Goal: Task Accomplishment & Management: Use online tool/utility

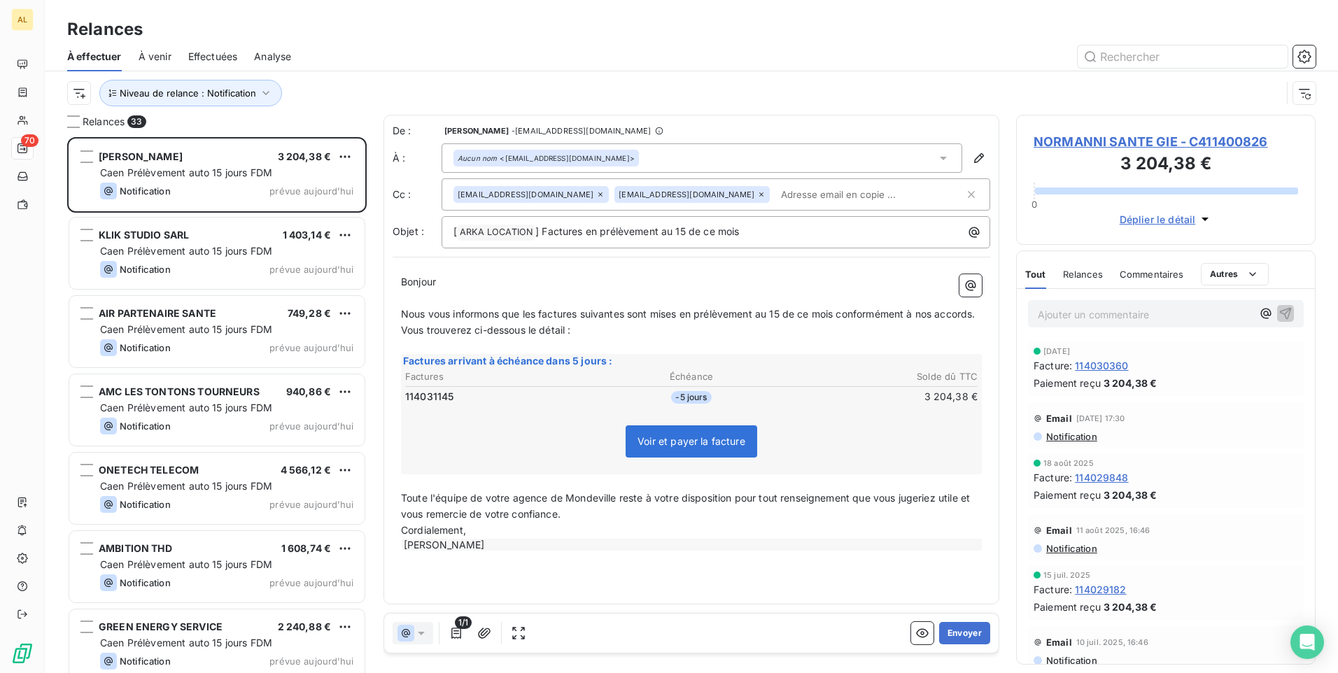
scroll to position [526, 289]
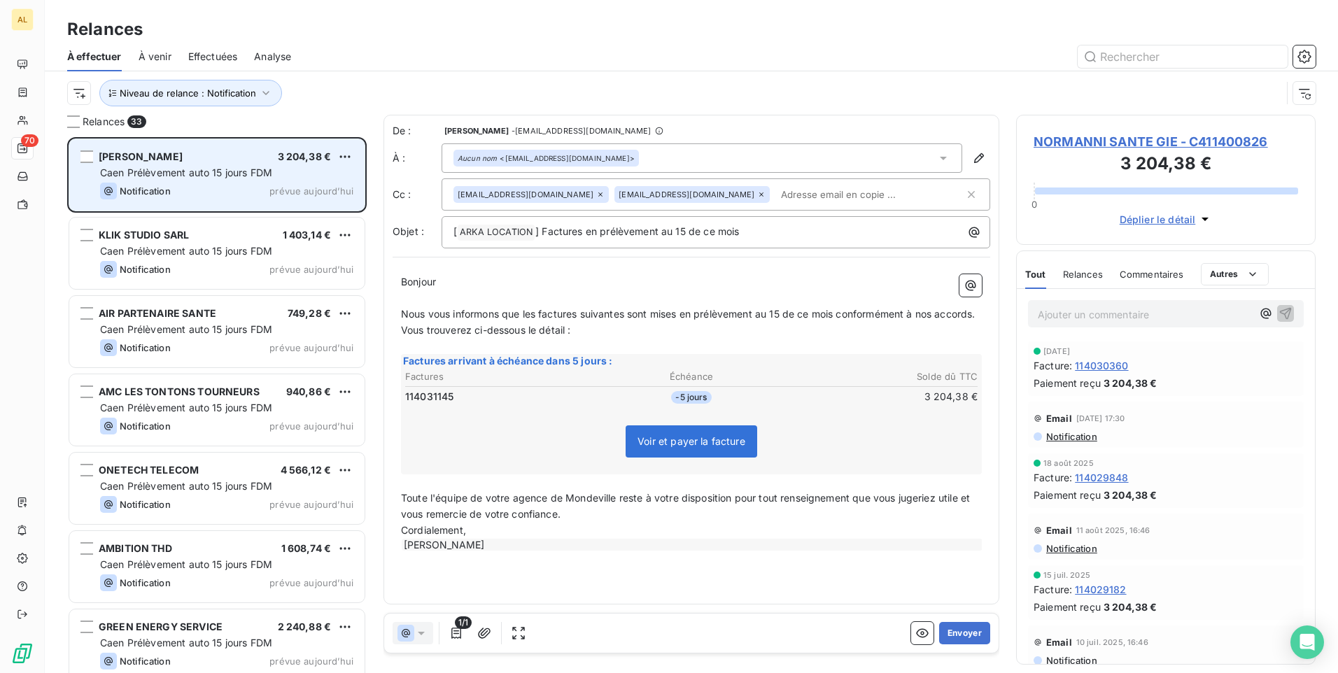
click at [240, 169] on span "Caen Prélèvement auto 15 jours FDM" at bounding box center [186, 173] width 172 height 12
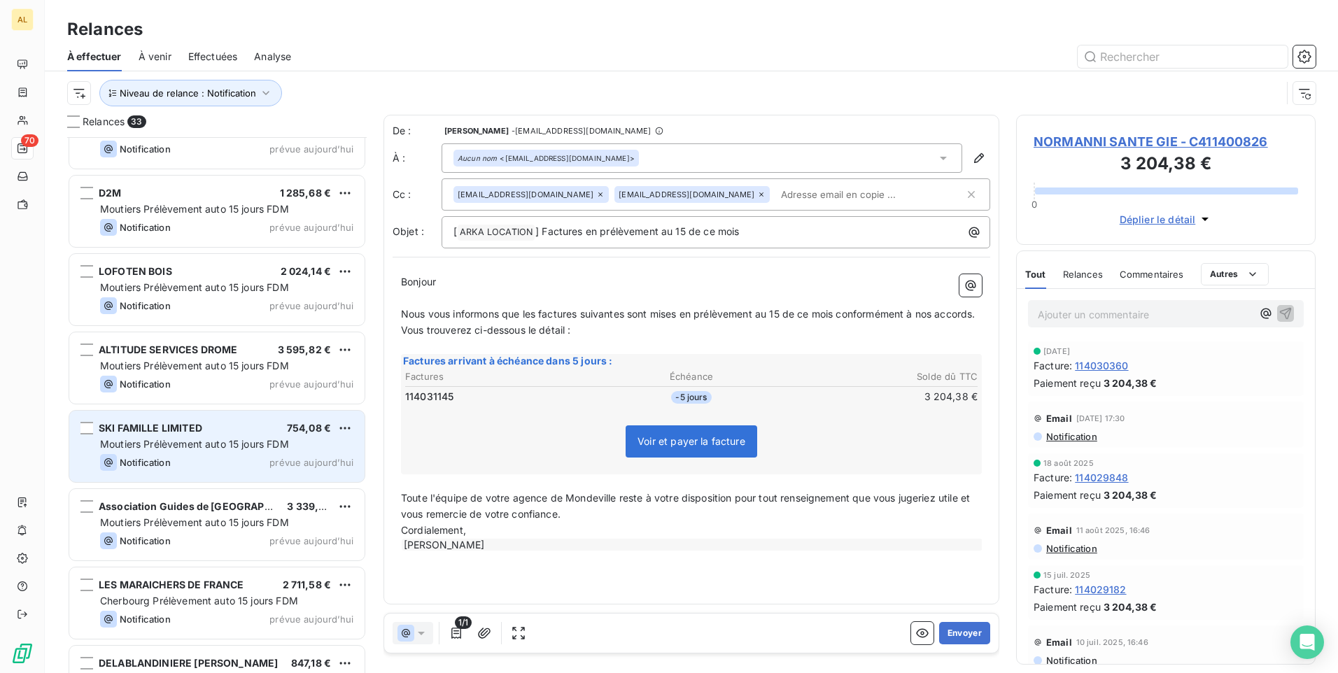
scroll to position [1680, 0]
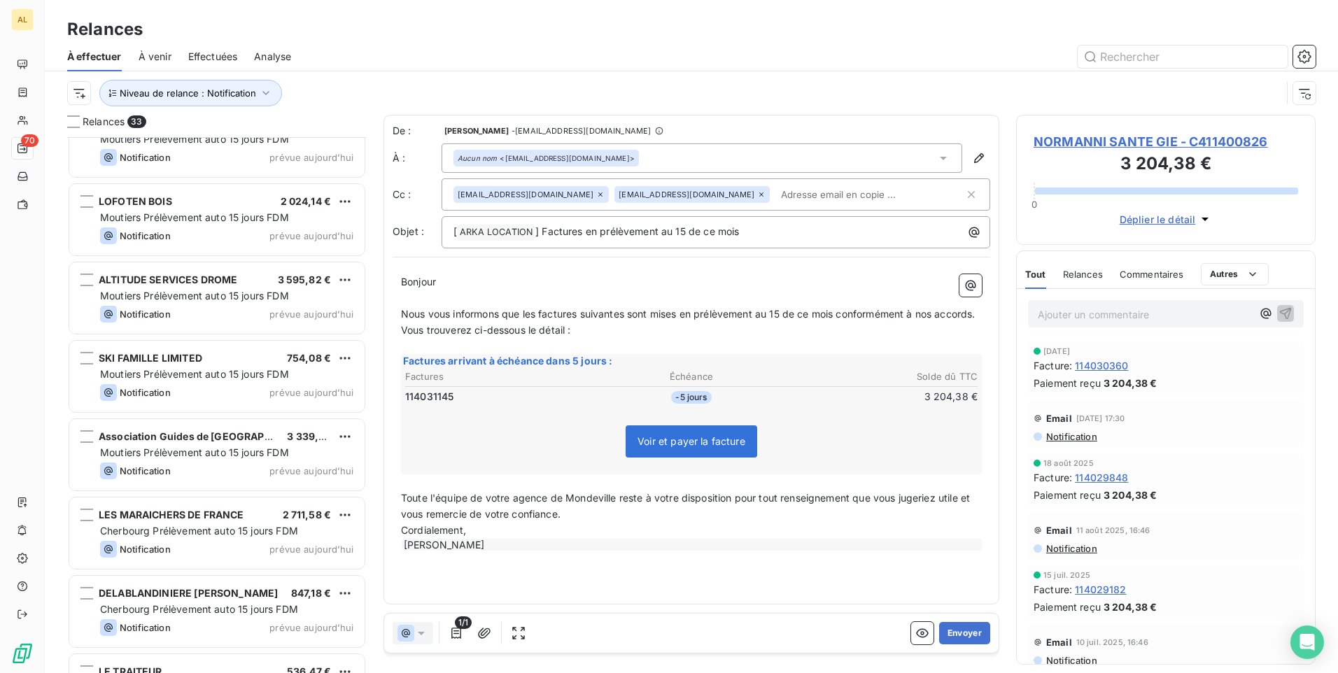
click at [1107, 68] on div "À effectuer À venir Effectuées Analyse" at bounding box center [691, 56] width 1293 height 29
click at [1104, 52] on input "text" at bounding box center [1183, 56] width 210 height 22
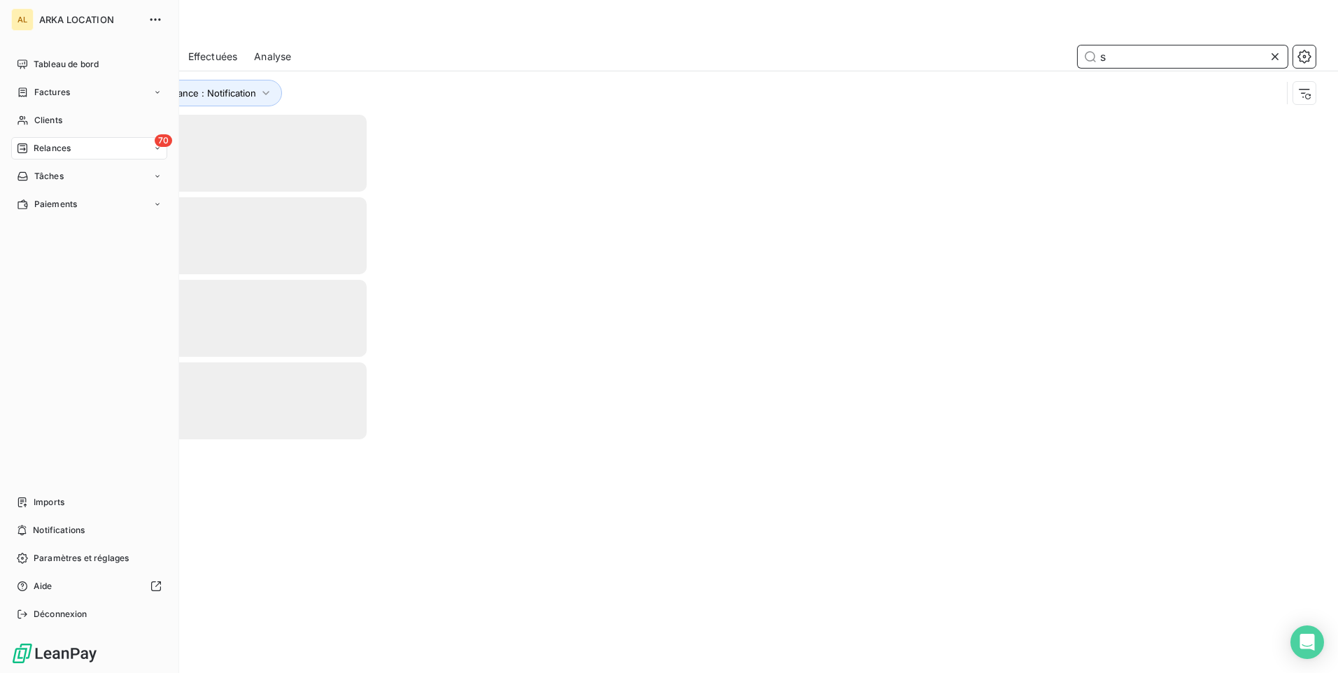
type input "si"
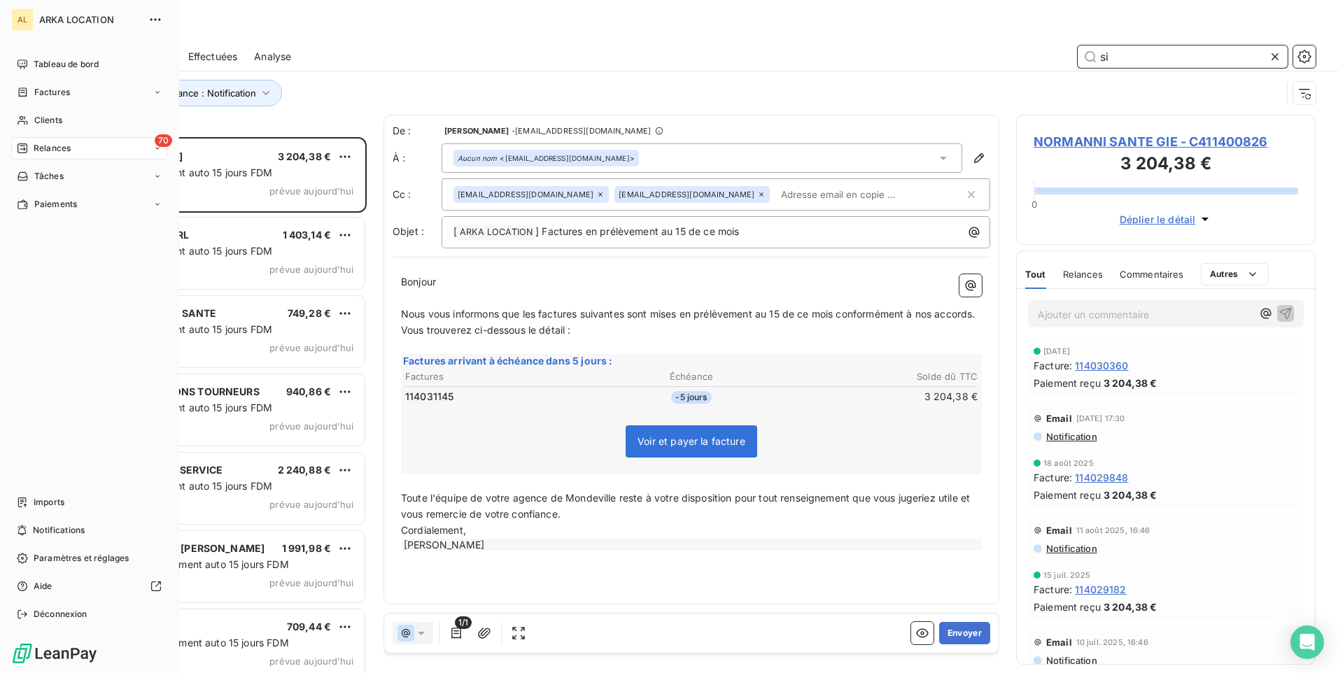
scroll to position [526, 289]
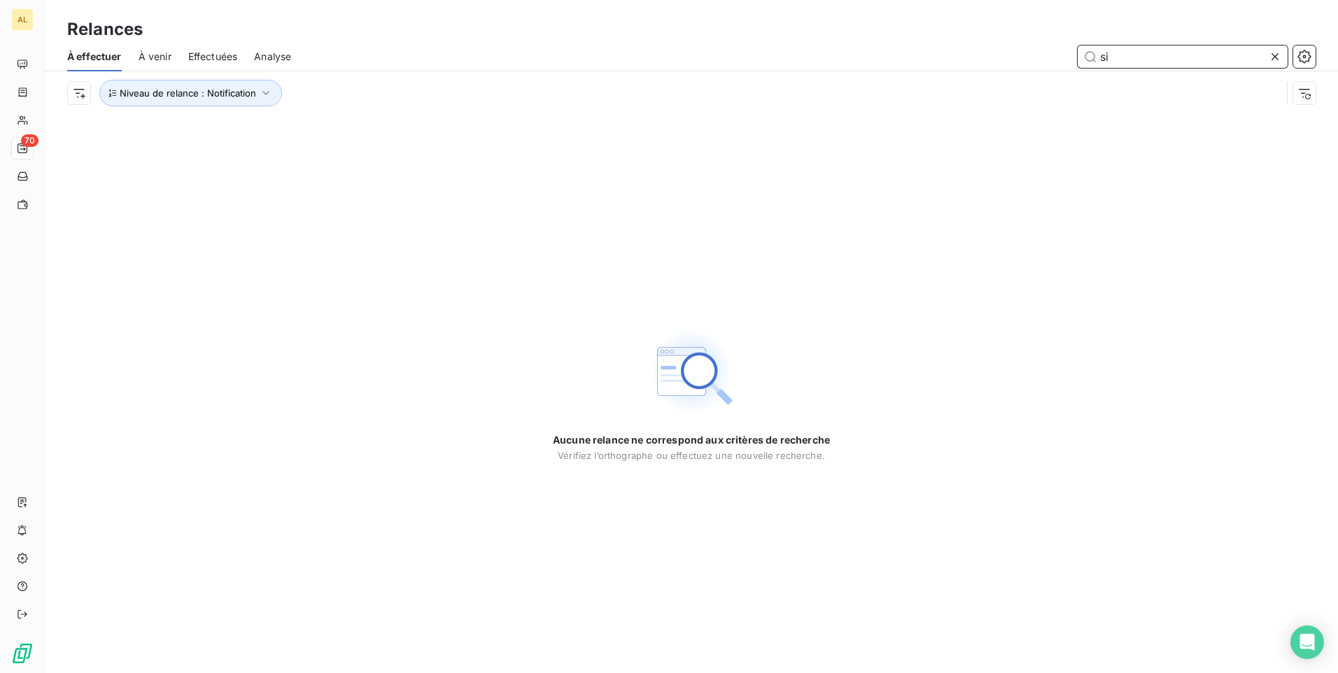
drag, startPoint x: 992, startPoint y: 47, endPoint x: 951, endPoint y: 47, distance: 40.6
click at [963, 47] on div "si" at bounding box center [812, 56] width 1008 height 22
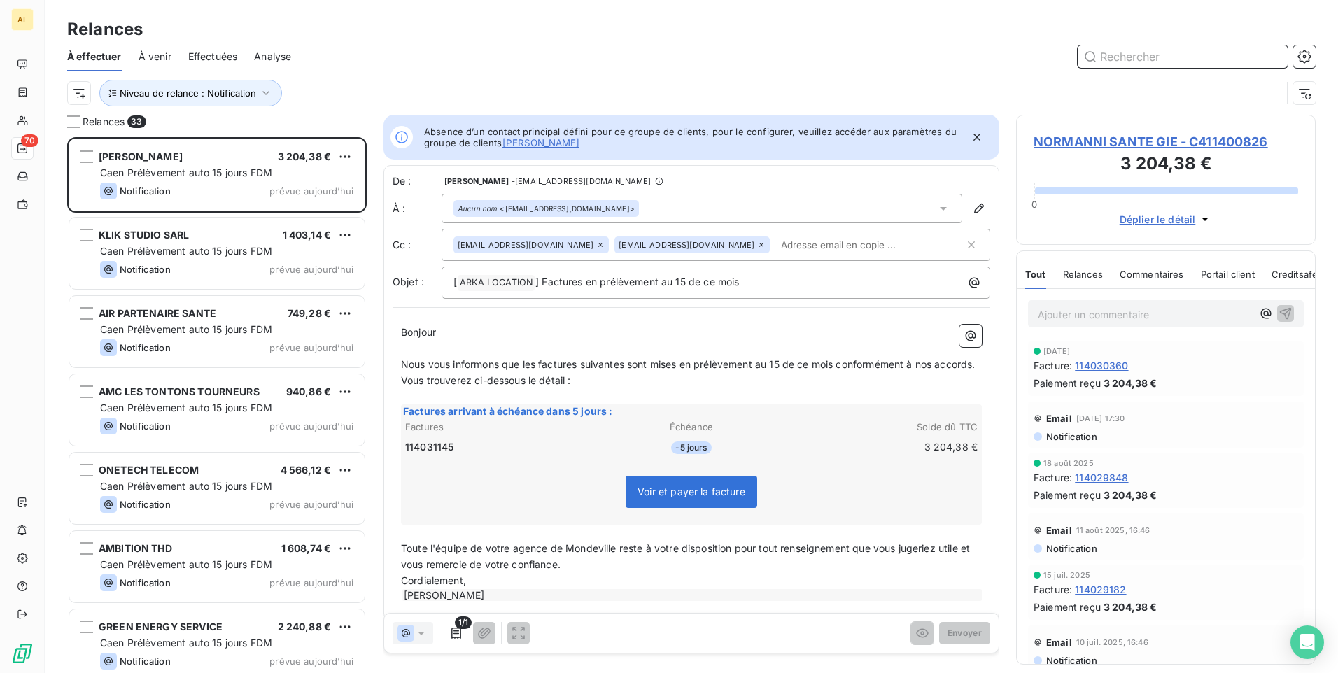
scroll to position [526, 289]
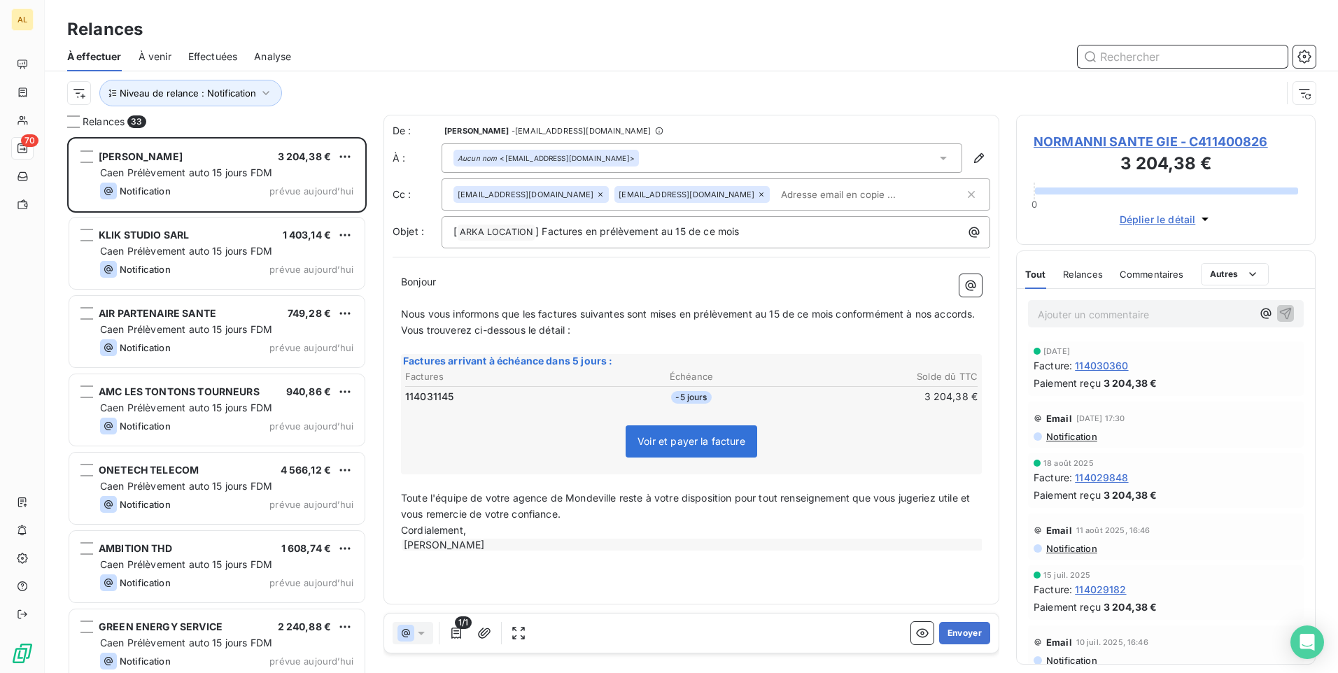
click at [1111, 59] on input "text" at bounding box center [1183, 56] width 210 height 22
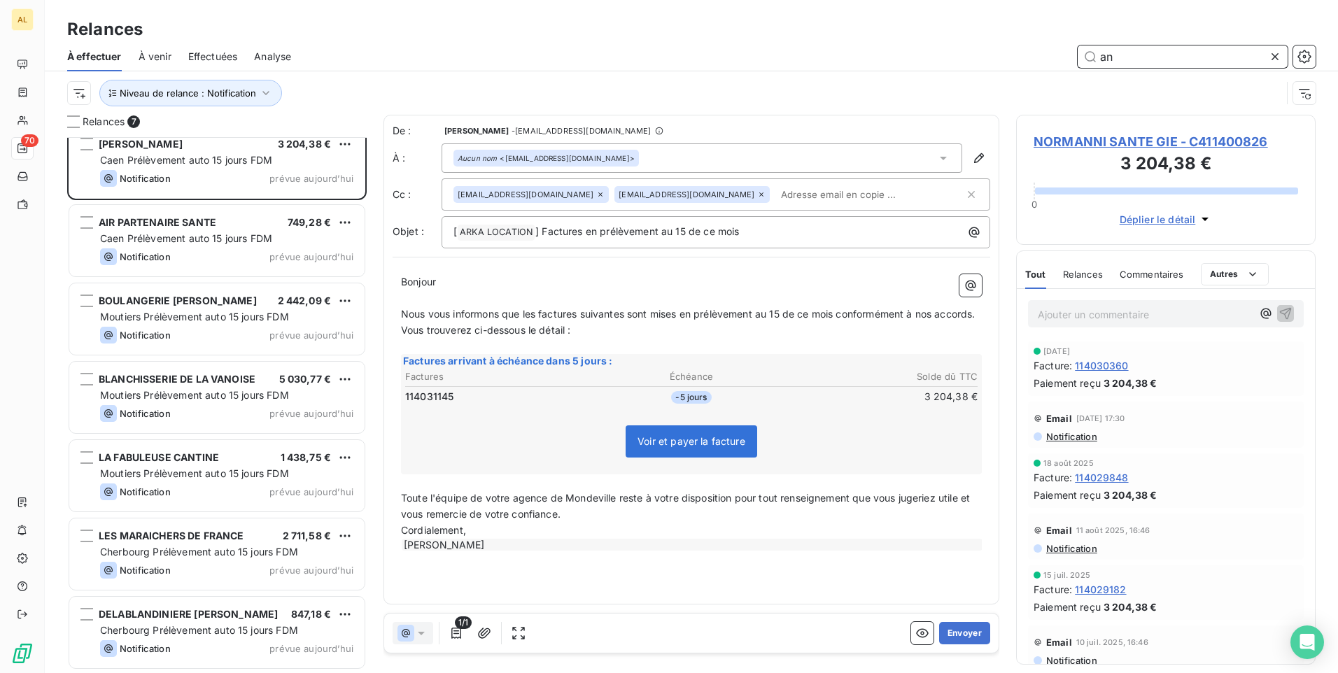
scroll to position [0, 0]
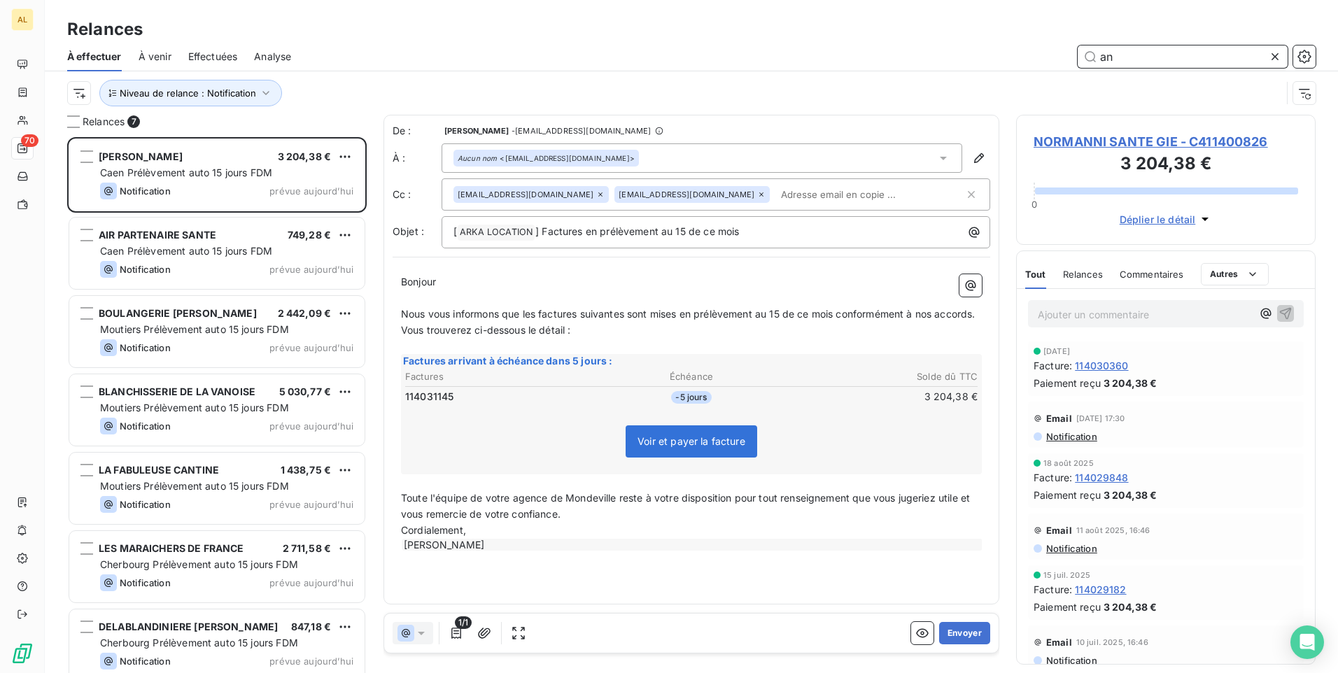
drag, startPoint x: 1145, startPoint y: 48, endPoint x: 1065, endPoint y: 50, distance: 79.8
click at [1066, 50] on div "an" at bounding box center [812, 56] width 1008 height 22
paste input "C417301173"
type input "C417301173"
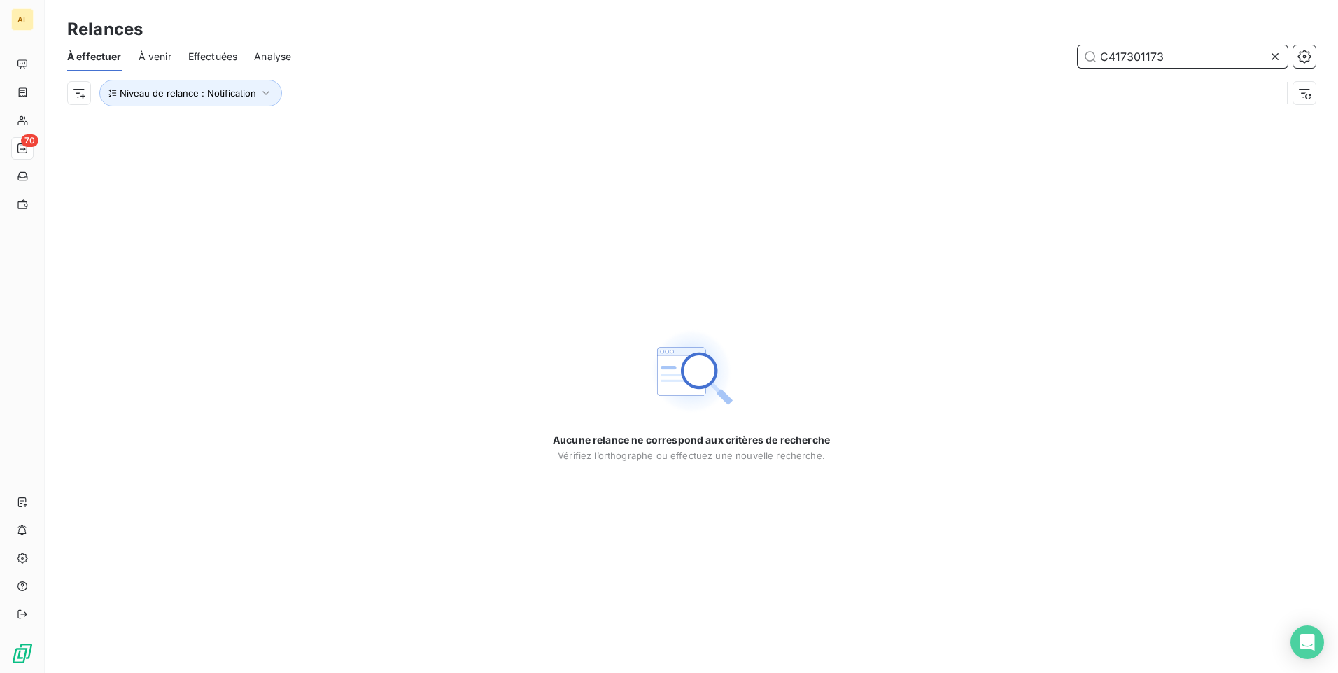
drag, startPoint x: 1205, startPoint y: 53, endPoint x: 933, endPoint y: 57, distance: 272.3
click at [985, 57] on div "C417301173" at bounding box center [812, 56] width 1008 height 22
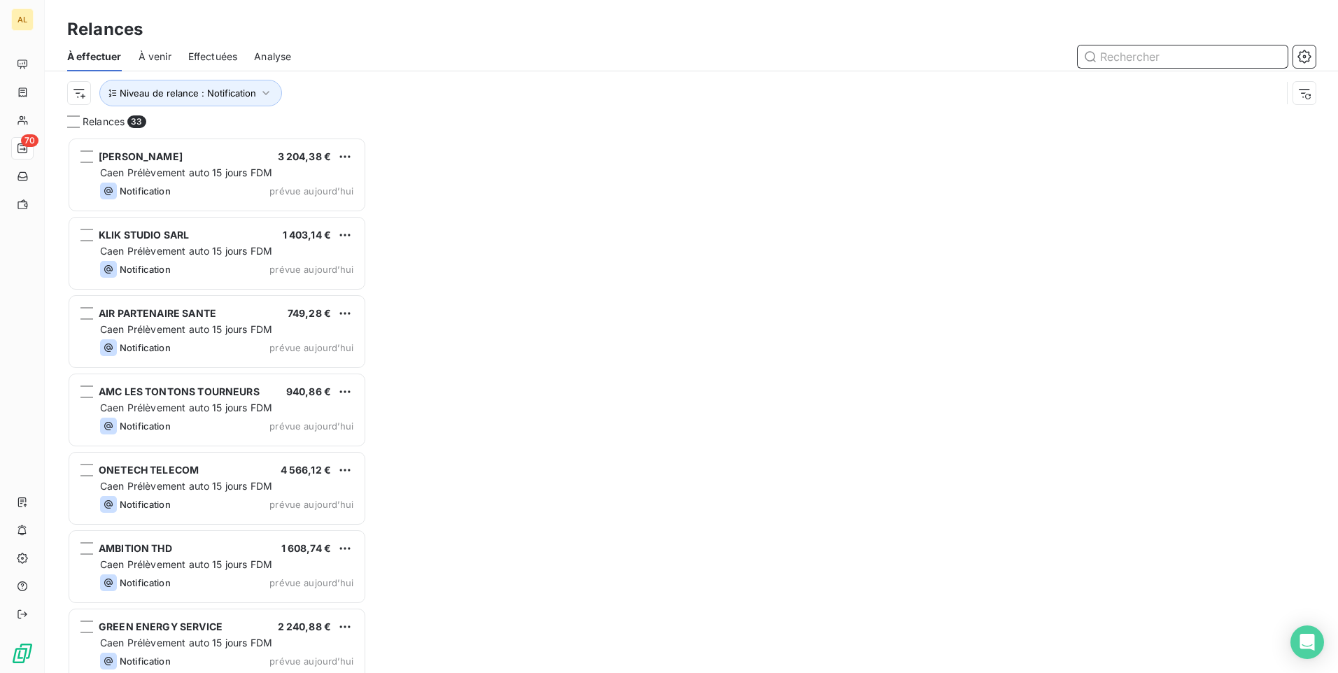
scroll to position [526, 289]
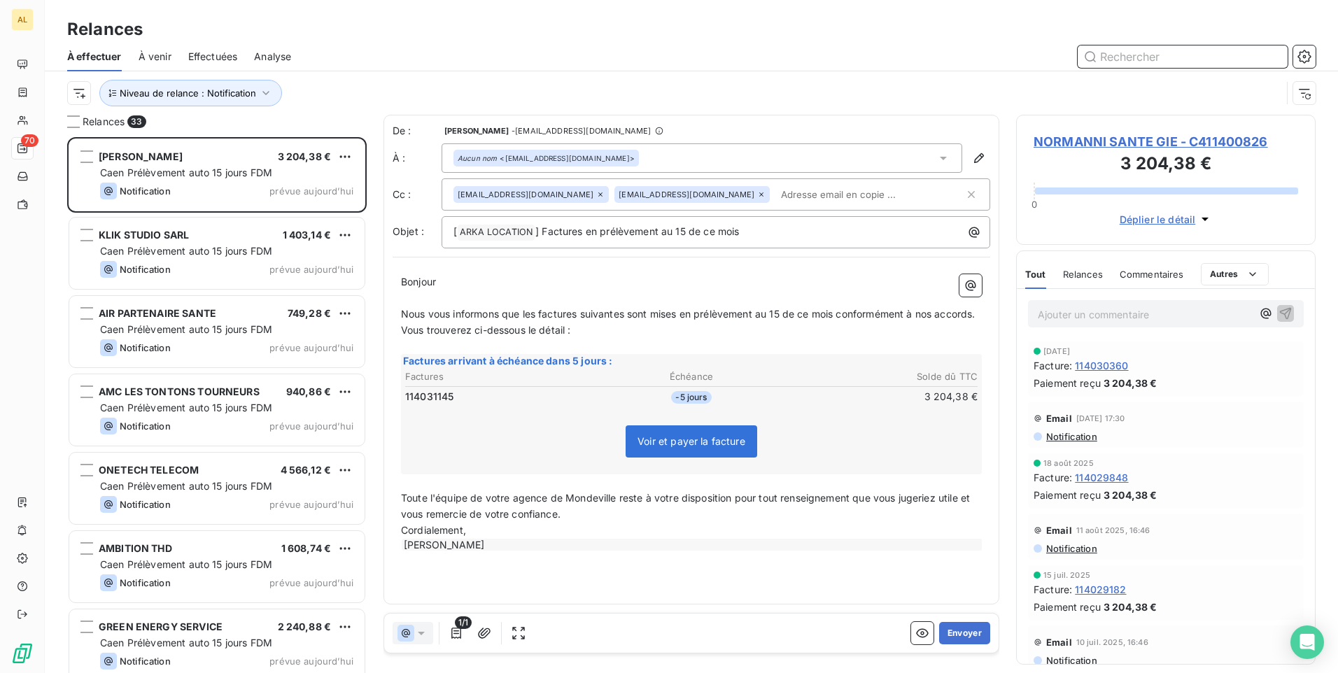
click at [1111, 54] on input "text" at bounding box center [1183, 56] width 210 height 22
paste input "ANTARES HOSPITALITY SERVIC"
type input "ANTARES HOSPITALITY SERVIC"
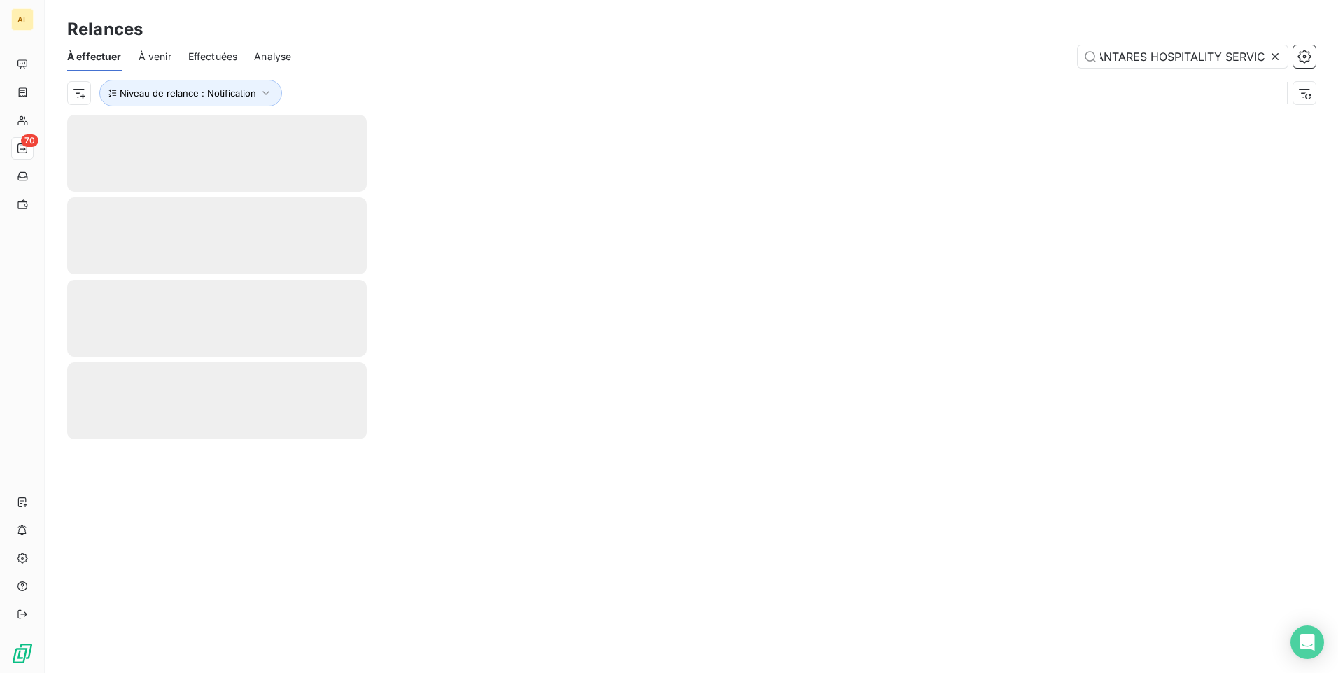
click at [985, 73] on div "Niveau de relance : Notification" at bounding box center [691, 92] width 1249 height 43
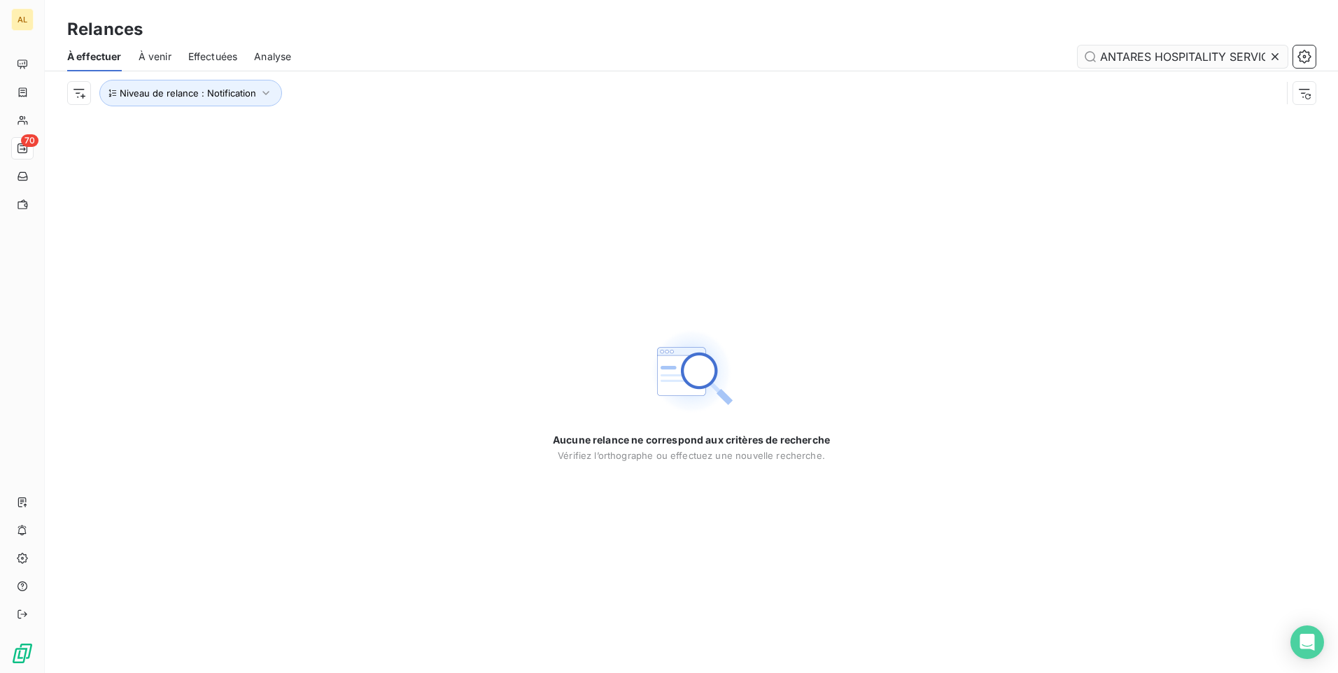
click at [1279, 56] on icon at bounding box center [1275, 57] width 14 height 14
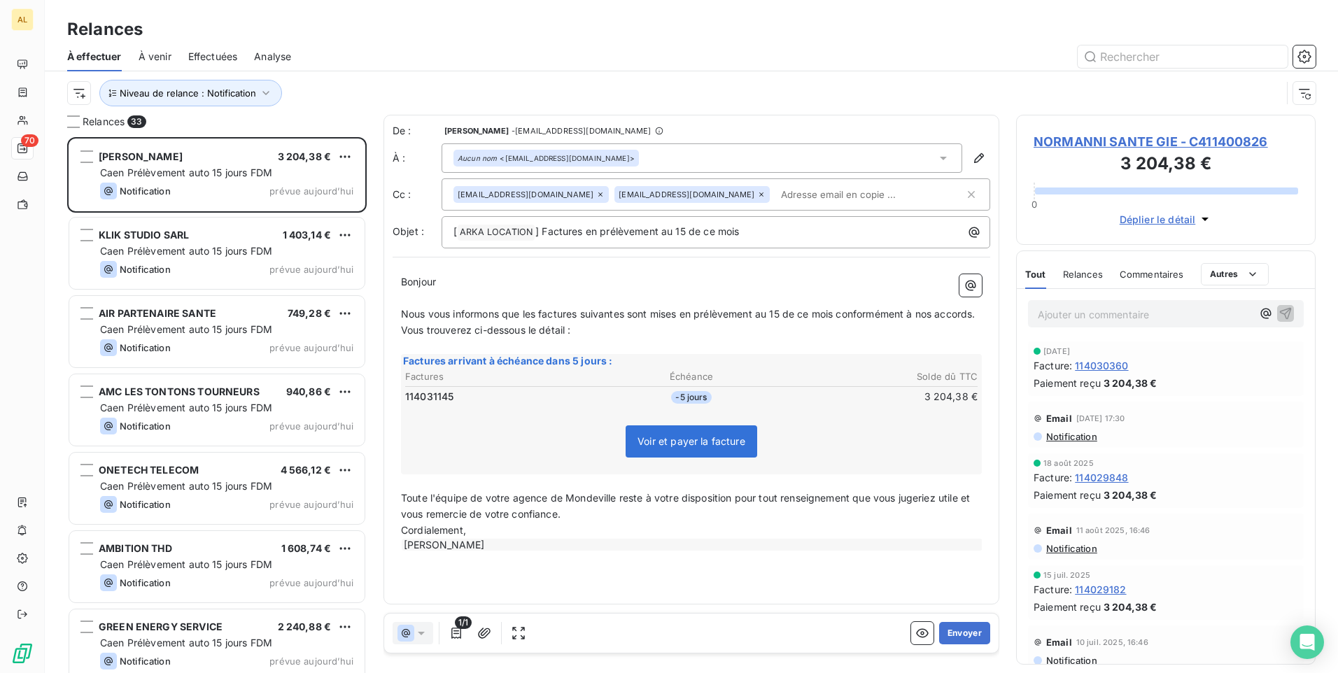
scroll to position [526, 289]
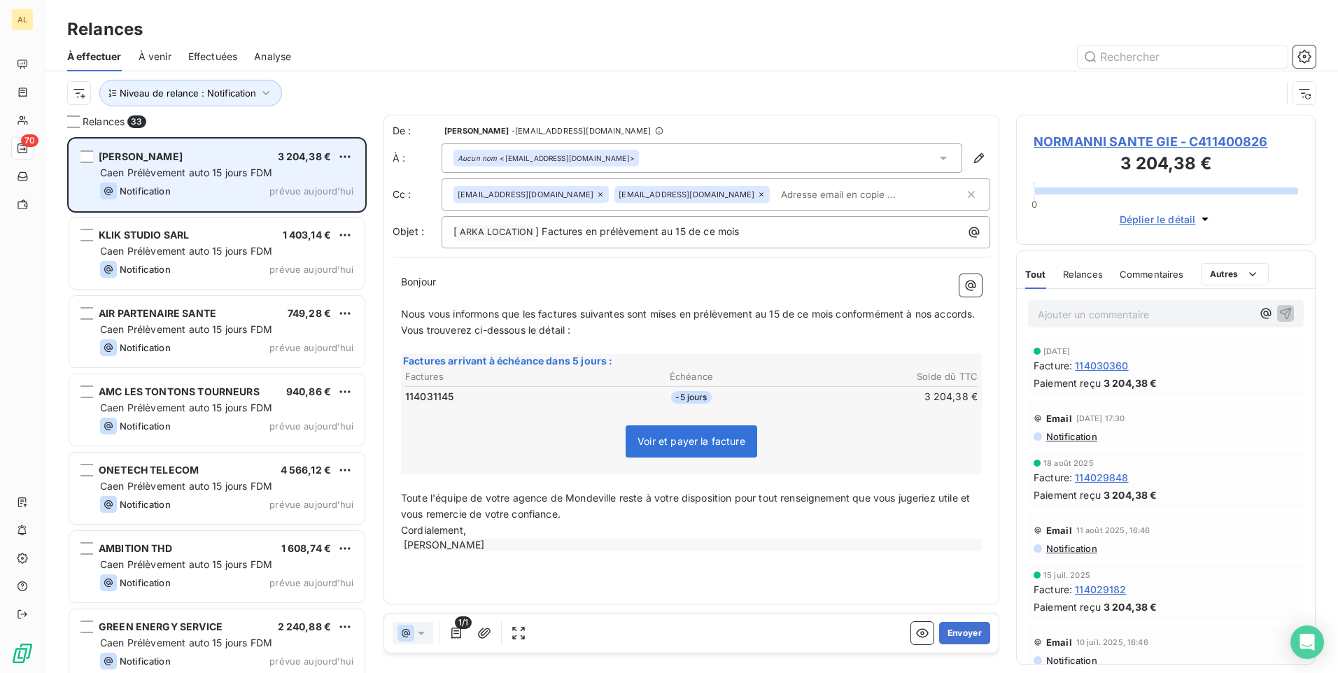
click at [216, 158] on div "NORMANNI SANTE GIE 3 204,38 €" at bounding box center [226, 156] width 253 height 13
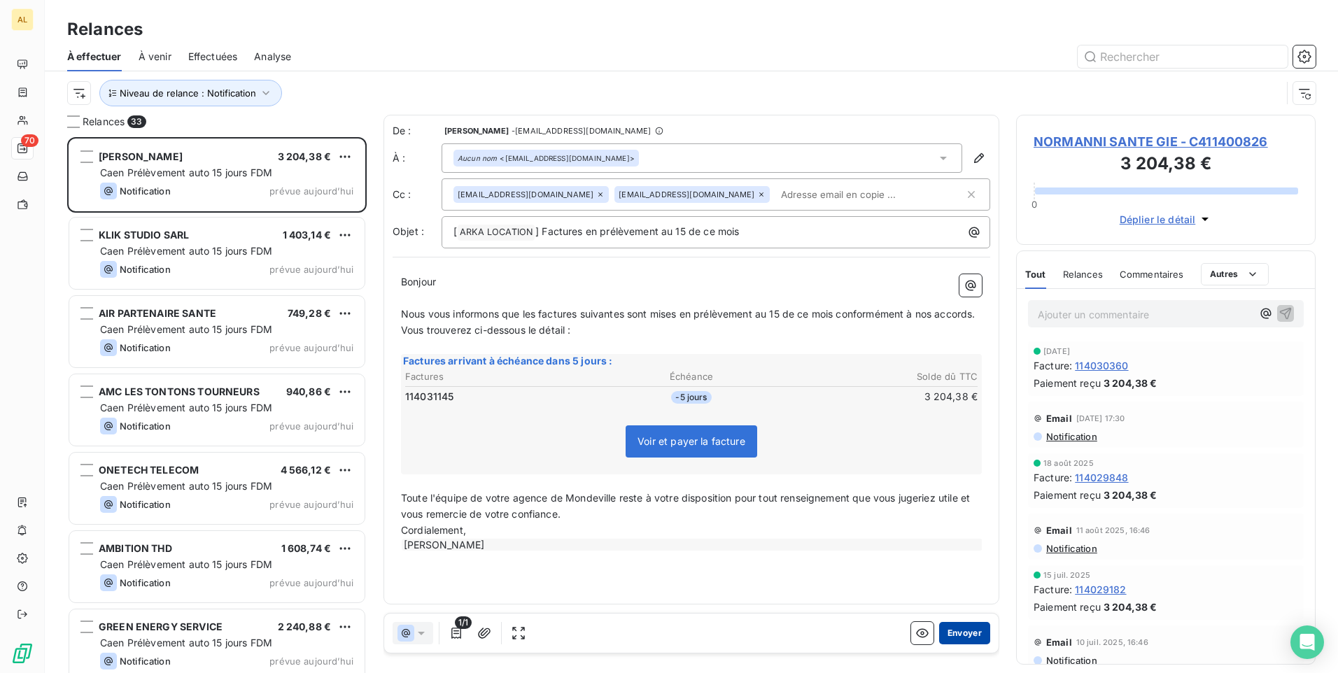
click at [959, 631] on button "Envoyer" at bounding box center [964, 633] width 51 height 22
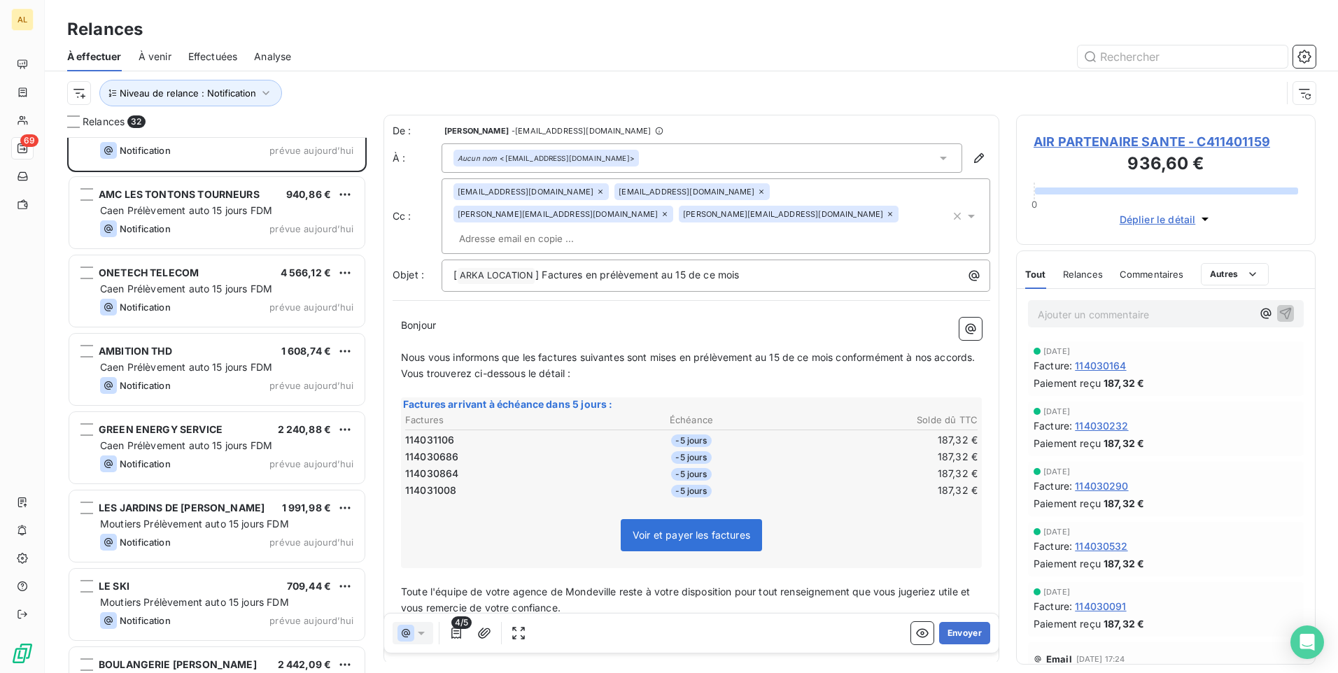
scroll to position [141, 0]
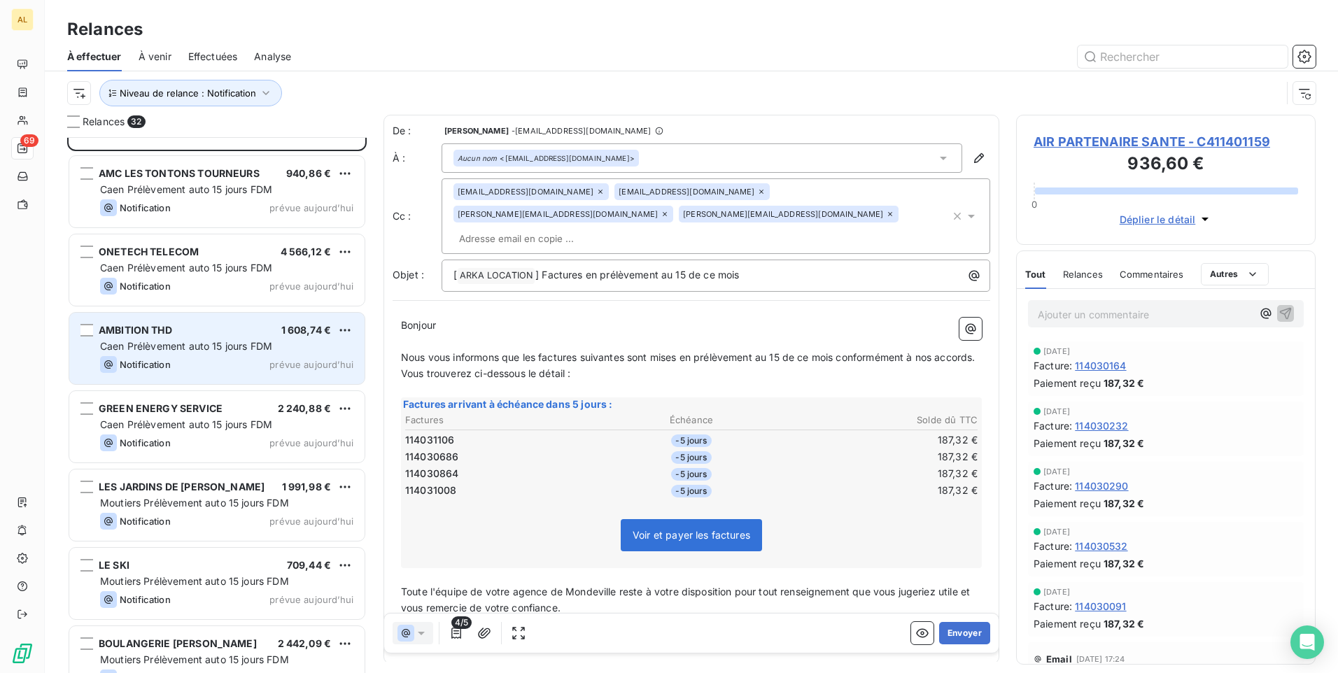
click at [199, 356] on div "AMBITION THD 1 608,74 € Caen Prélèvement auto 15 jours FDM Notification prévue …" at bounding box center [216, 348] width 295 height 71
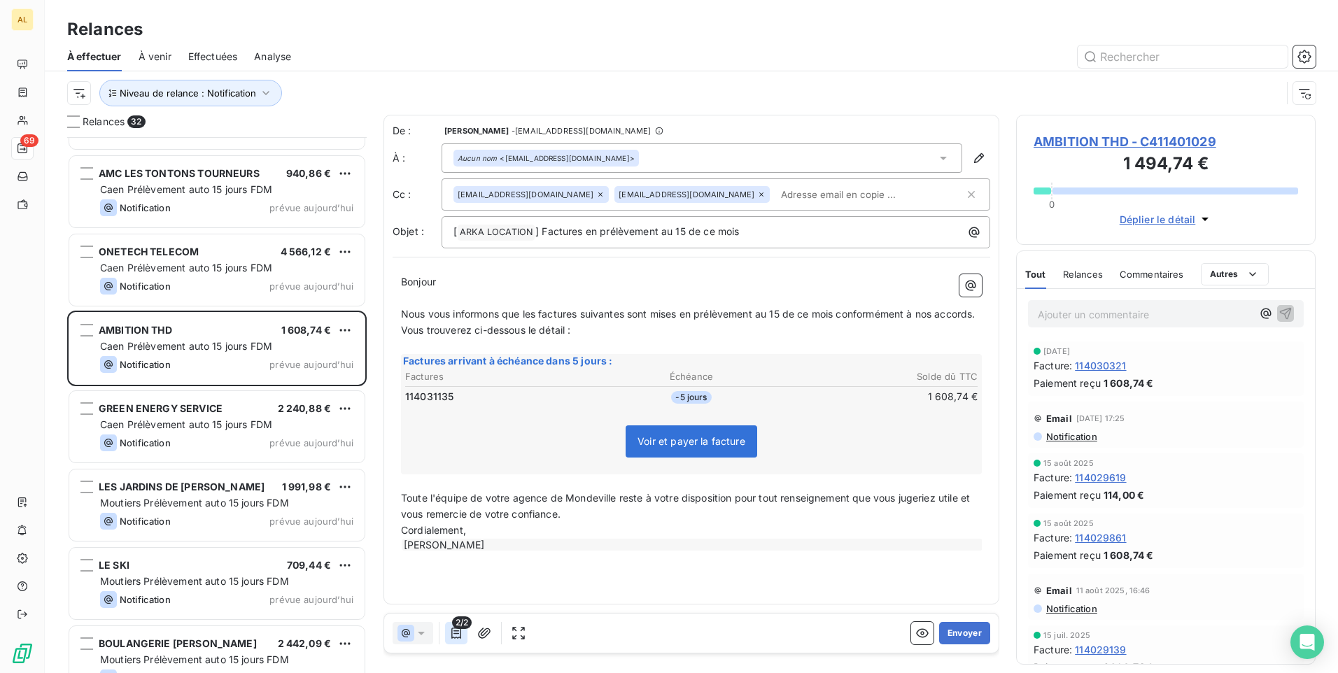
click at [457, 635] on icon "button" at bounding box center [456, 633] width 14 height 14
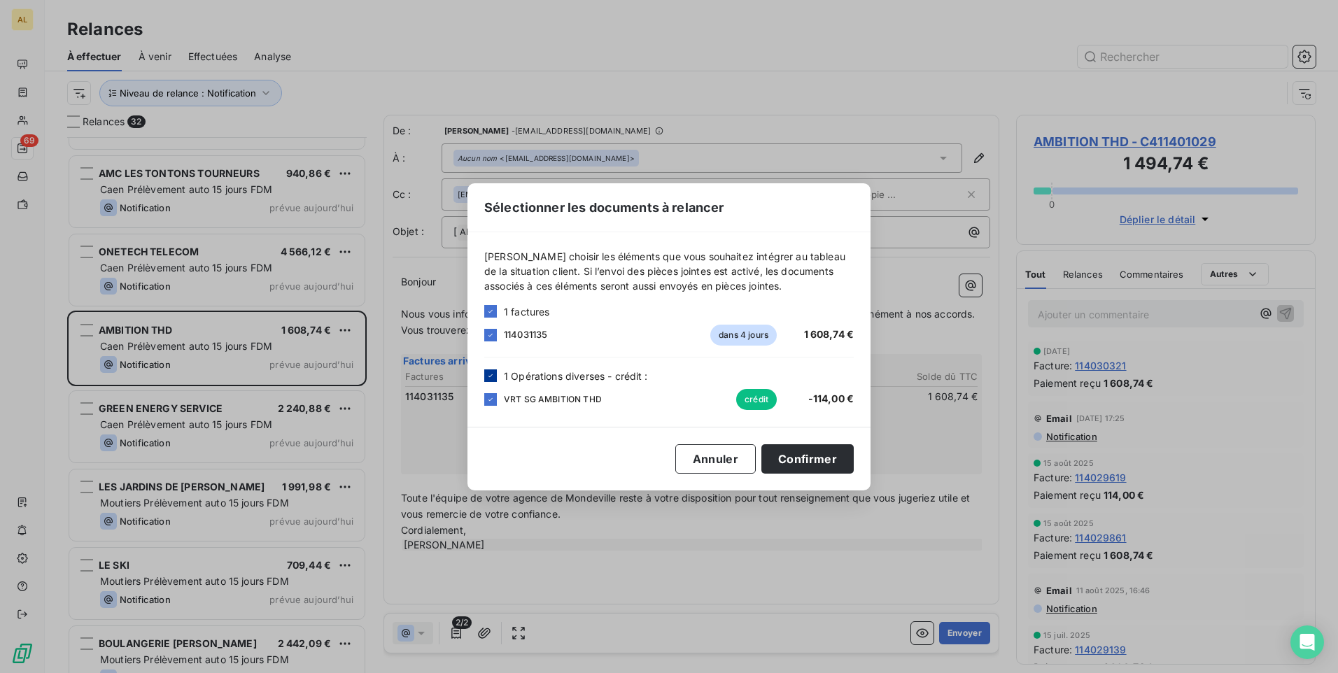
click at [492, 376] on icon at bounding box center [490, 376] width 8 height 8
click at [814, 468] on button "Confirmer" at bounding box center [807, 458] width 92 height 29
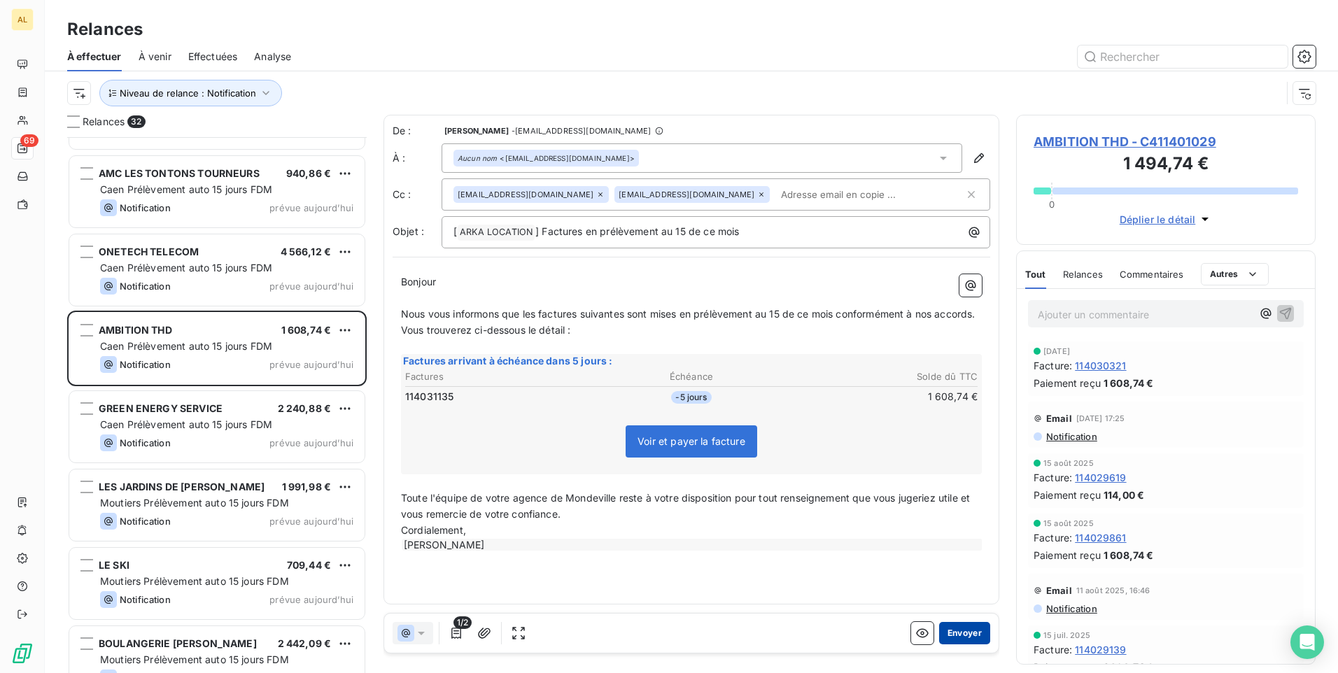
click at [957, 633] on button "Envoyer" at bounding box center [964, 633] width 51 height 22
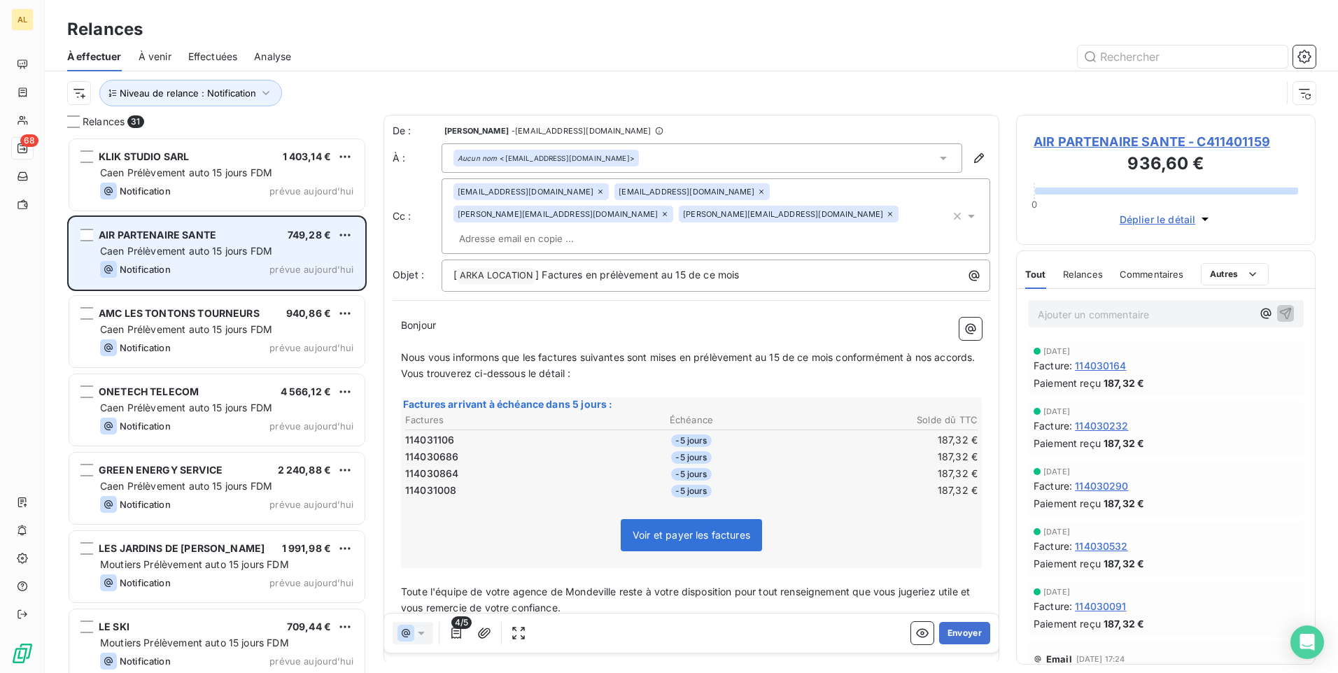
click at [220, 251] on span "Caen Prélèvement auto 15 jours FDM" at bounding box center [186, 251] width 172 height 12
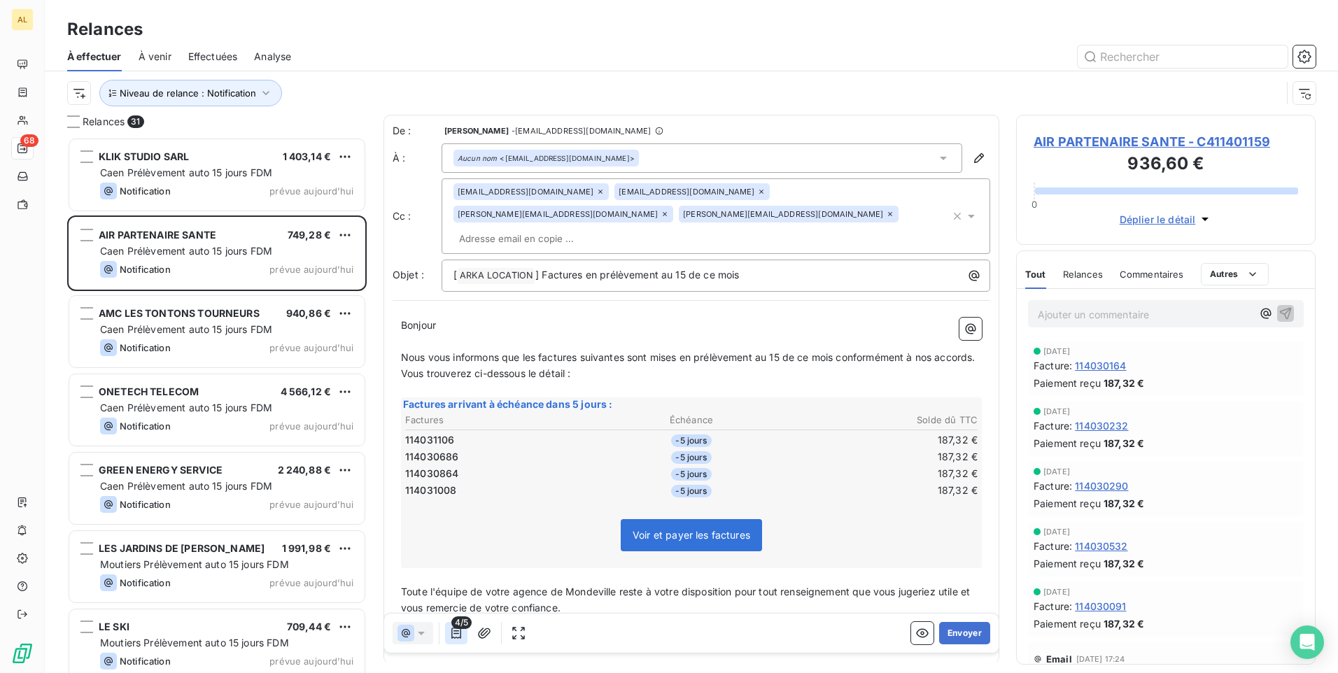
click at [453, 637] on icon "button" at bounding box center [456, 633] width 14 height 14
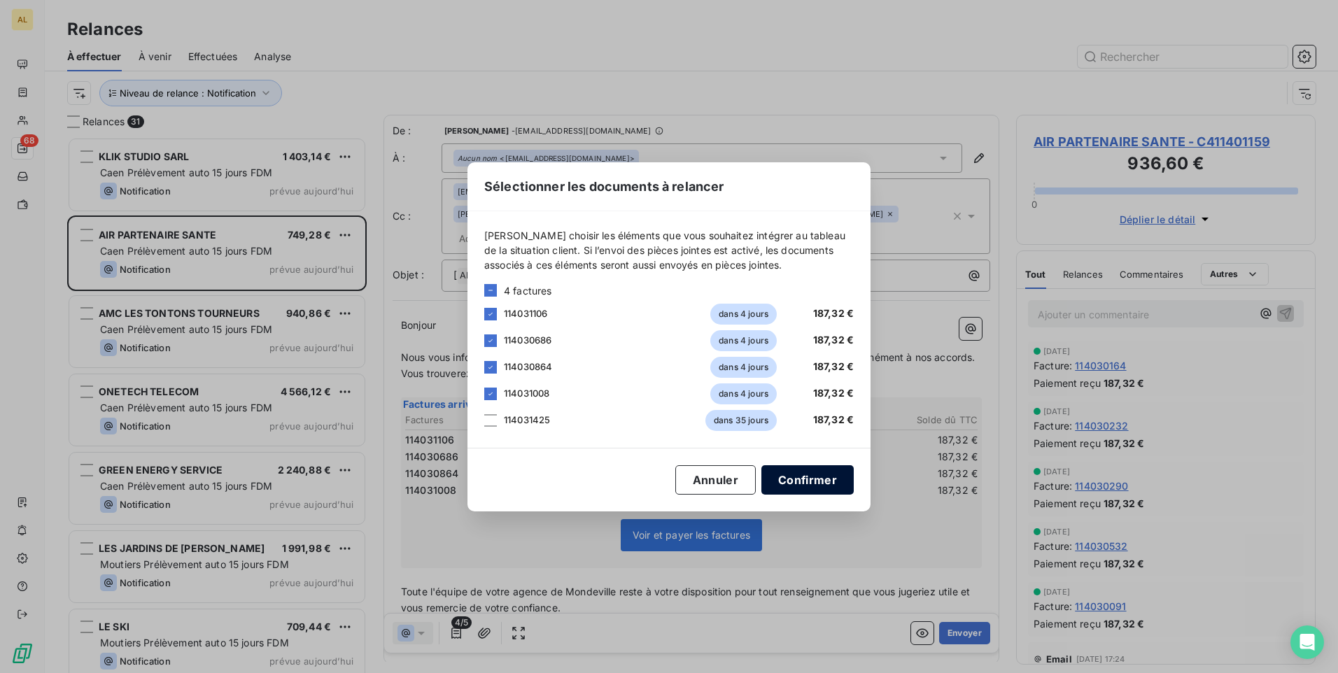
click at [775, 486] on button "Confirmer" at bounding box center [807, 479] width 92 height 29
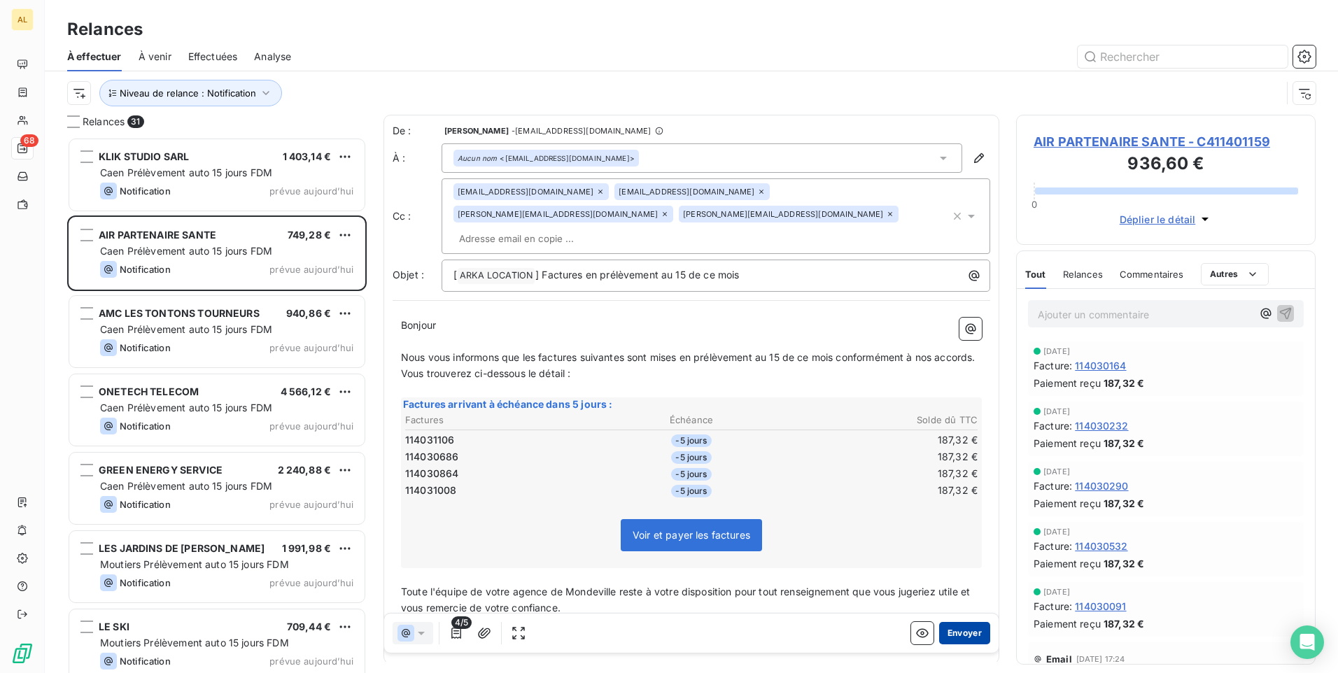
click at [945, 637] on button "Envoyer" at bounding box center [964, 633] width 51 height 22
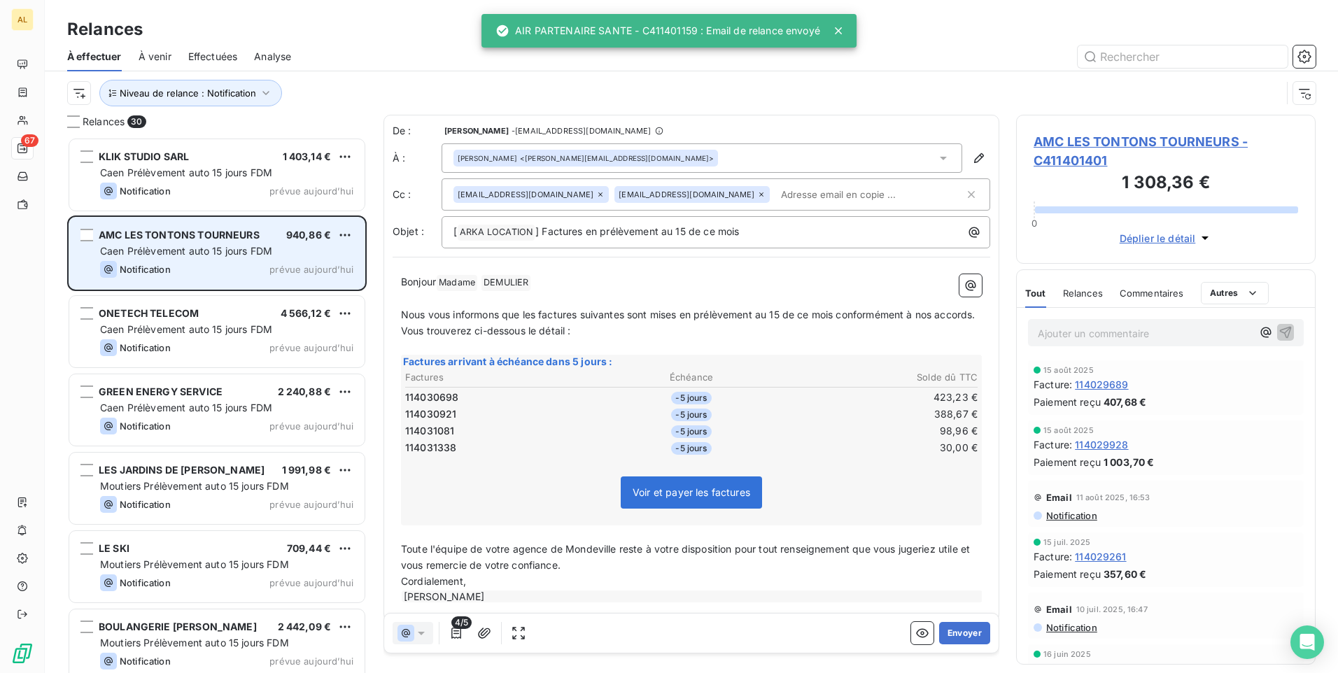
click at [228, 258] on div "Caen Prélèvement auto 15 jours FDM" at bounding box center [226, 251] width 253 height 14
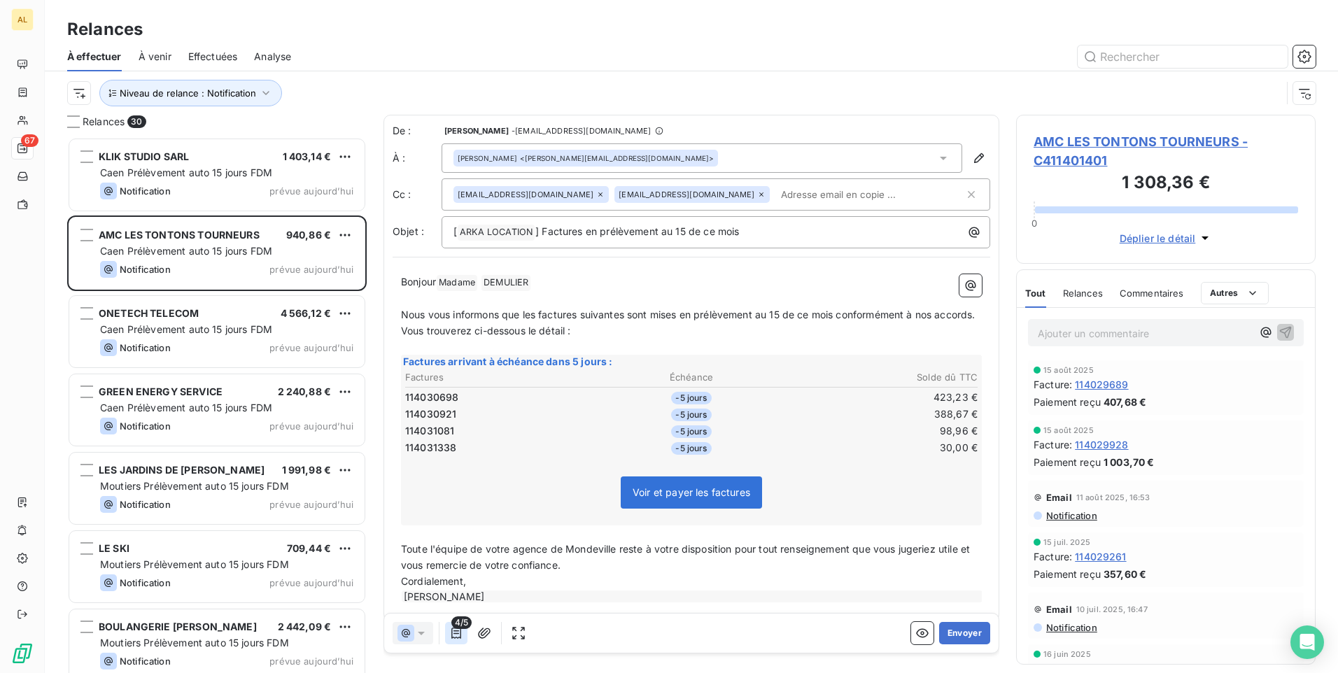
click at [457, 639] on icon "button" at bounding box center [456, 633] width 14 height 14
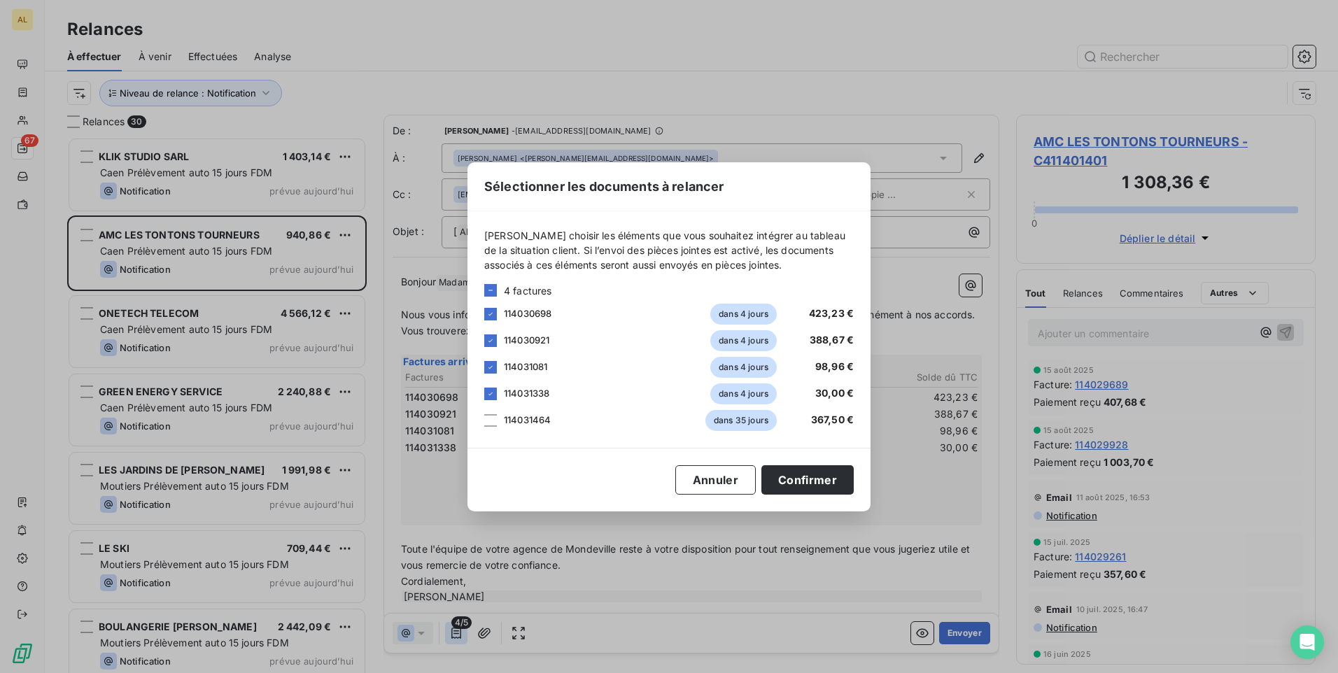
click at [457, 639] on div "Sélectionner les documents à relancer [PERSON_NAME] choisir les éléments que vo…" at bounding box center [669, 336] width 1338 height 673
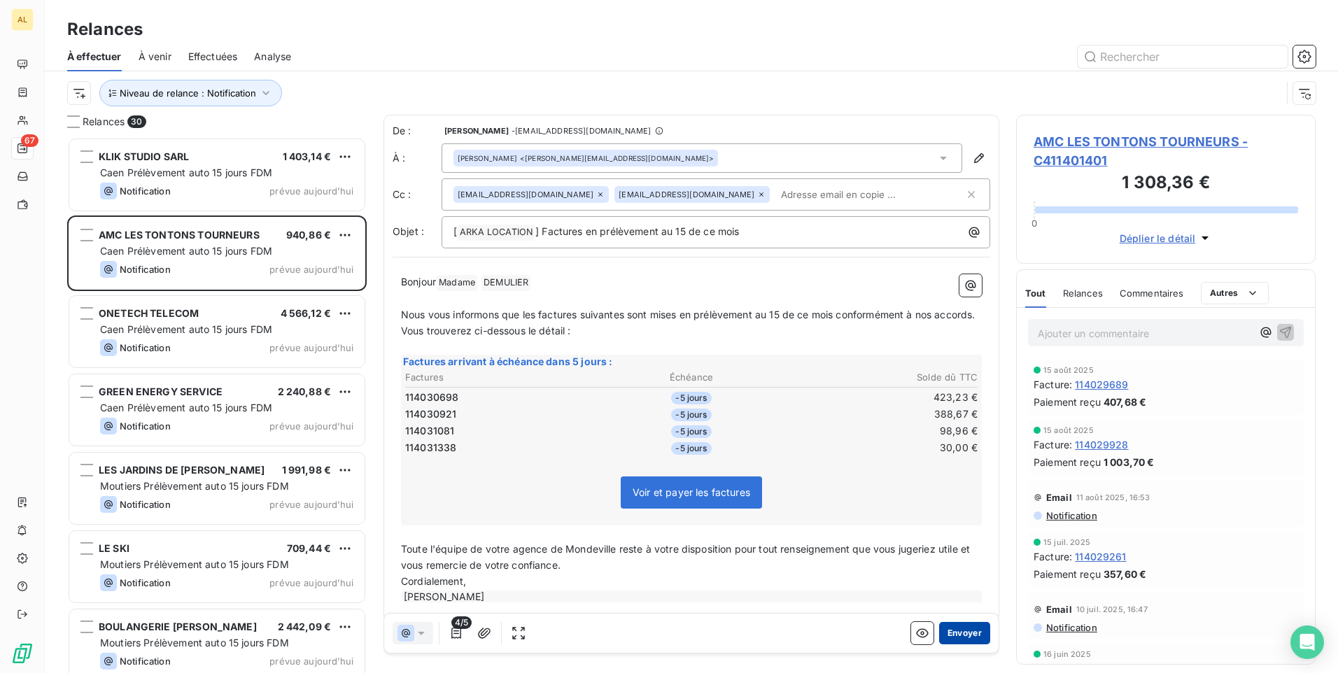
click at [963, 638] on button "Envoyer" at bounding box center [964, 633] width 51 height 22
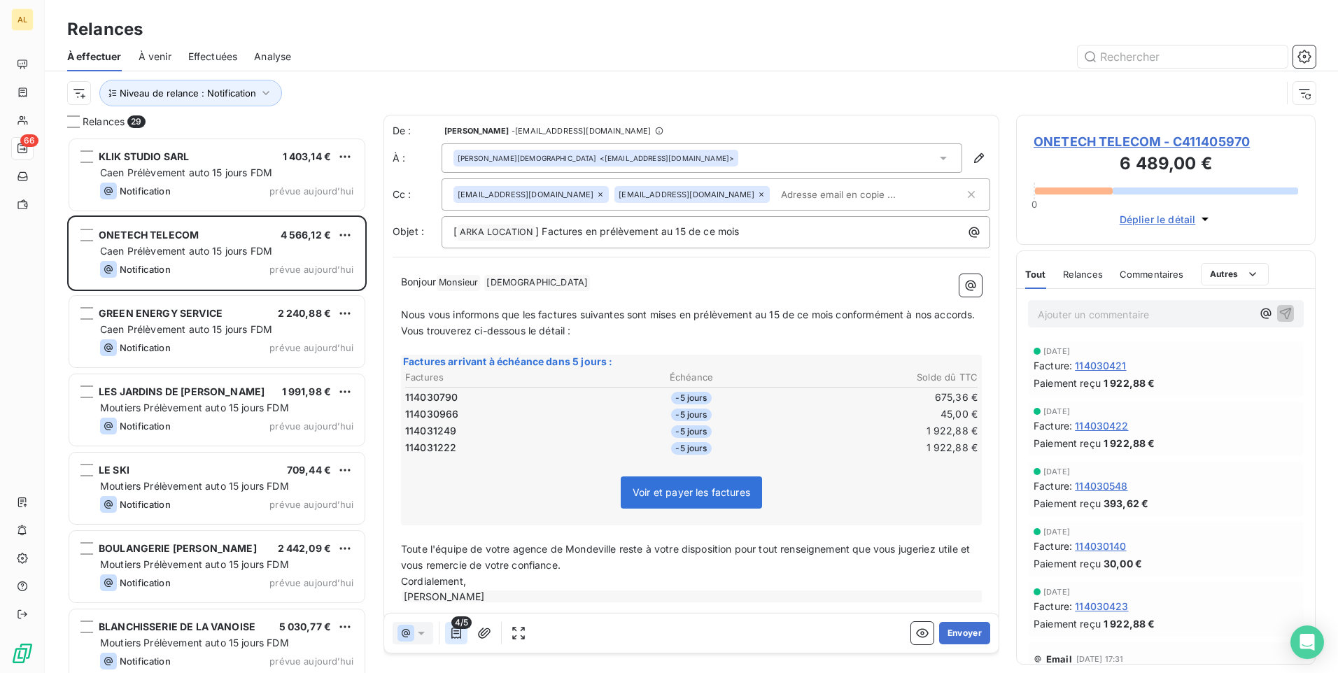
click at [456, 635] on icon "button" at bounding box center [456, 633] width 14 height 14
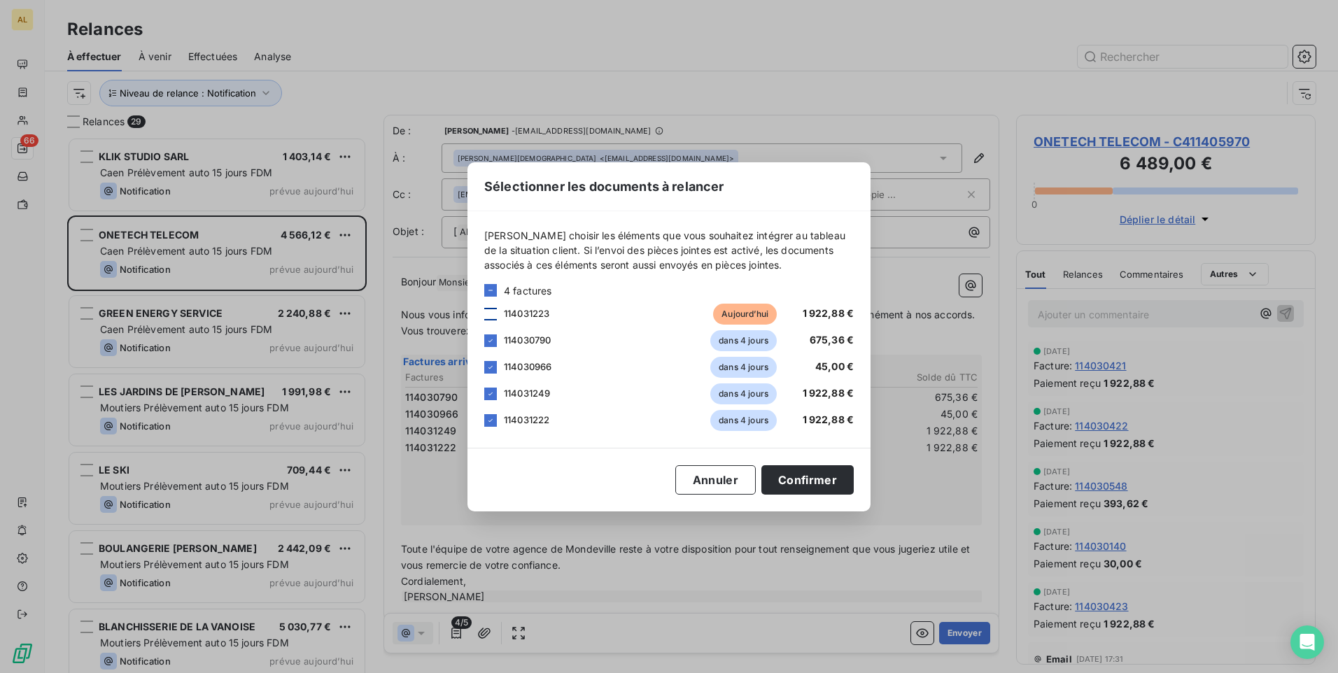
click at [490, 316] on div at bounding box center [490, 314] width 13 height 13
click at [796, 488] on button "Confirmer" at bounding box center [807, 479] width 92 height 29
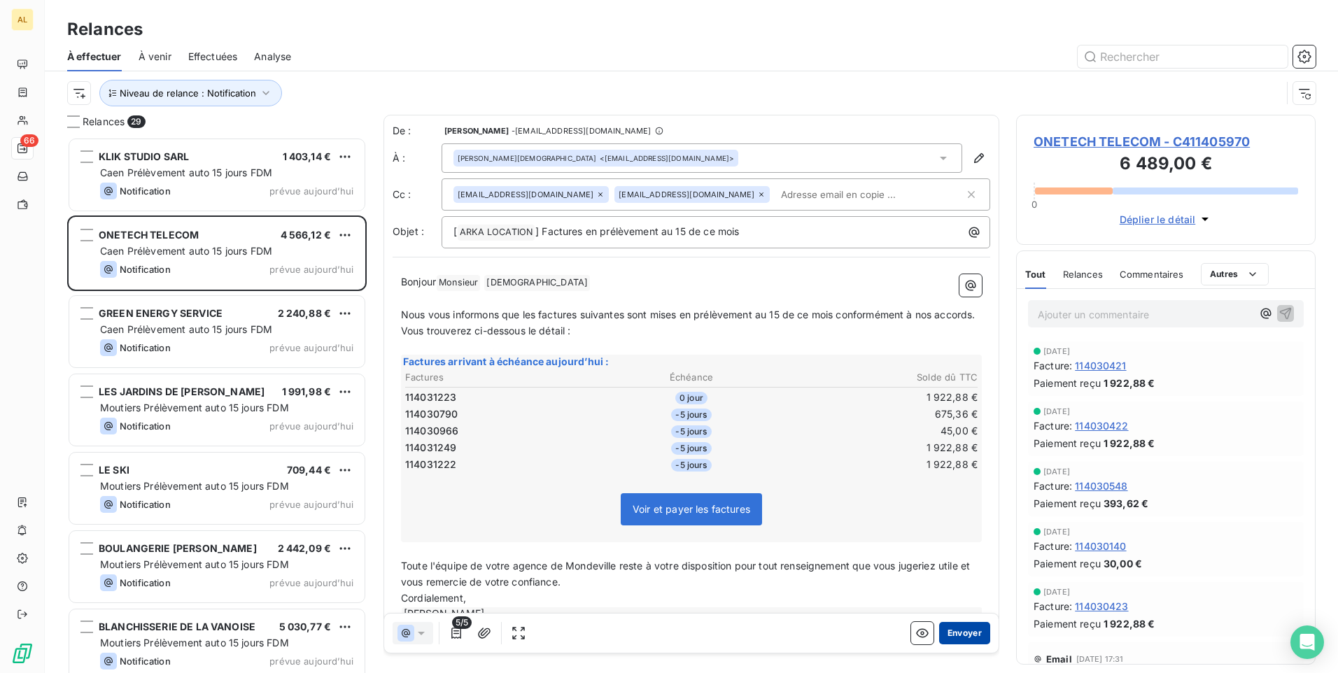
click at [948, 631] on button "Envoyer" at bounding box center [964, 633] width 51 height 22
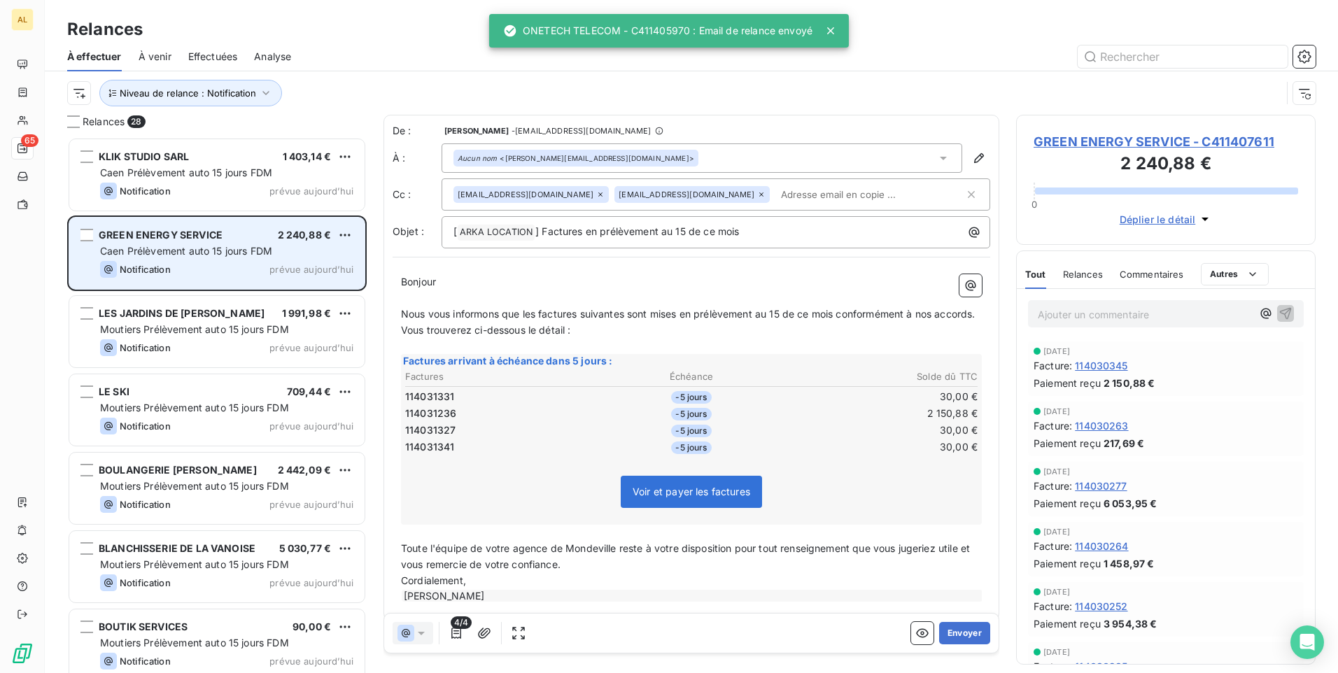
click at [246, 239] on div "GREEN ENERGY SERVICE 2 240,88 €" at bounding box center [226, 235] width 253 height 13
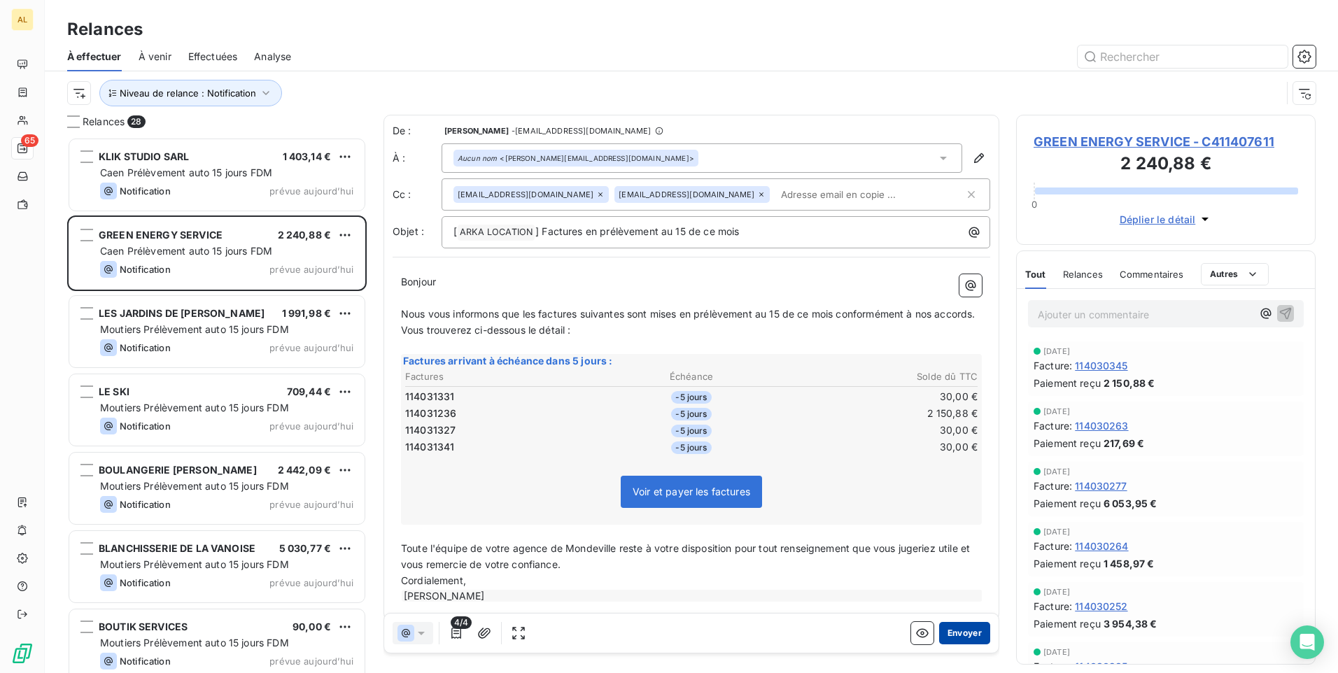
click at [945, 632] on button "Envoyer" at bounding box center [964, 633] width 51 height 22
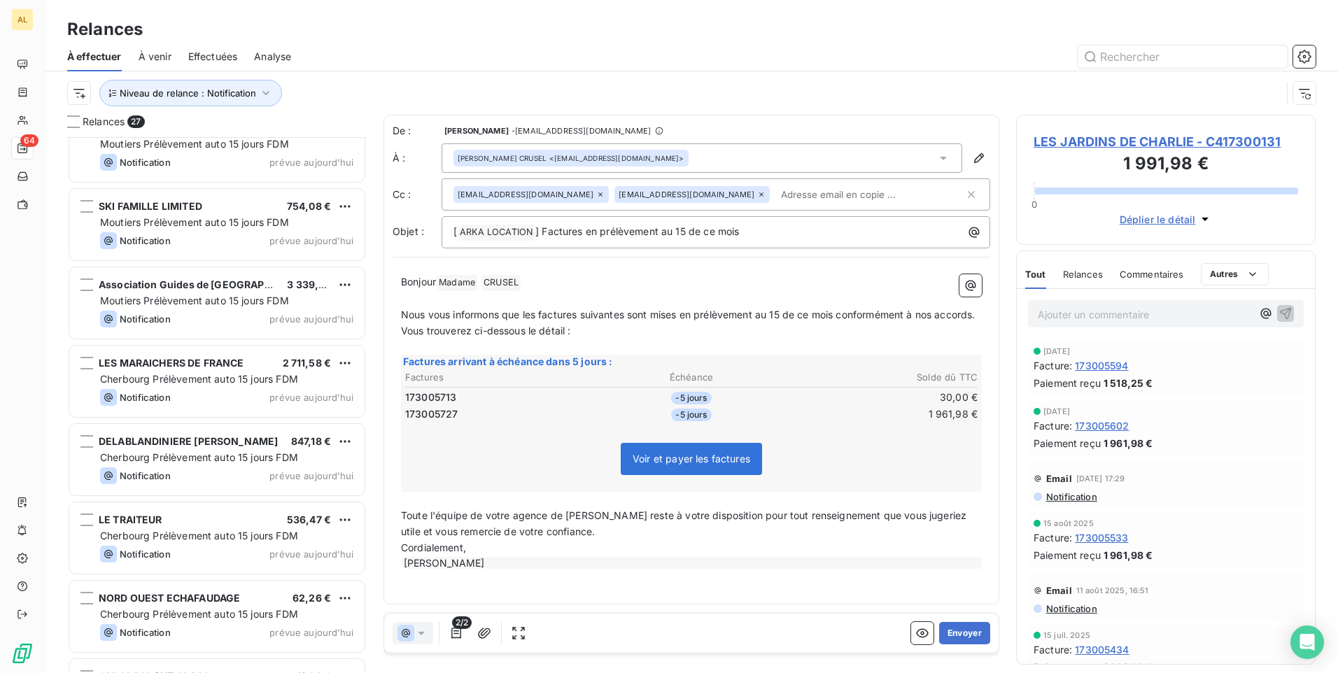
scroll to position [1400, 0]
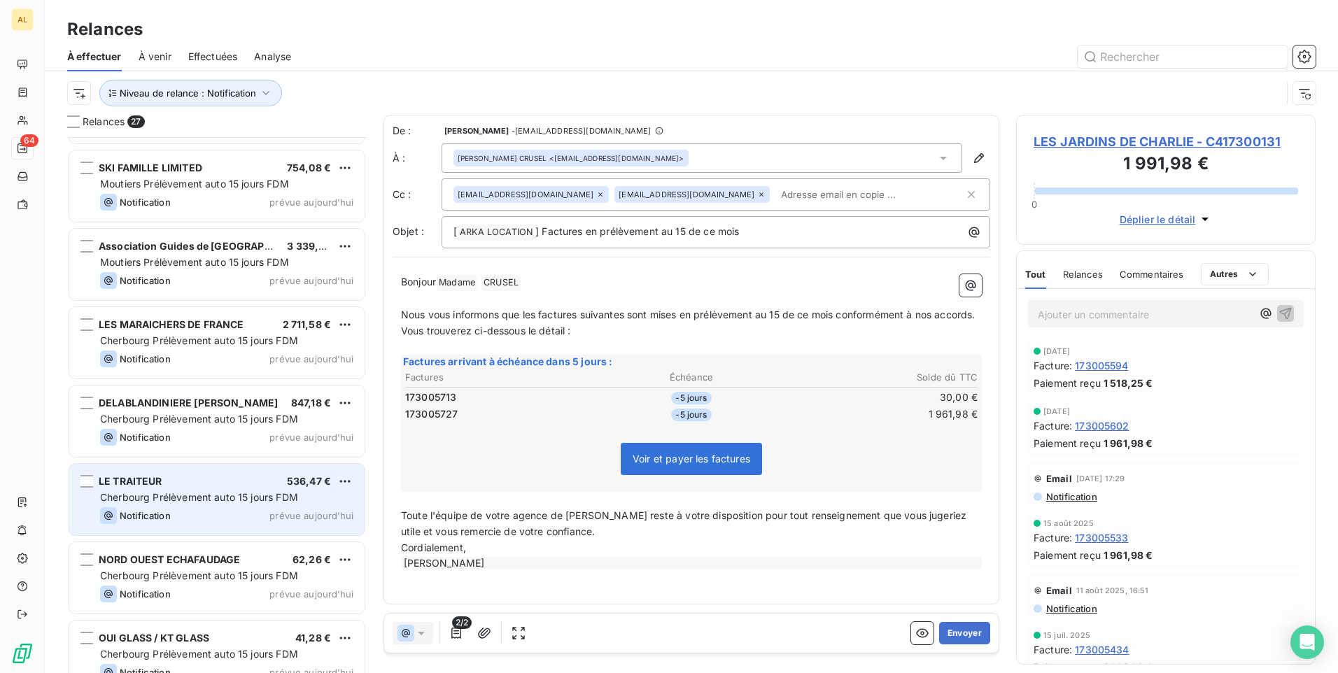
click at [183, 491] on span "Cherbourg Prélèvement auto 15 jours FDM" at bounding box center [199, 497] width 198 height 12
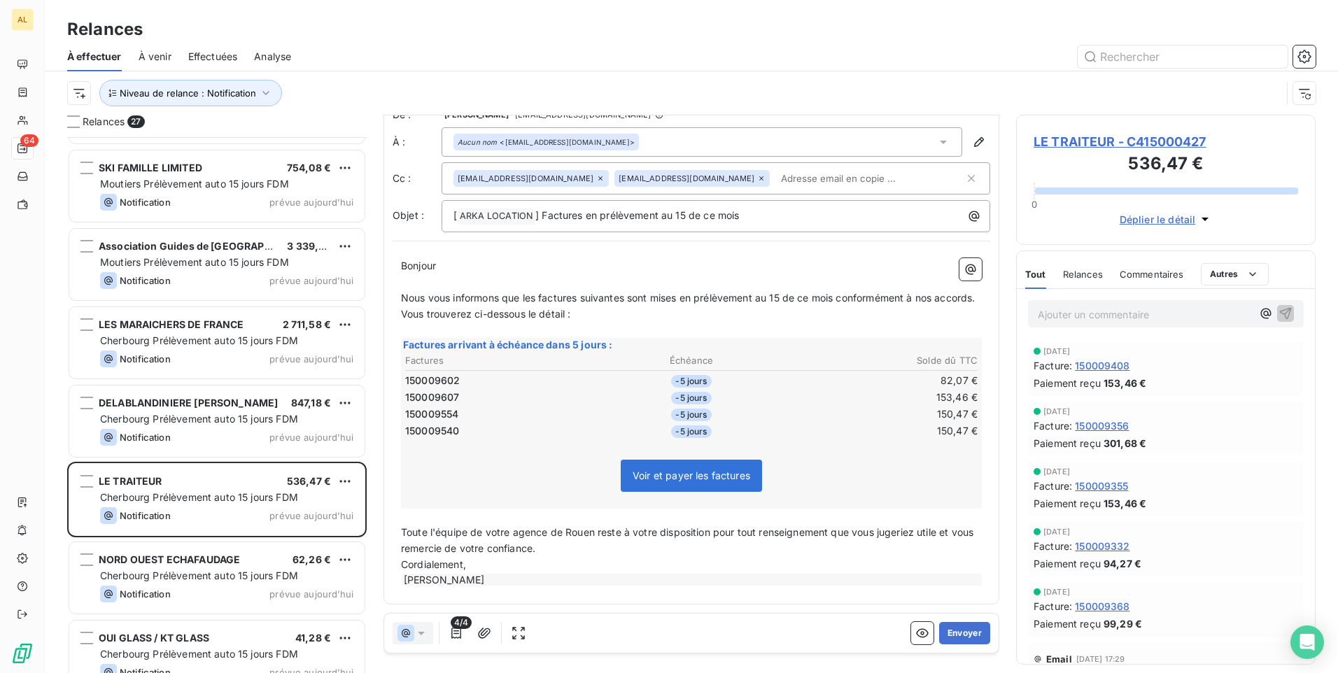
scroll to position [32, 0]
click at [942, 635] on button "Envoyer" at bounding box center [964, 633] width 51 height 22
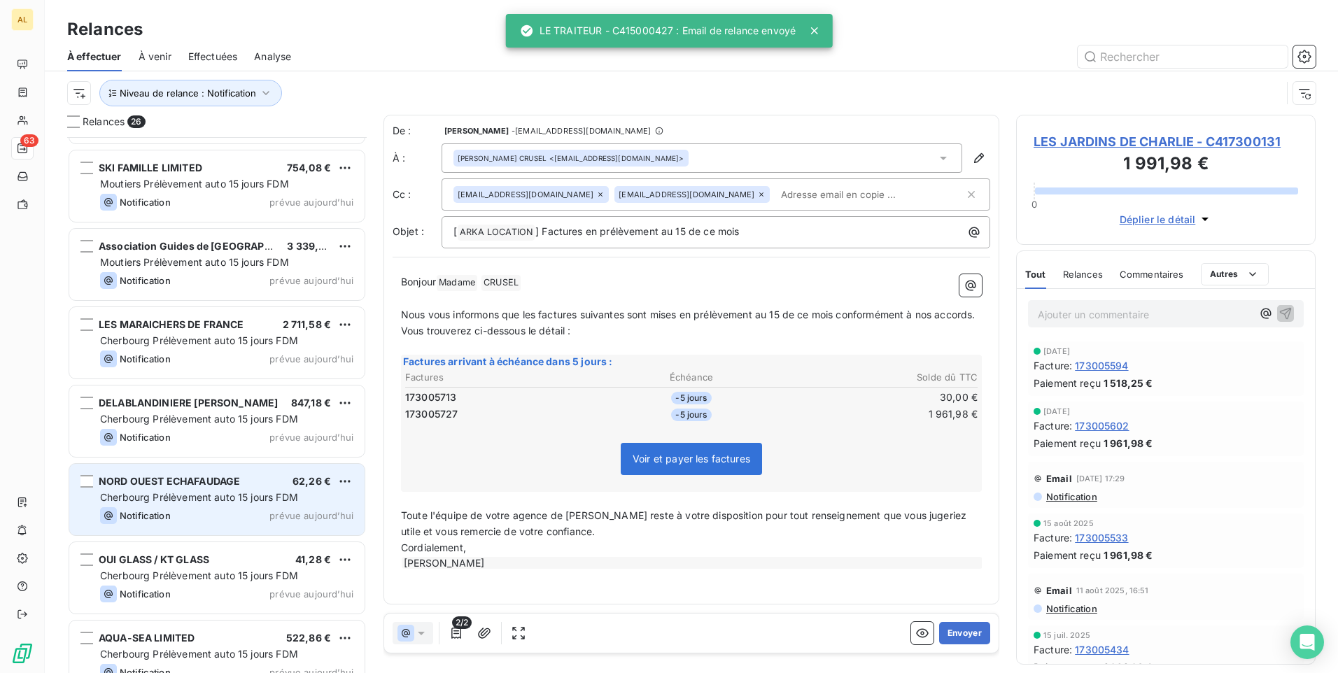
click at [198, 503] on div "Cherbourg Prélèvement auto 15 jours FDM" at bounding box center [226, 498] width 253 height 14
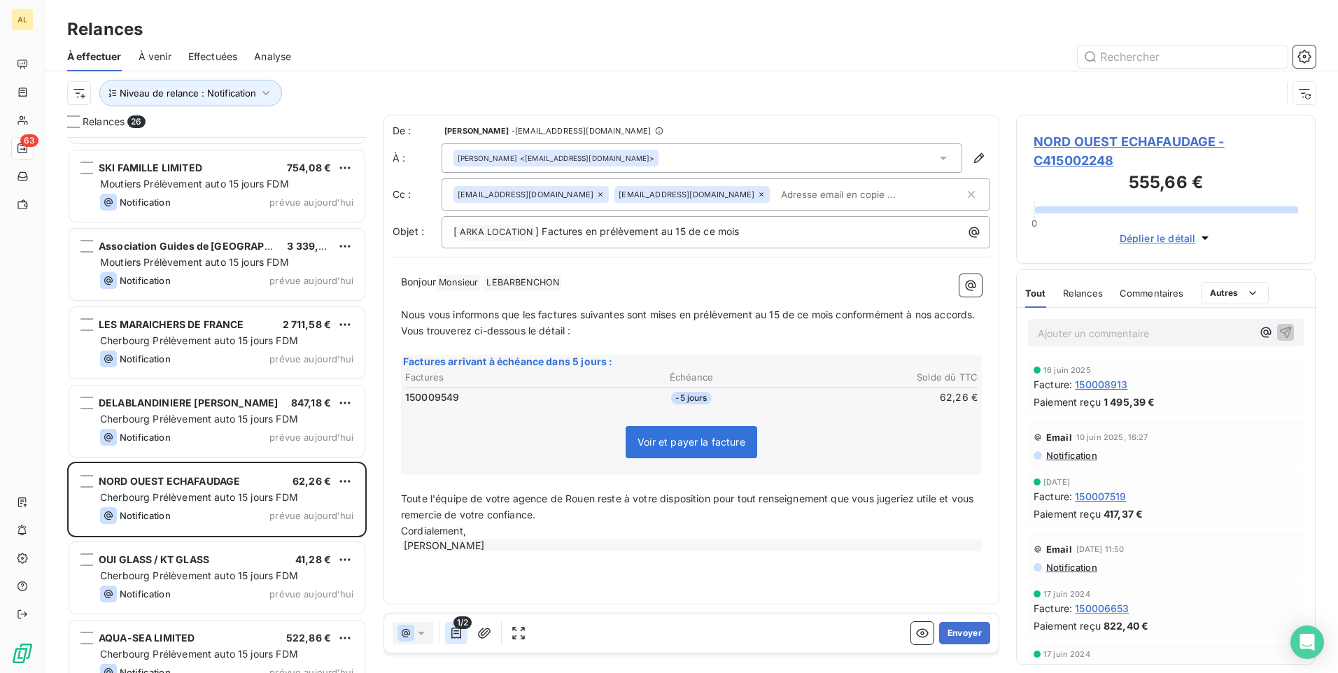
click at [453, 640] on button "button" at bounding box center [456, 633] width 22 height 22
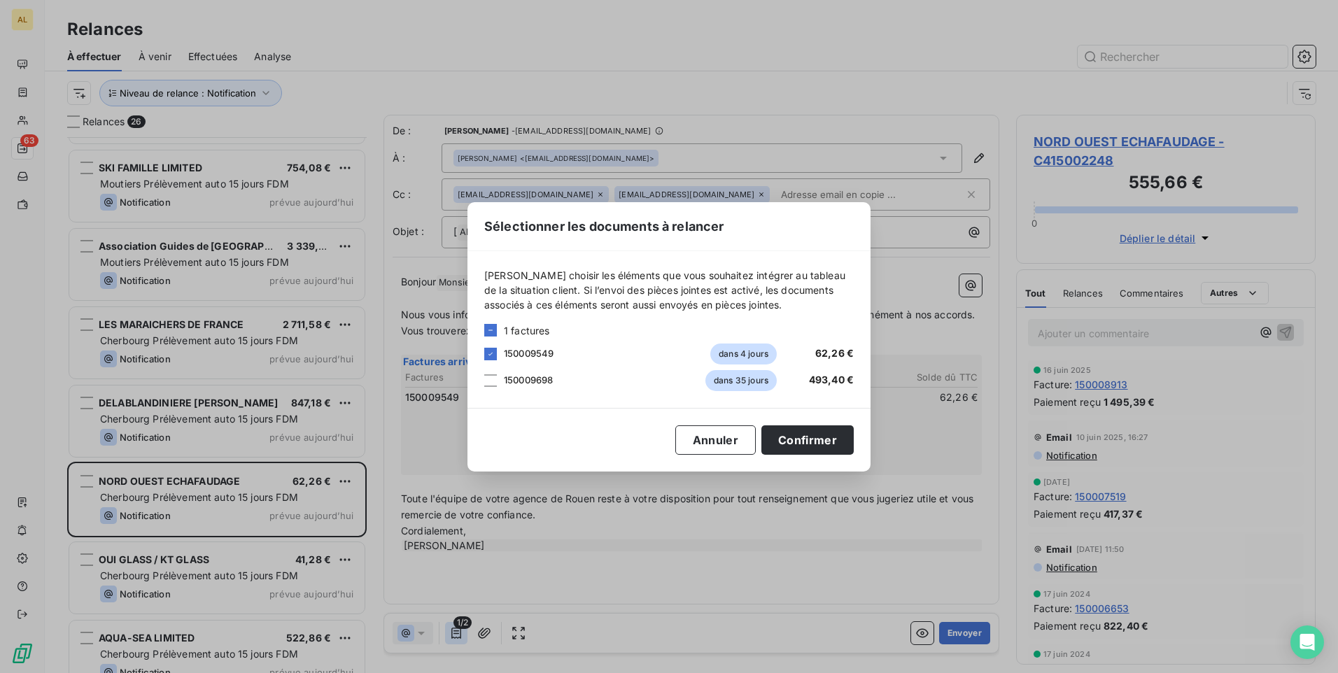
click at [453, 640] on div "Sélectionner les documents à relancer [PERSON_NAME] choisir les éléments que vo…" at bounding box center [669, 336] width 1338 height 673
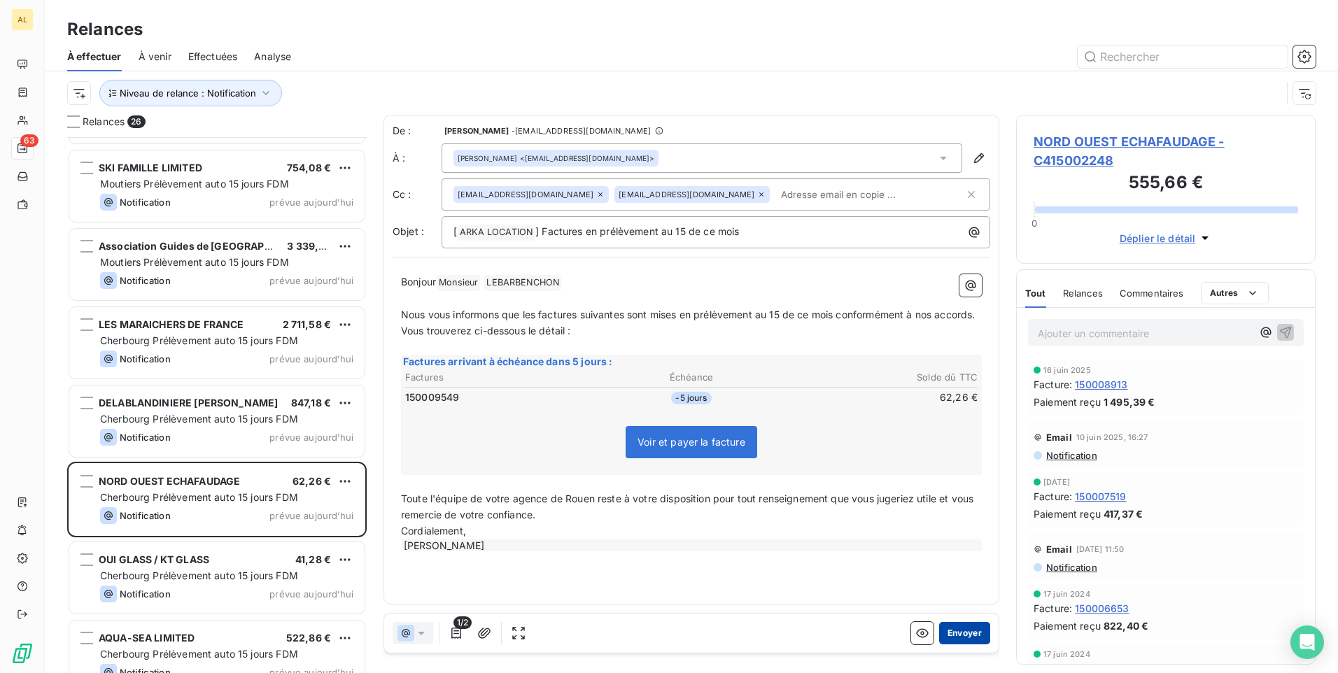
click at [967, 631] on button "Envoyer" at bounding box center [964, 633] width 51 height 22
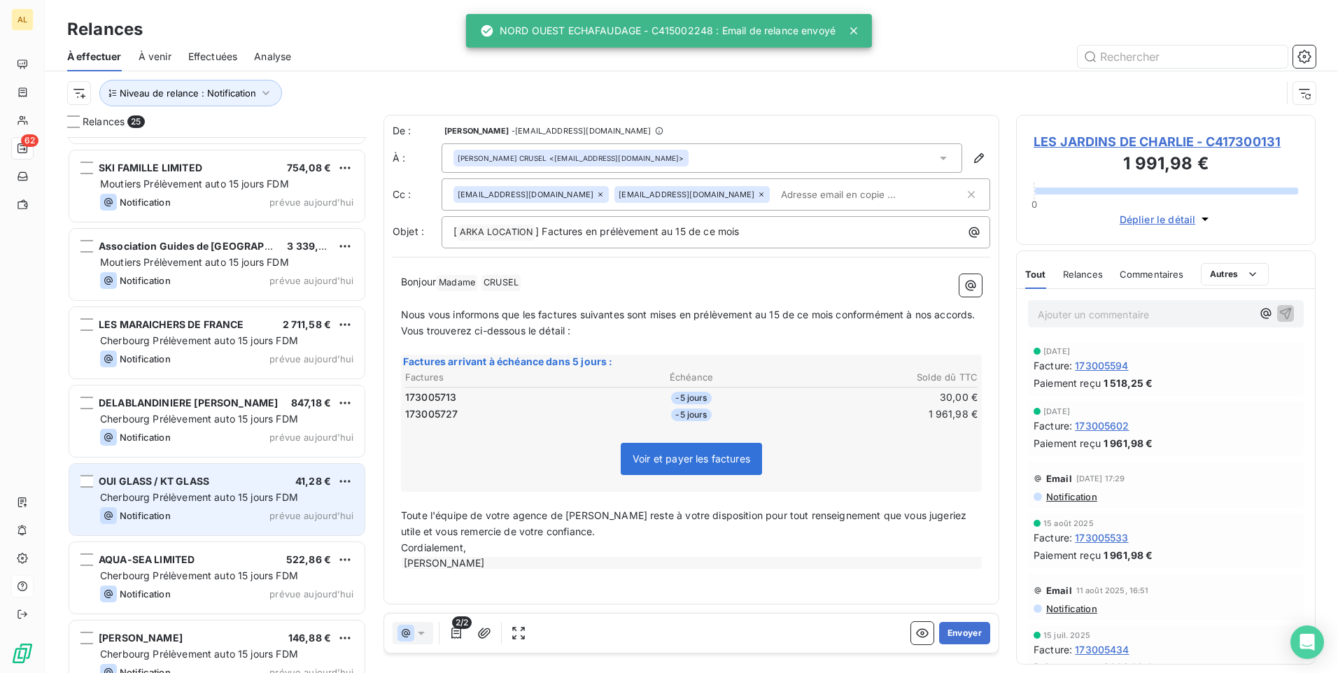
click at [253, 479] on div "OUI GLASS / KT GLASS 41,28 €" at bounding box center [226, 481] width 253 height 13
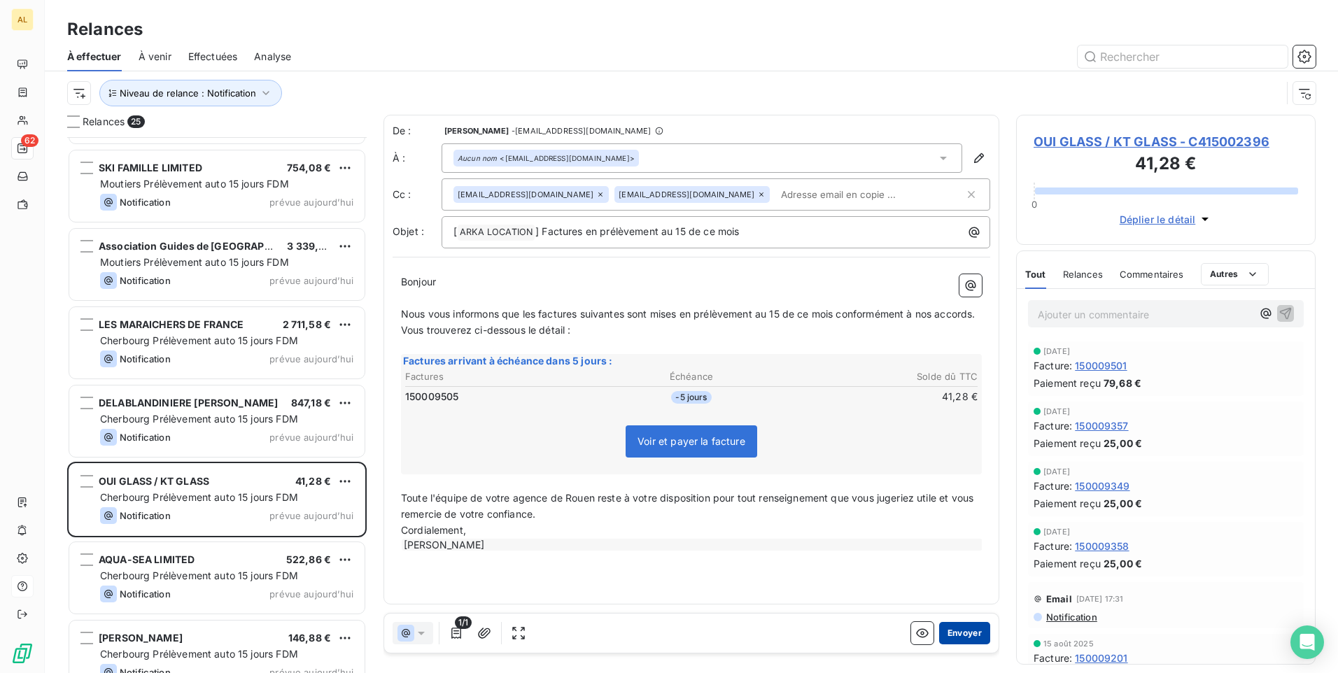
click at [963, 633] on button "Envoyer" at bounding box center [964, 633] width 51 height 22
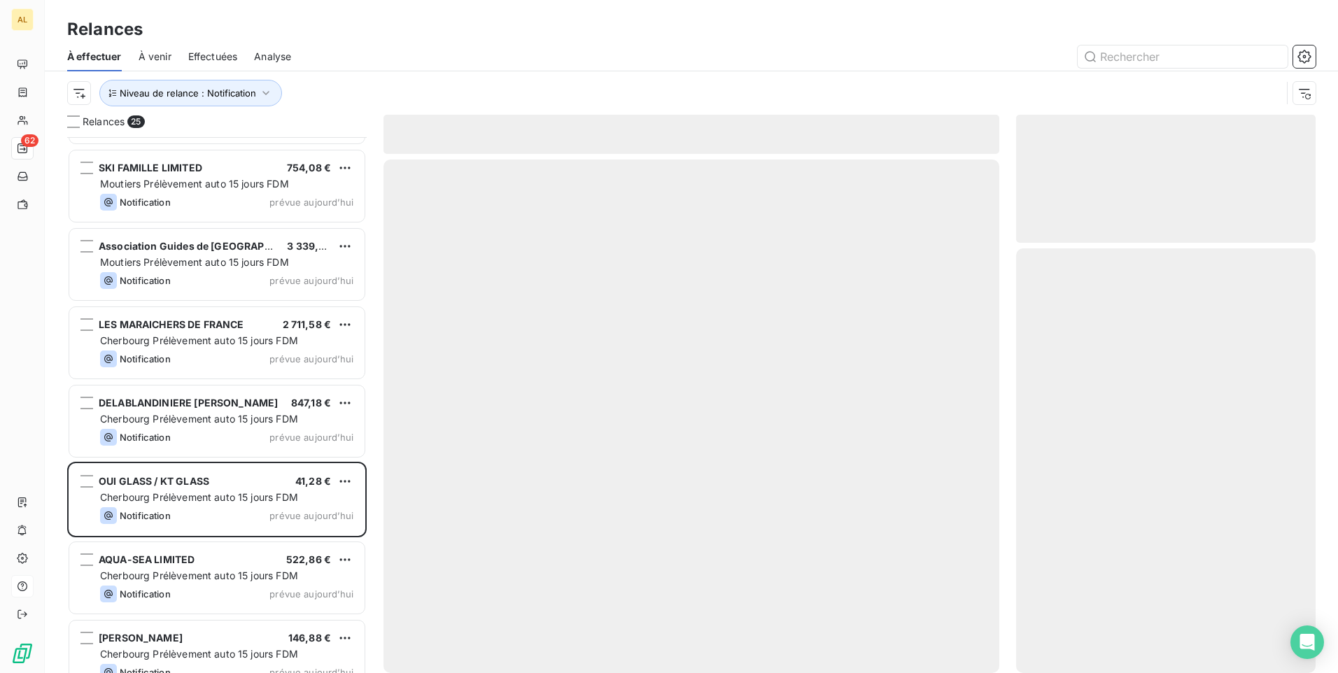
scroll to position [1345, 0]
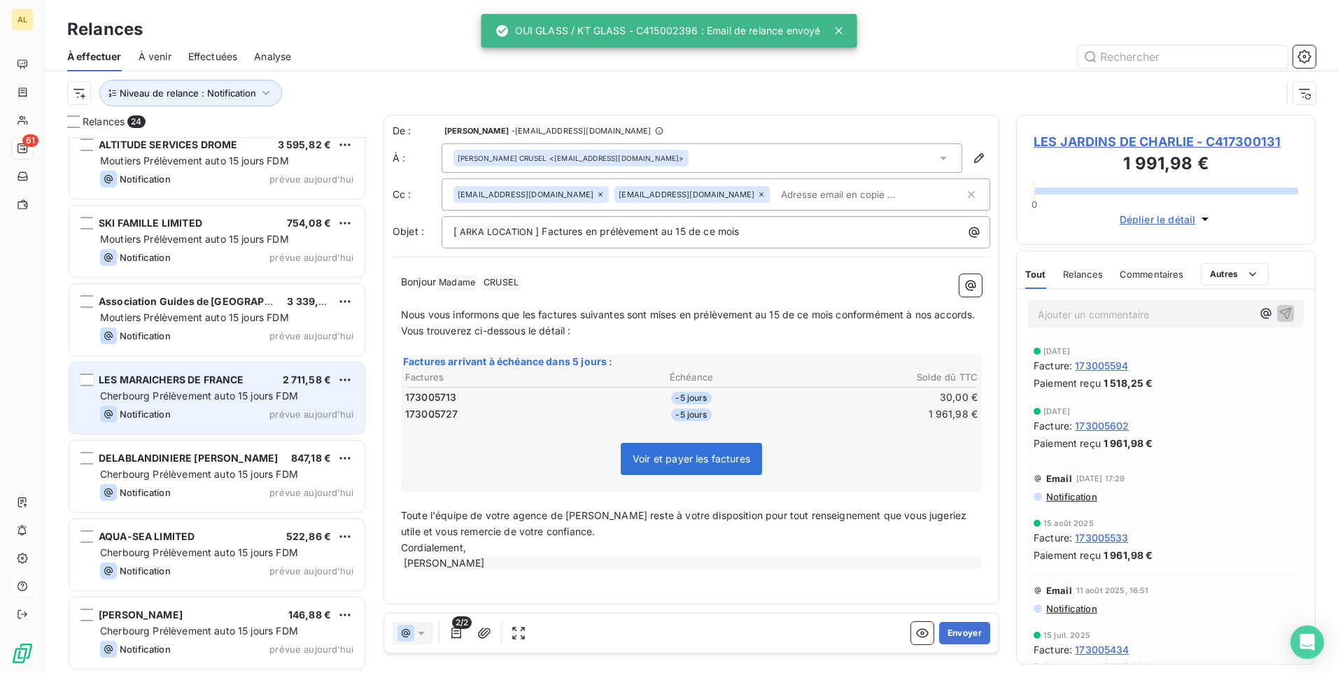
click at [231, 392] on span "Cherbourg Prélèvement auto 15 jours FDM" at bounding box center [199, 396] width 198 height 12
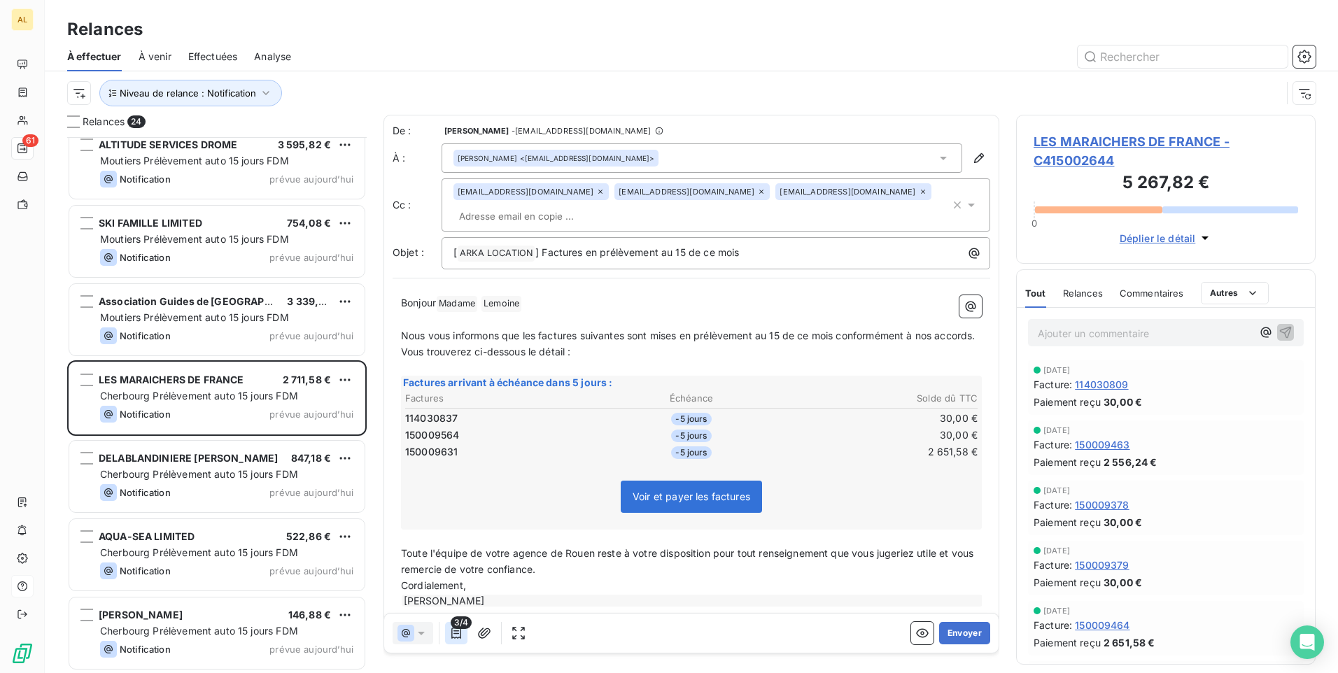
click at [456, 633] on icon "button" at bounding box center [456, 633] width 14 height 14
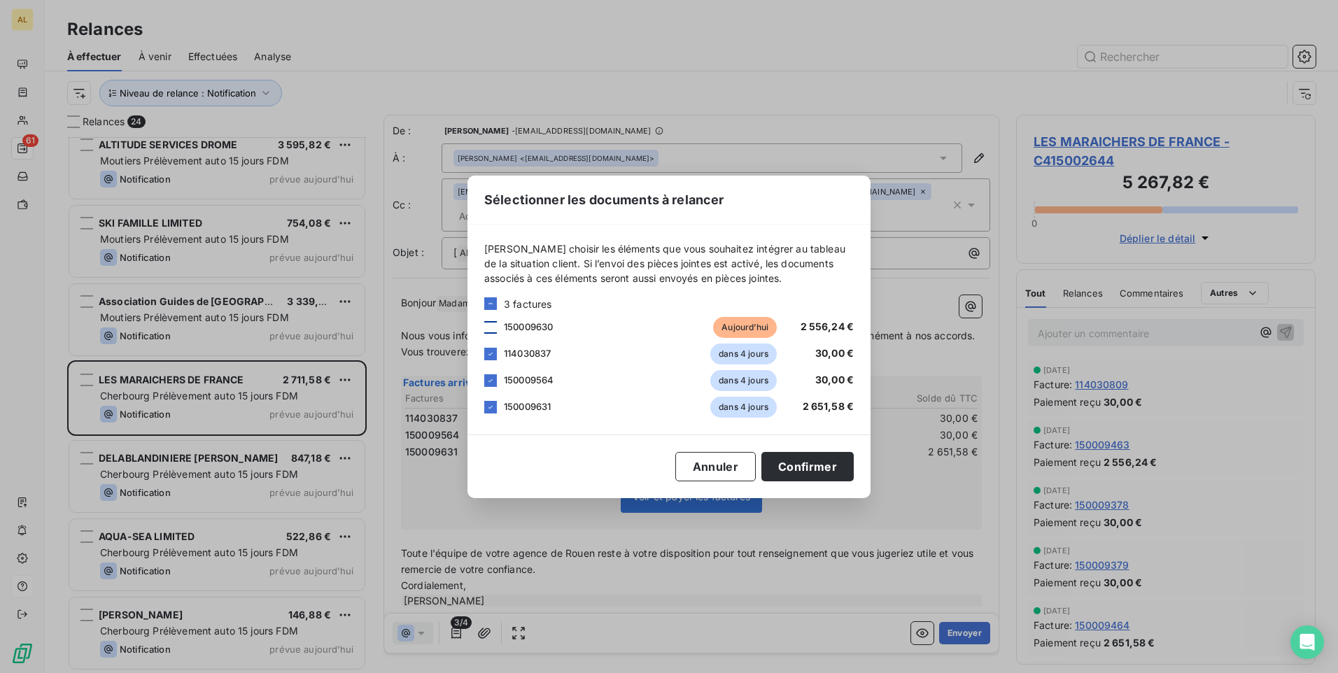
click at [490, 328] on div at bounding box center [490, 327] width 13 height 13
click at [781, 470] on button "Confirmer" at bounding box center [807, 466] width 92 height 29
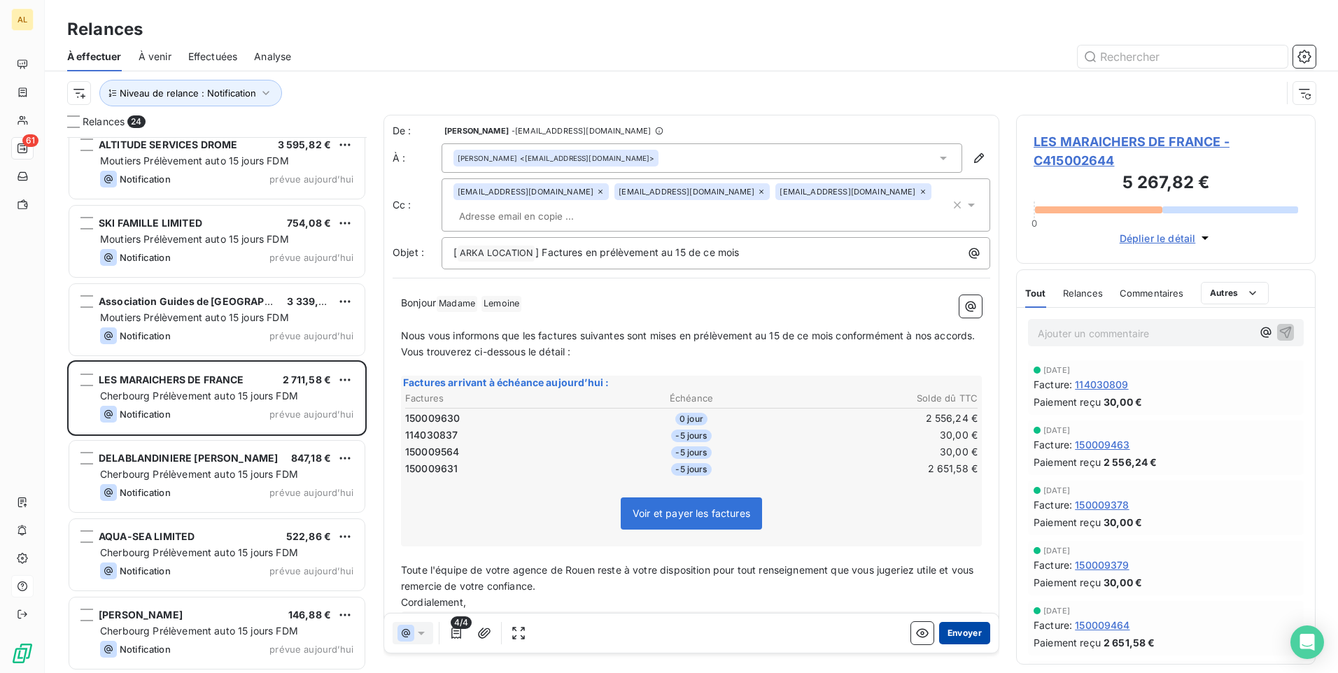
click at [959, 626] on button "Envoyer" at bounding box center [964, 633] width 51 height 22
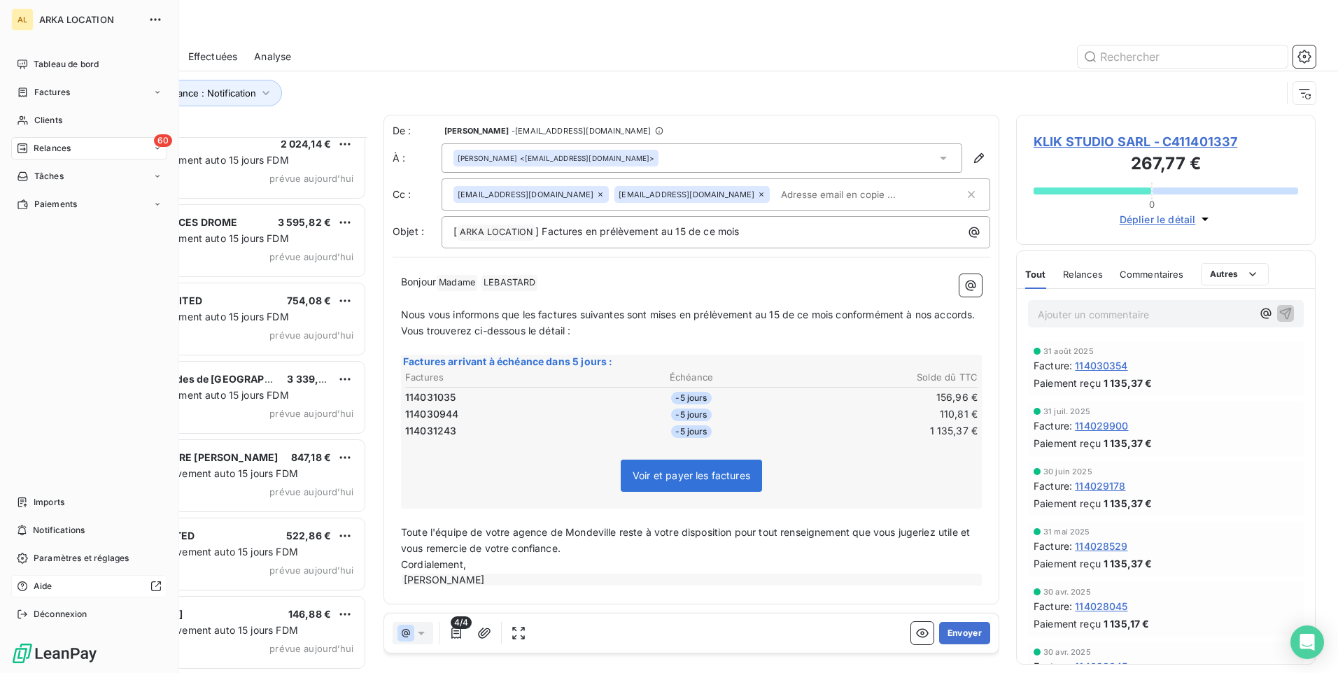
scroll to position [1267, 0]
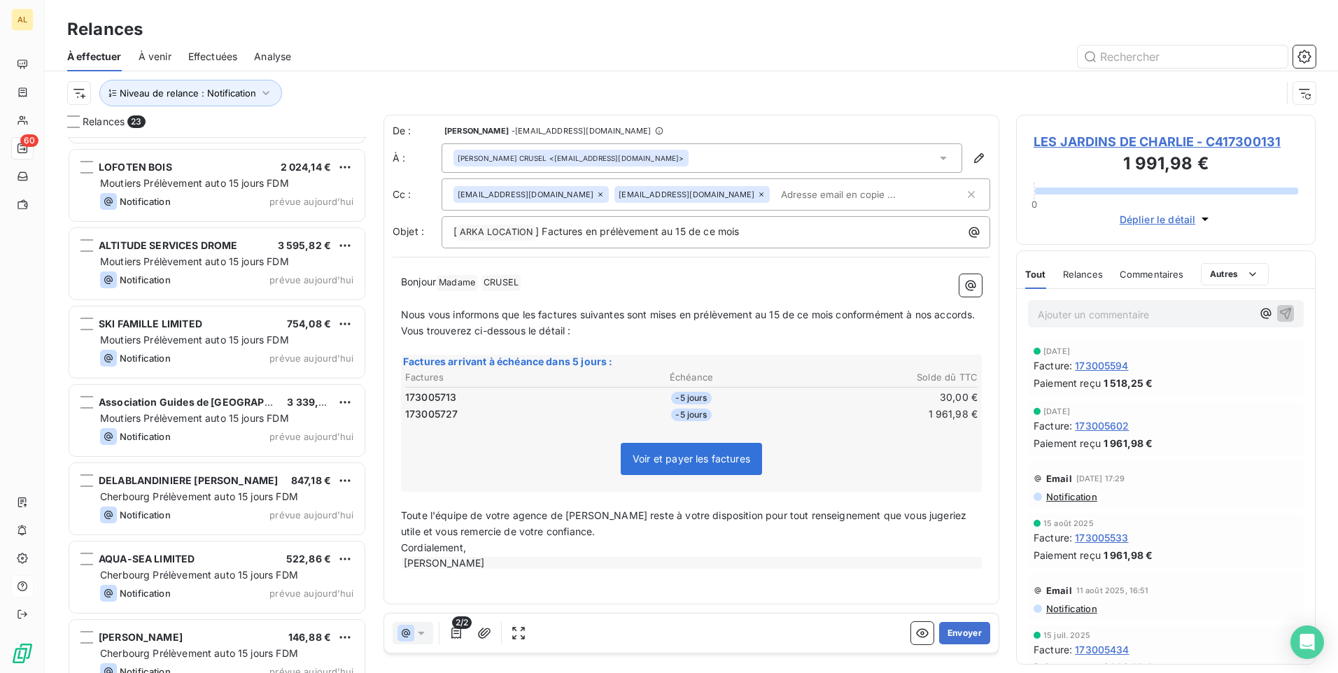
scroll to position [1267, 0]
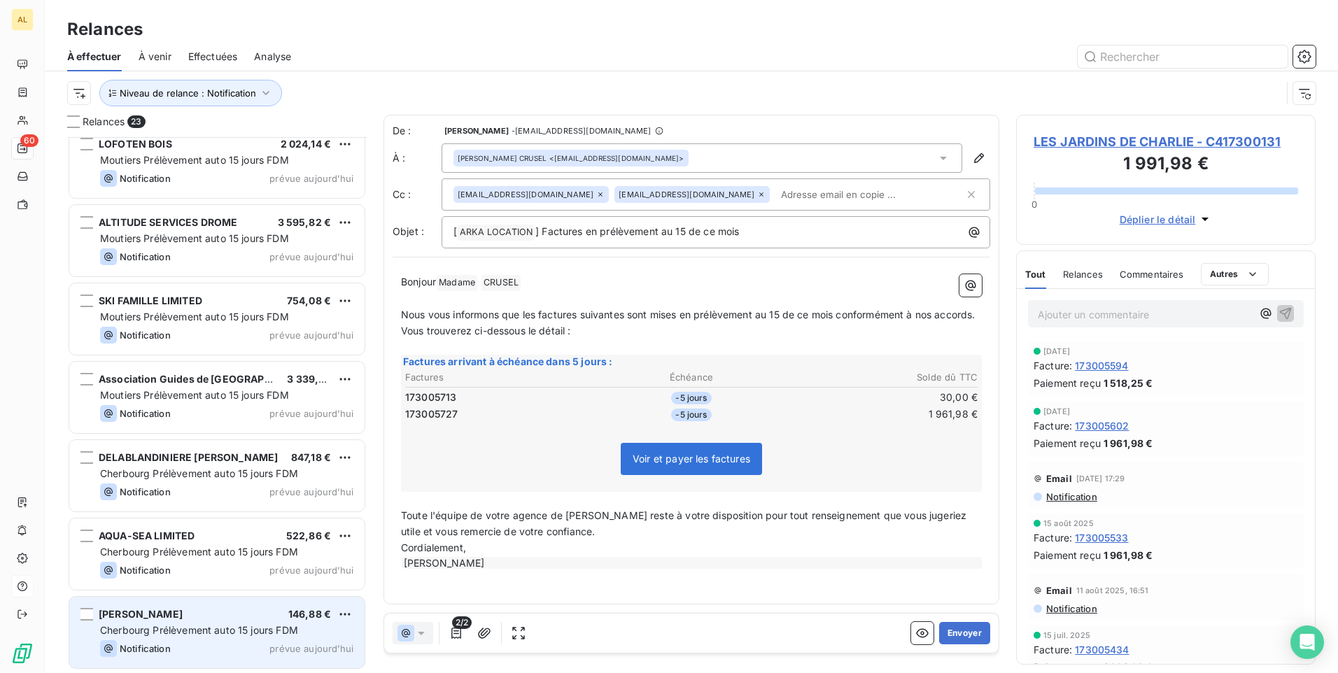
click at [175, 611] on span "[PERSON_NAME]" at bounding box center [141, 614] width 84 height 12
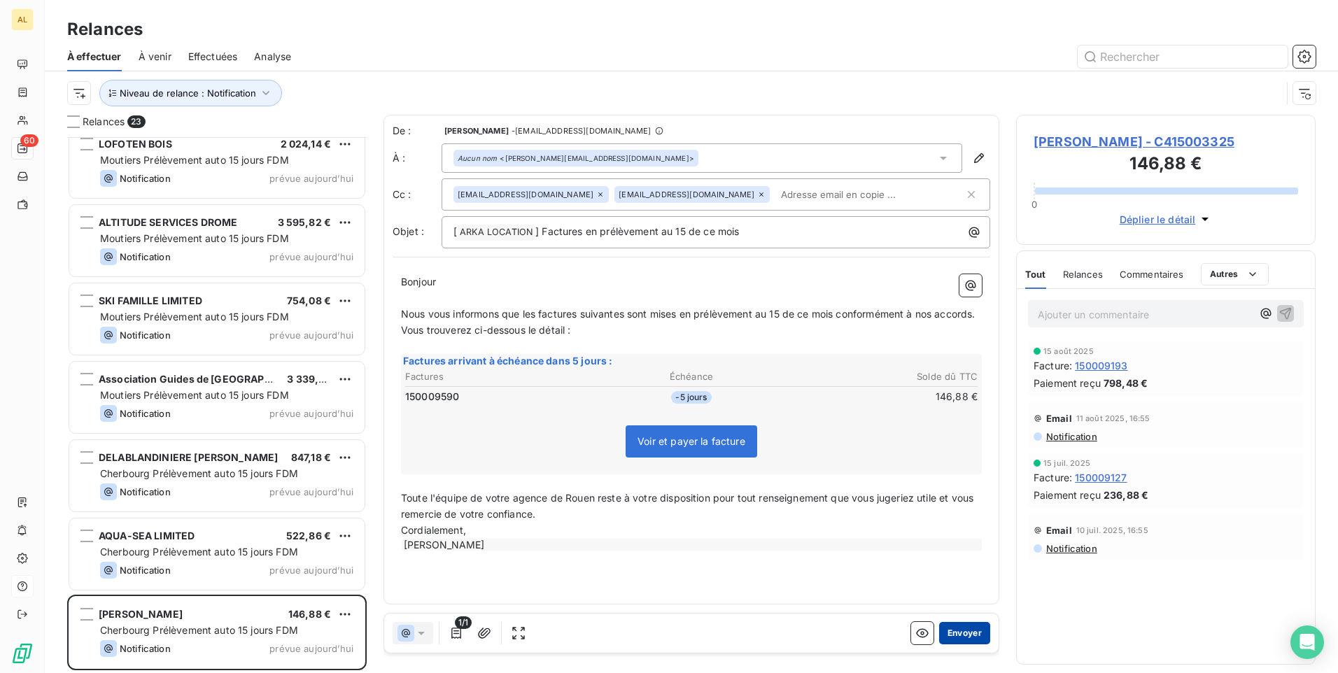
click at [962, 635] on button "Envoyer" at bounding box center [964, 633] width 51 height 22
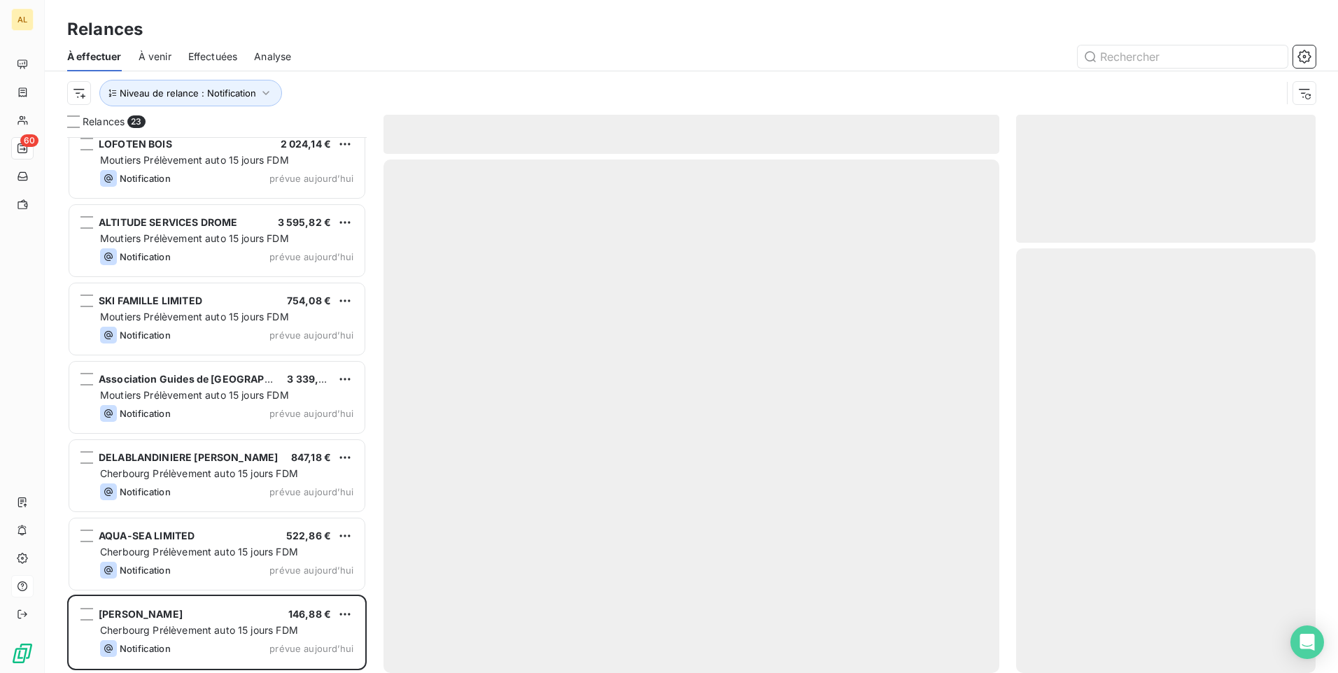
scroll to position [1188, 0]
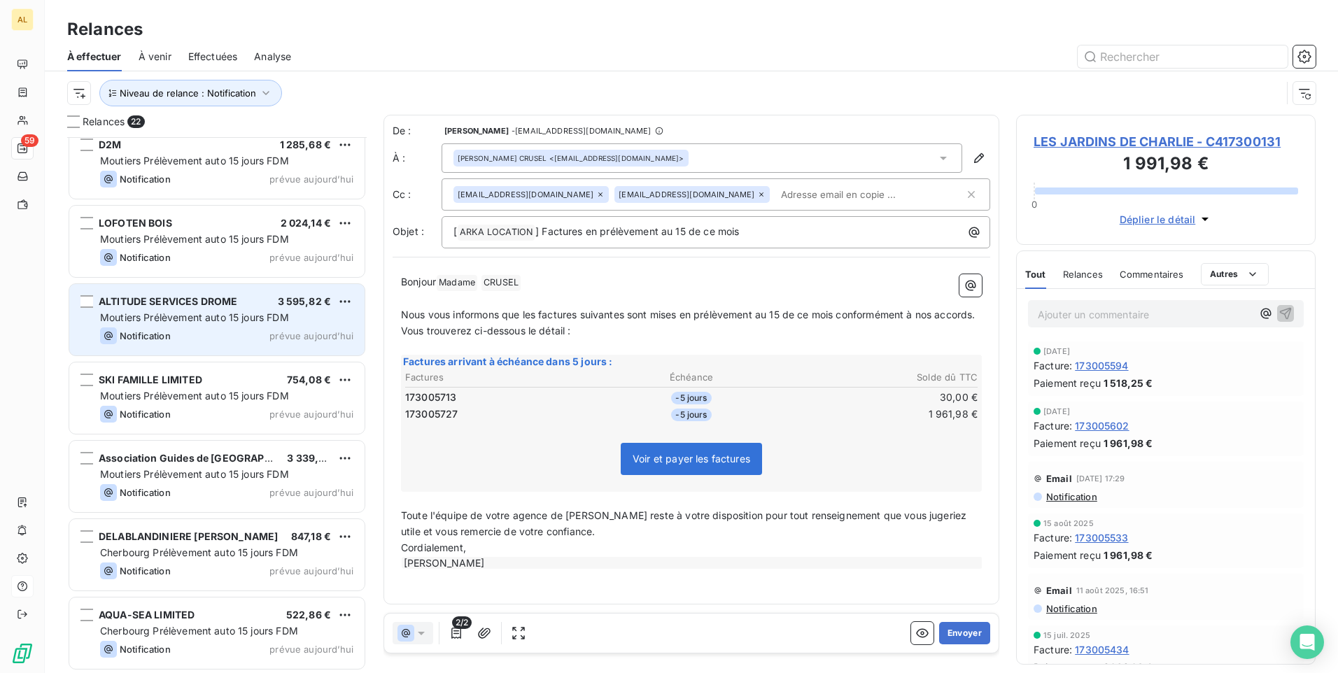
click at [208, 307] on div "ALTITUDE SERVICES DROME" at bounding box center [168, 302] width 139 height 14
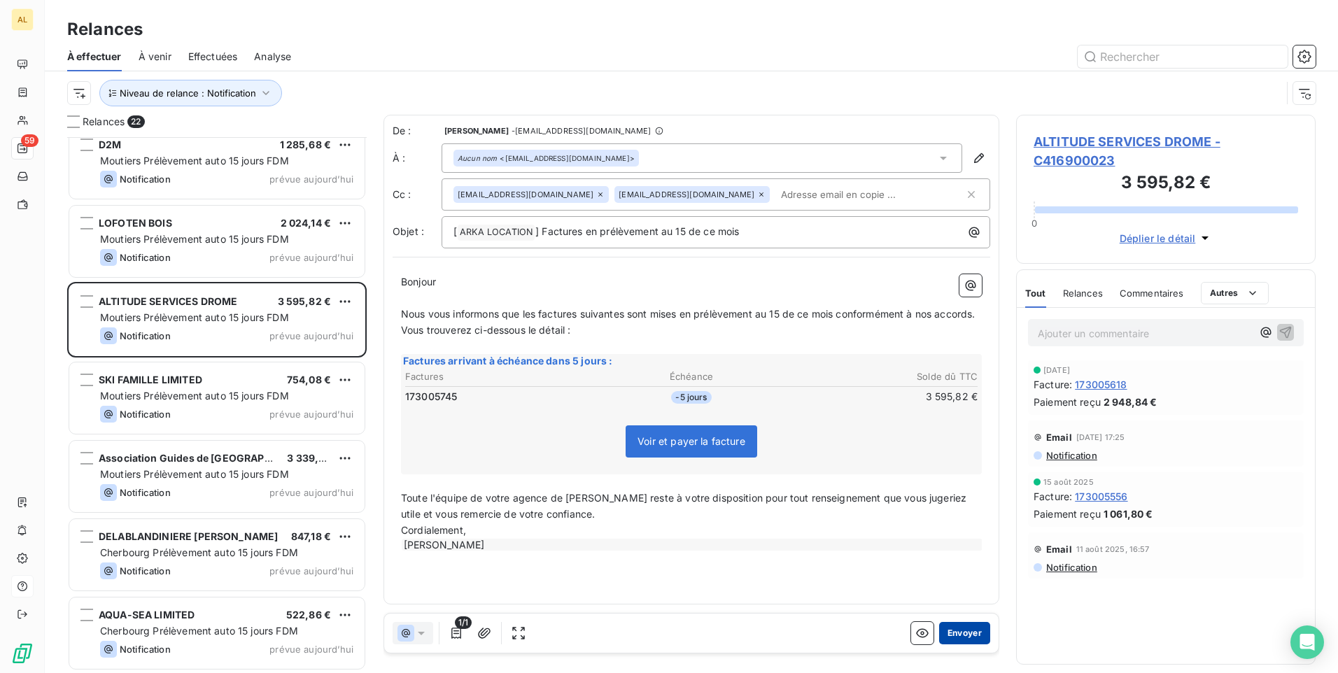
click at [963, 632] on button "Envoyer" at bounding box center [964, 633] width 51 height 22
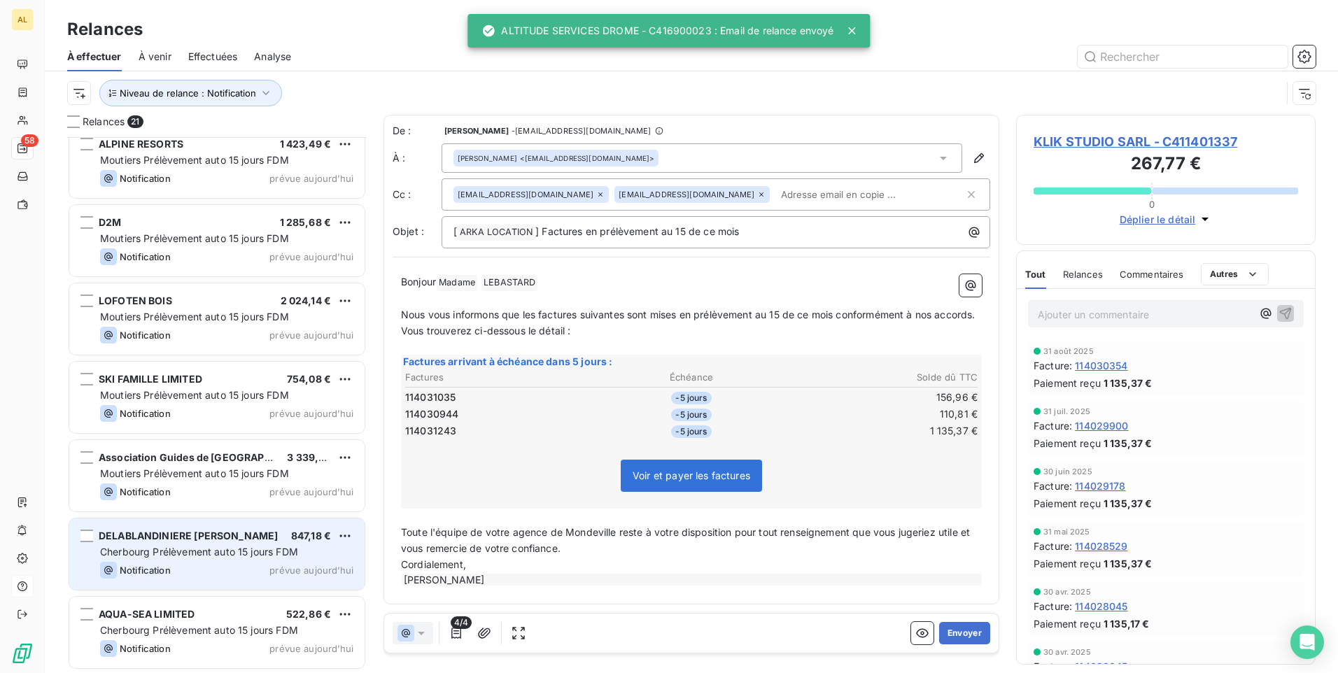
scroll to position [1110, 0]
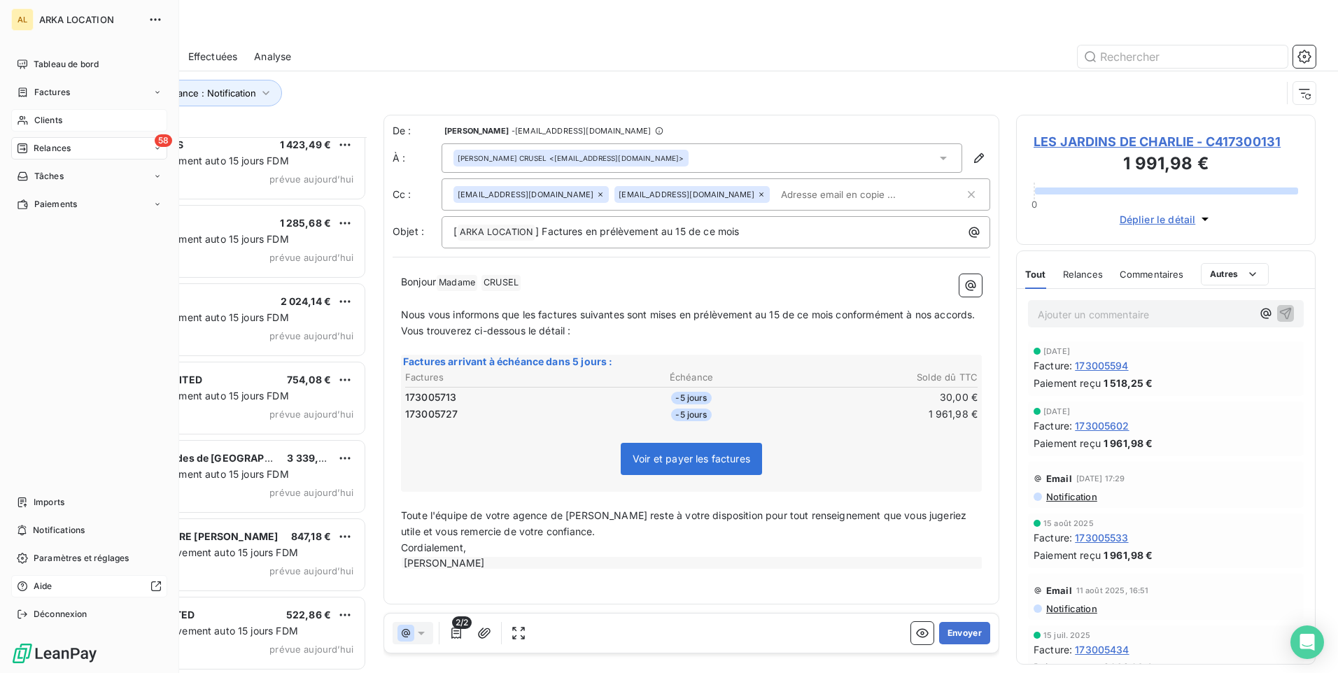
click at [32, 118] on div "Clients" at bounding box center [89, 120] width 156 height 22
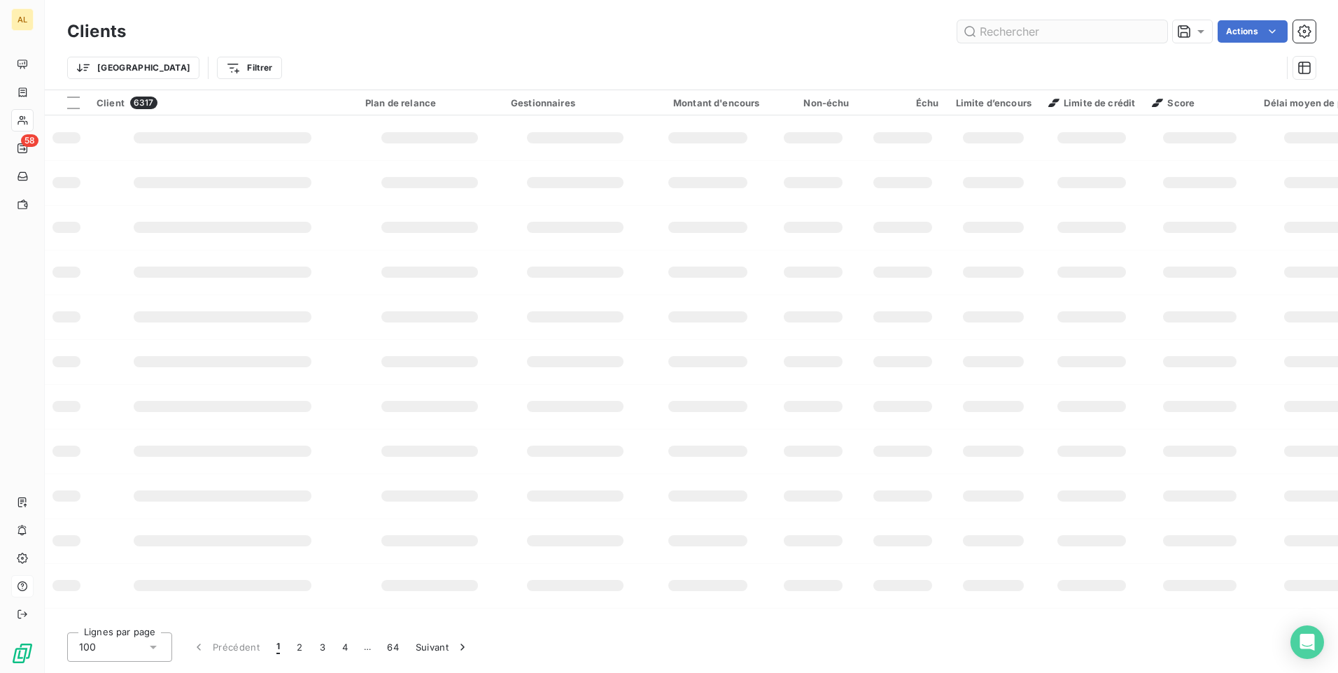
click at [999, 27] on input "text" at bounding box center [1062, 31] width 210 height 22
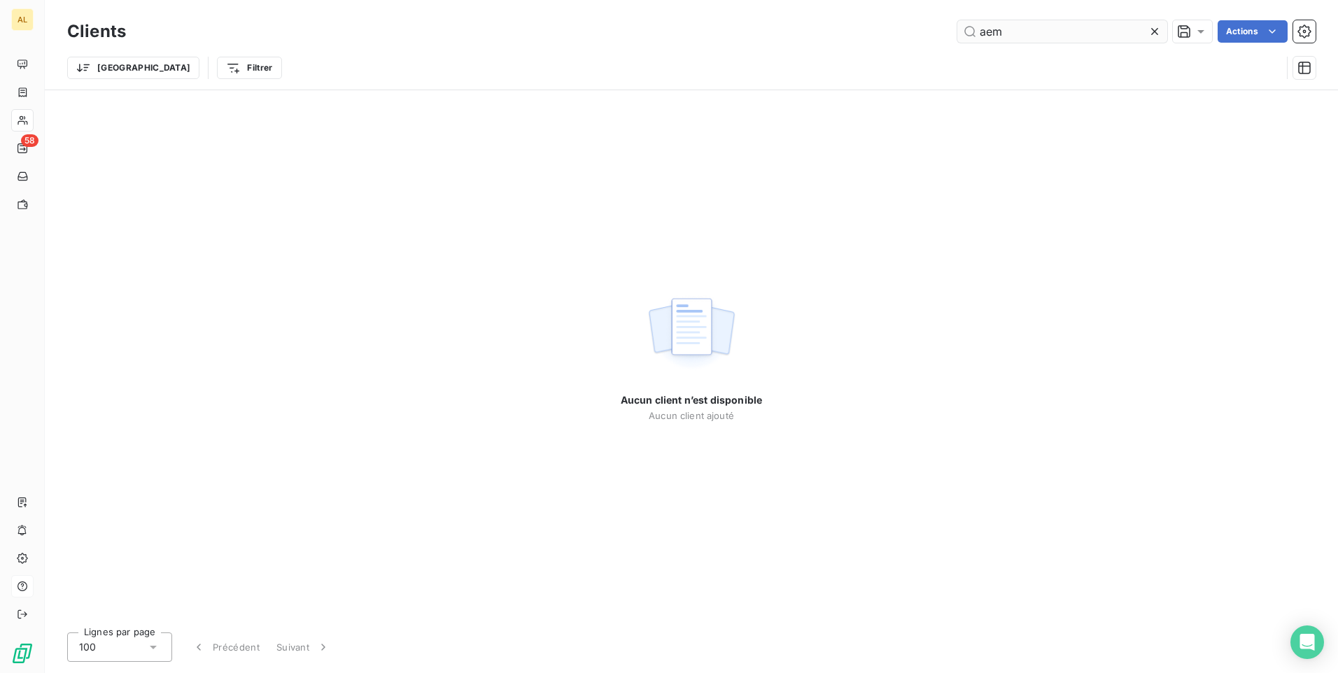
click at [983, 31] on input "aem" at bounding box center [1062, 31] width 210 height 22
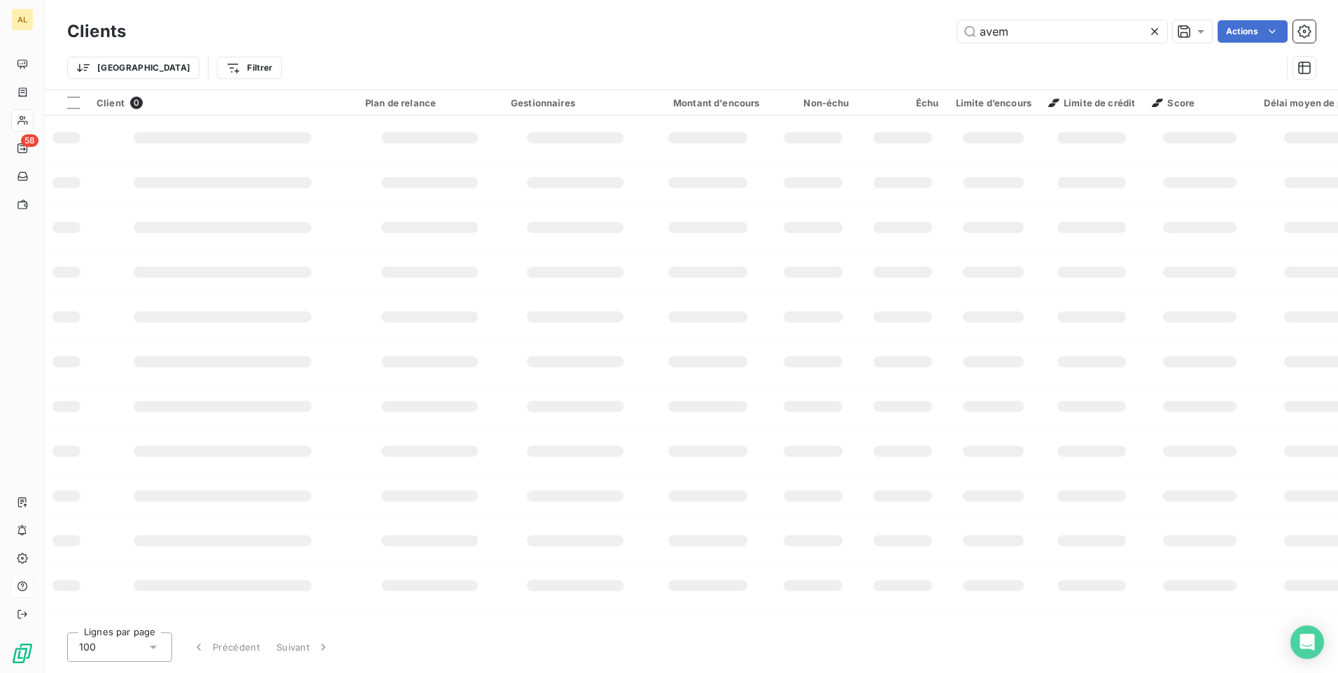
type input "avem"
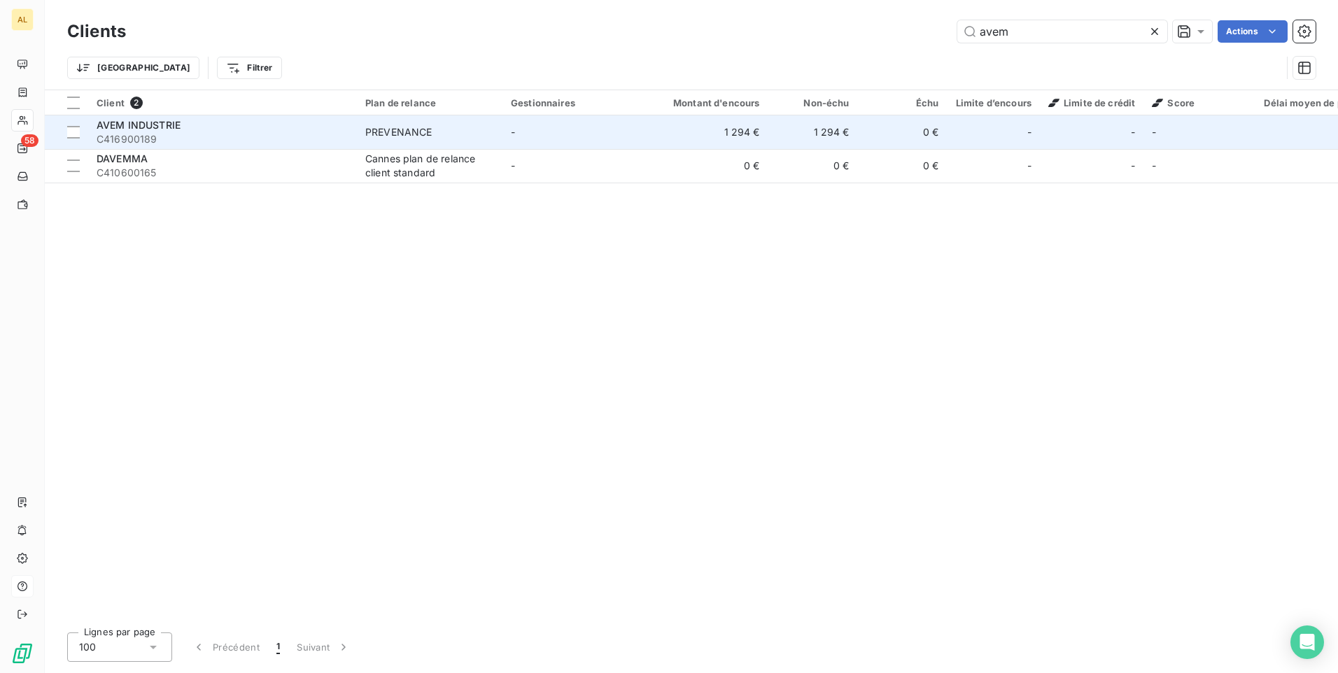
click at [367, 138] on div "PREVENANCE" at bounding box center [398, 132] width 67 height 14
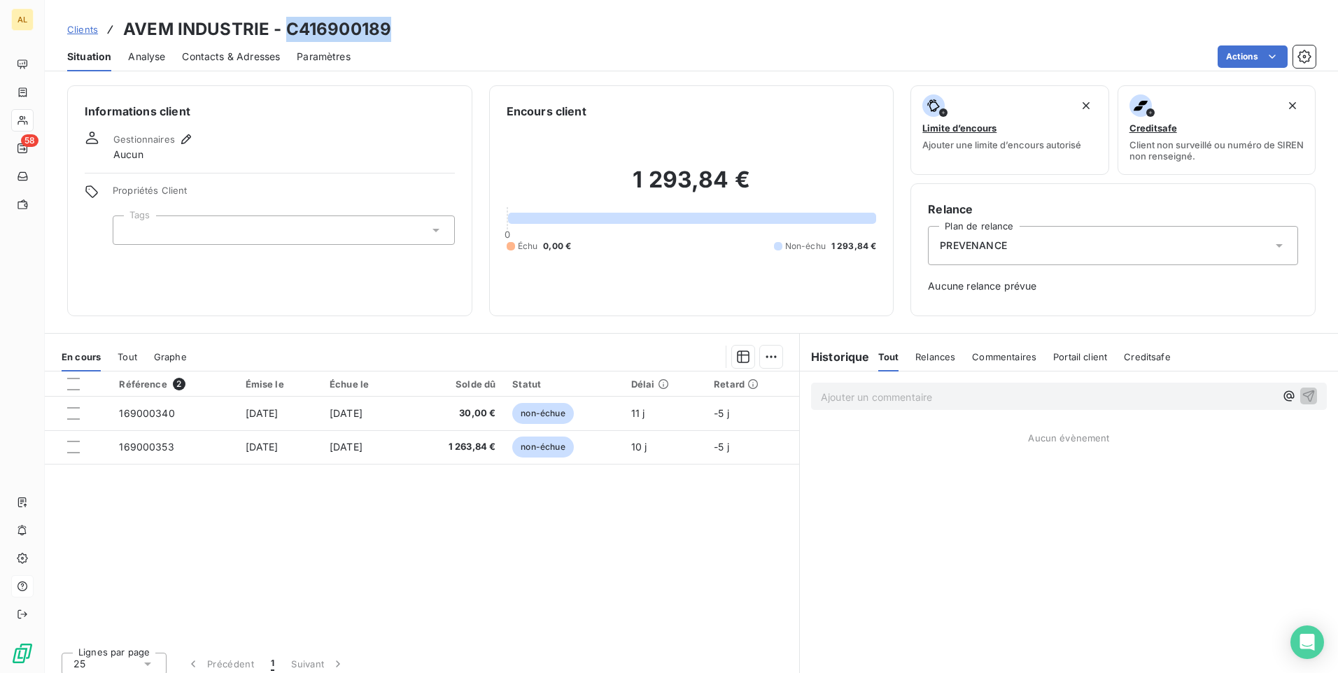
drag, startPoint x: 286, startPoint y: 25, endPoint x: 389, endPoint y: 27, distance: 102.9
click at [389, 27] on div "Clients AVEM INDUSTRIE - C416900189" at bounding box center [691, 29] width 1293 height 25
drag, startPoint x: 389, startPoint y: 27, endPoint x: 367, endPoint y: 27, distance: 22.4
copy h3 "C416900189"
drag, startPoint x: 215, startPoint y: 59, endPoint x: 232, endPoint y: 70, distance: 20.2
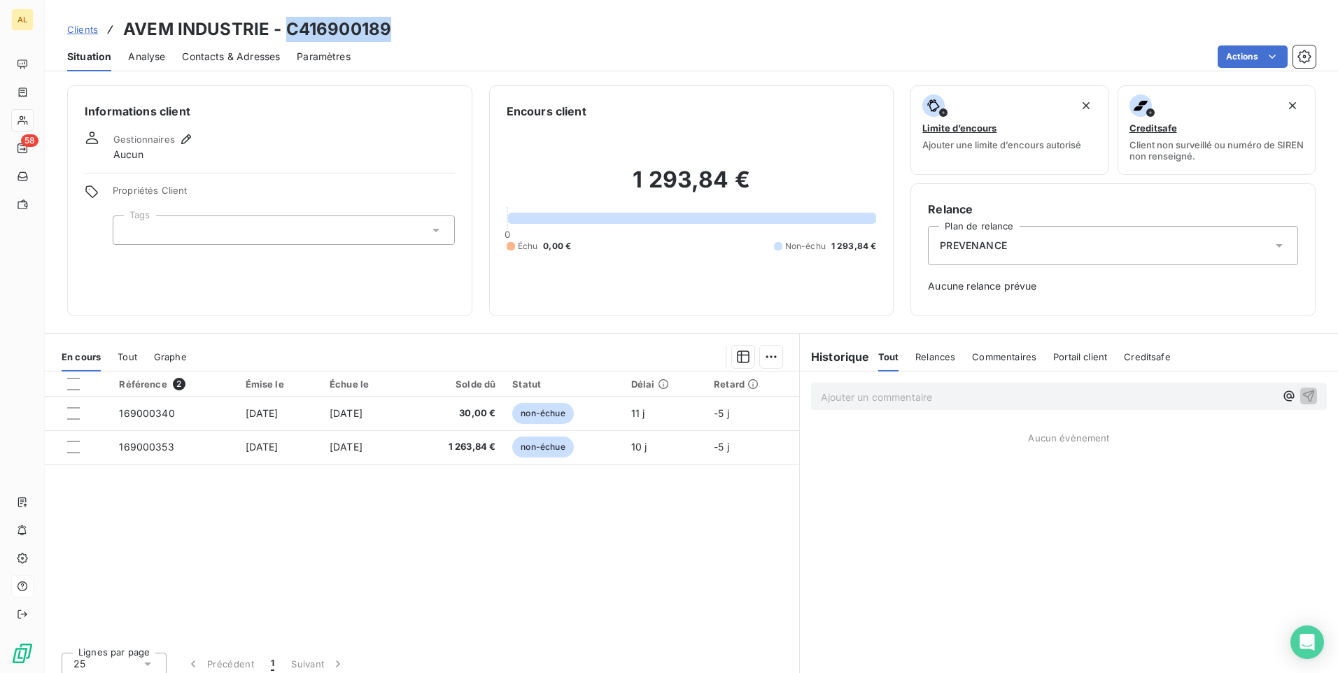
click at [215, 57] on span "Contacts & Adresses" at bounding box center [231, 57] width 98 height 14
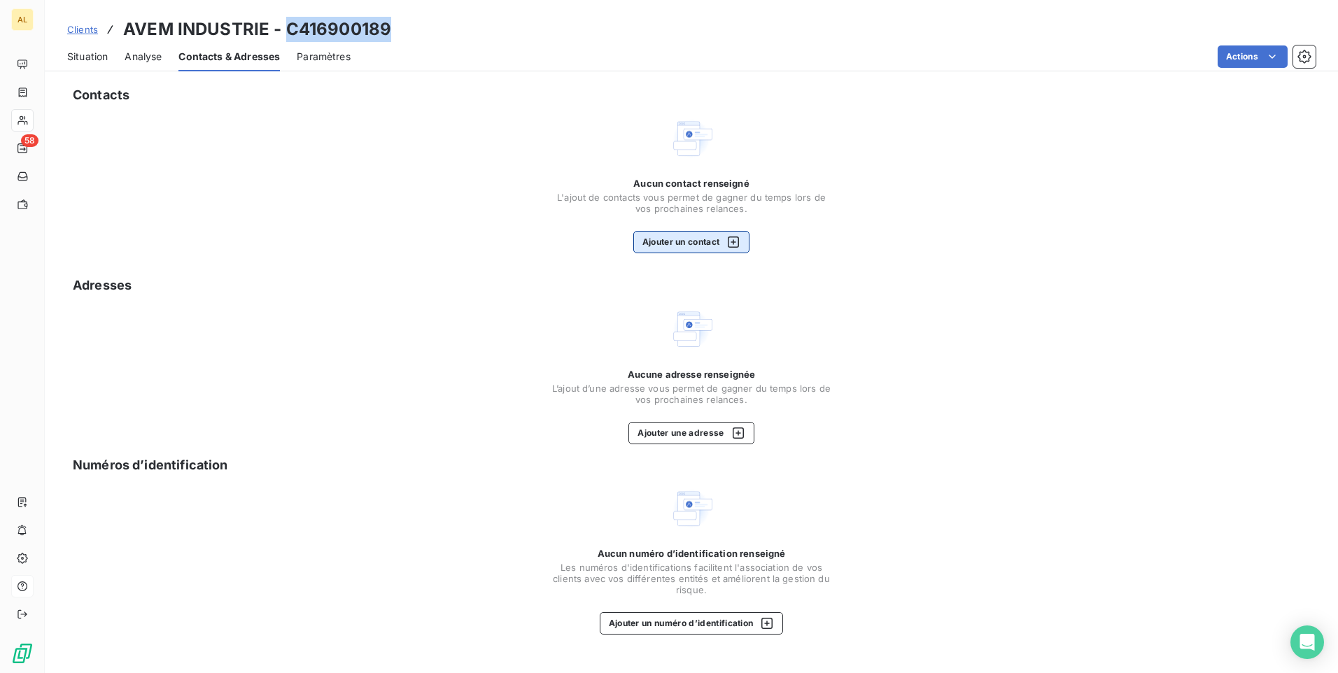
click at [740, 244] on icon "button" at bounding box center [733, 242] width 14 height 14
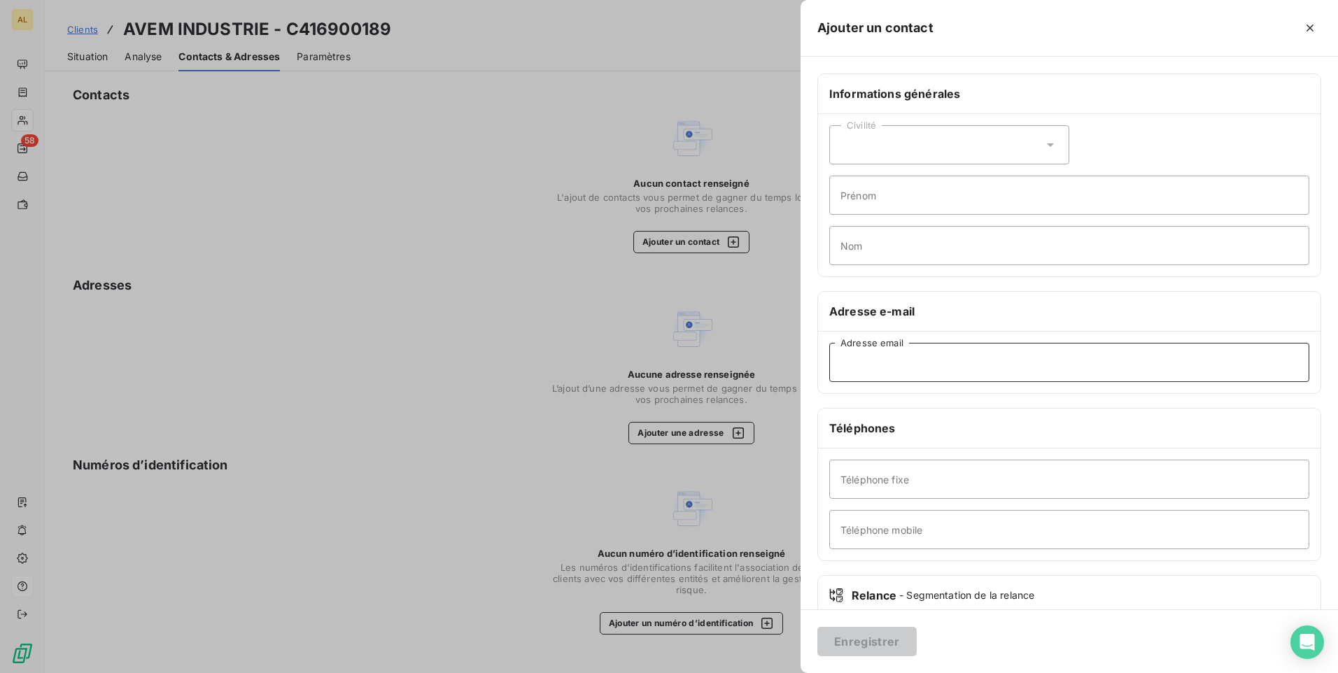
click at [854, 362] on input "Adresse email" at bounding box center [1069, 362] width 480 height 39
paste input "[EMAIL_ADDRESS][DOMAIN_NAME]"
type input "[EMAIL_ADDRESS][DOMAIN_NAME]"
click at [871, 644] on button "Enregistrer" at bounding box center [866, 641] width 99 height 29
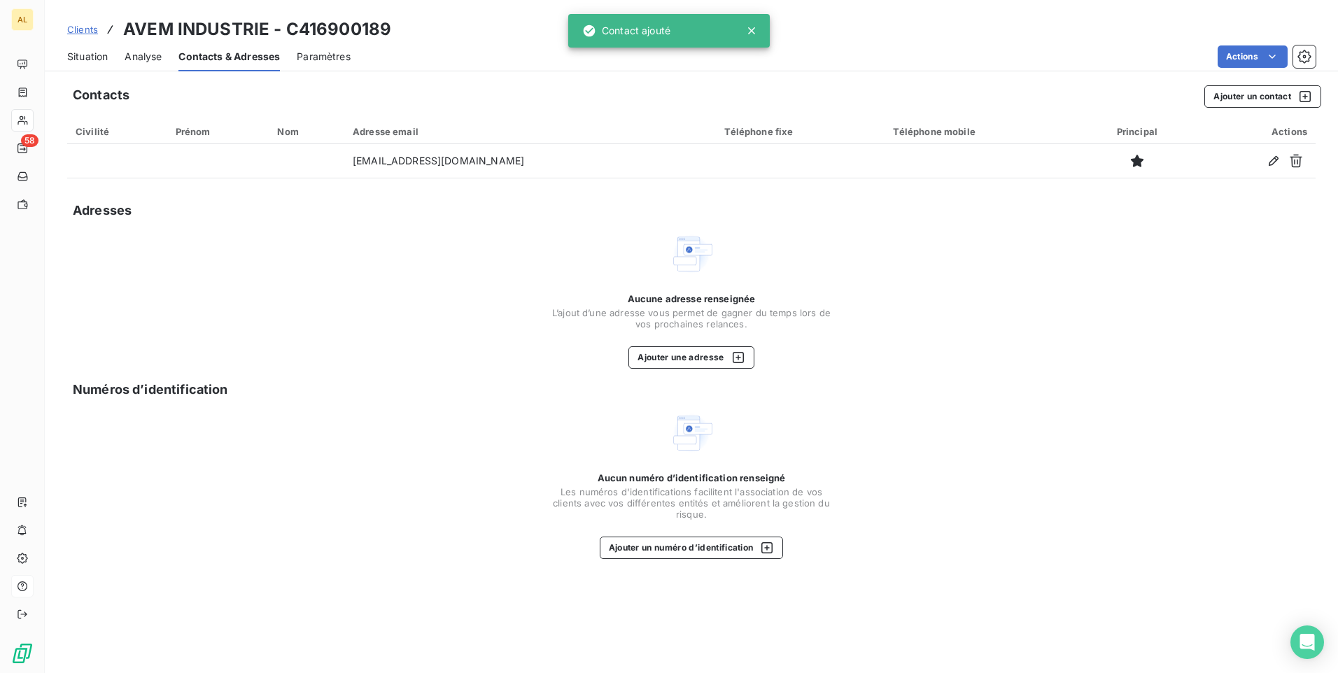
click at [93, 58] on span "Situation" at bounding box center [87, 57] width 41 height 14
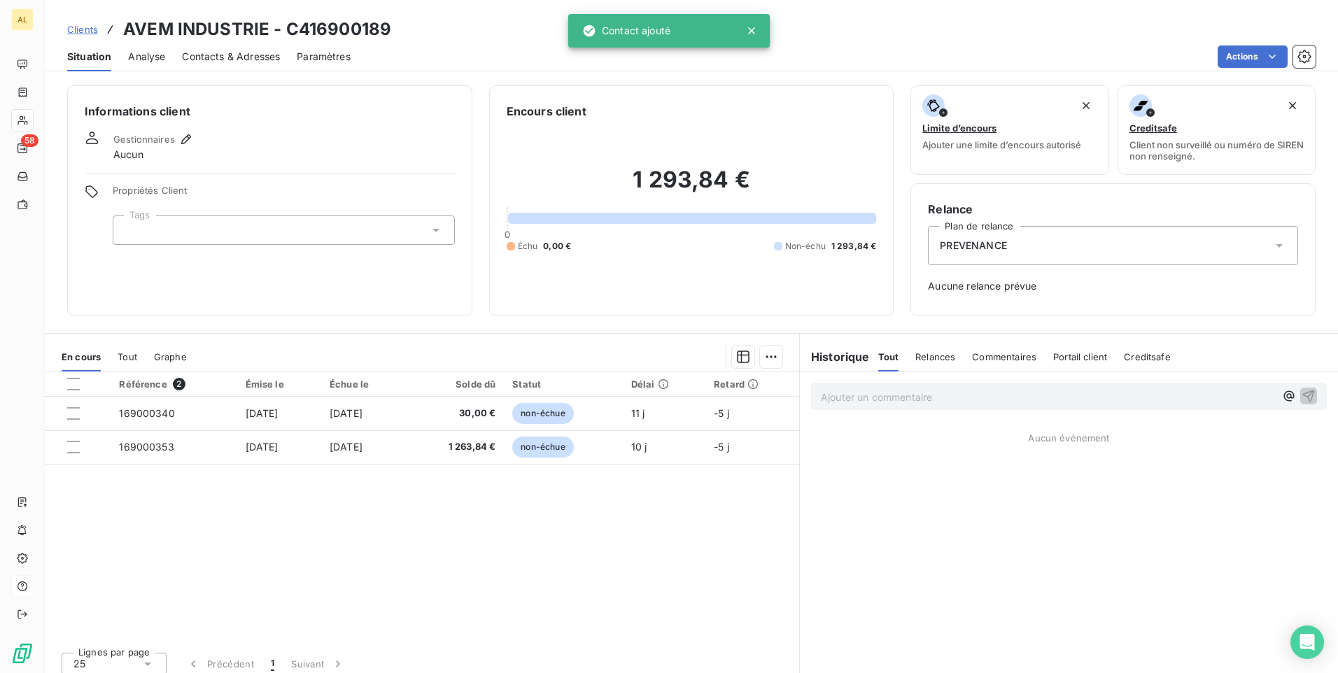
click at [968, 258] on div "PREVENANCE" at bounding box center [1113, 245] width 370 height 39
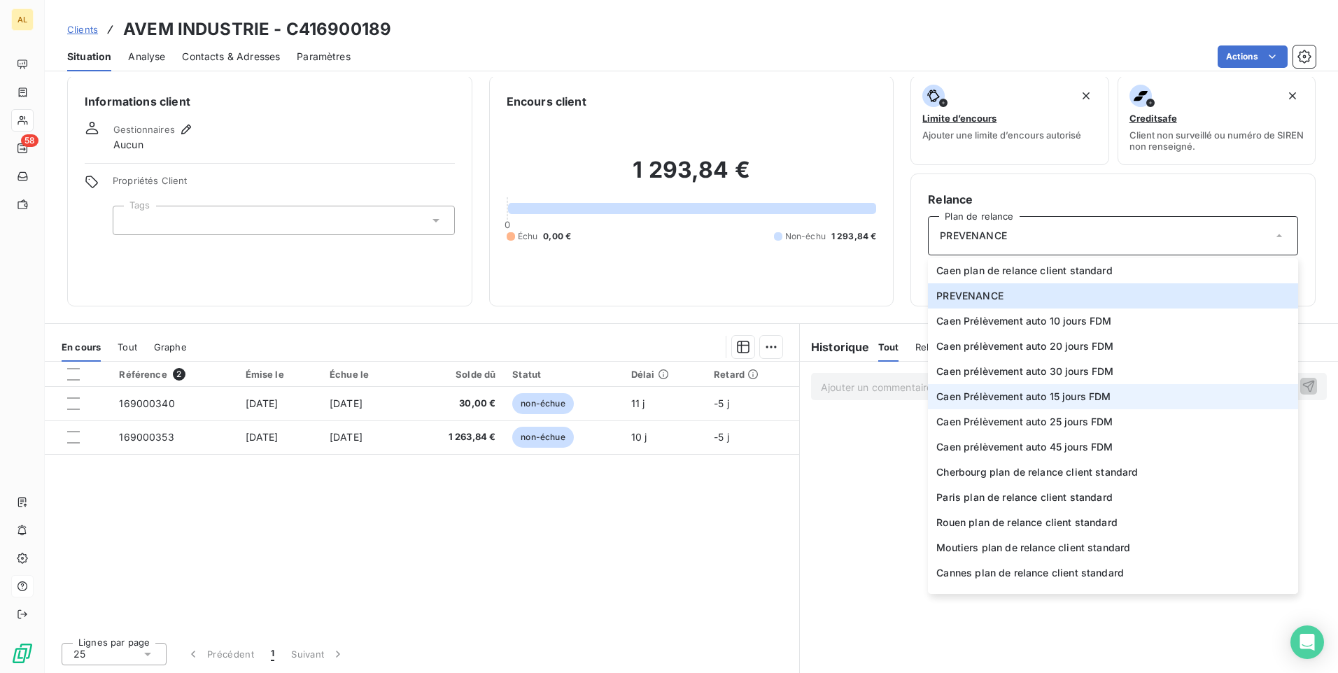
click at [1006, 400] on span "Caen Prélèvement auto 15 jours FDM" at bounding box center [1023, 397] width 174 height 14
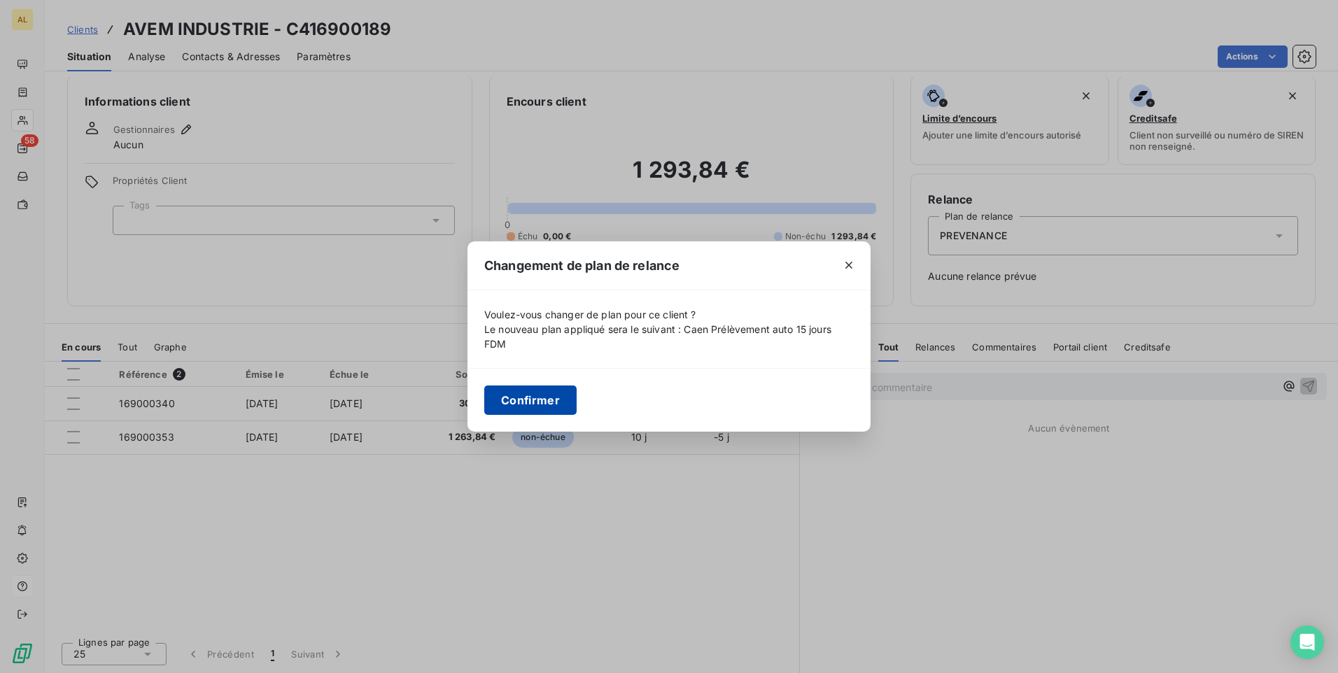
click at [528, 407] on button "Confirmer" at bounding box center [530, 400] width 92 height 29
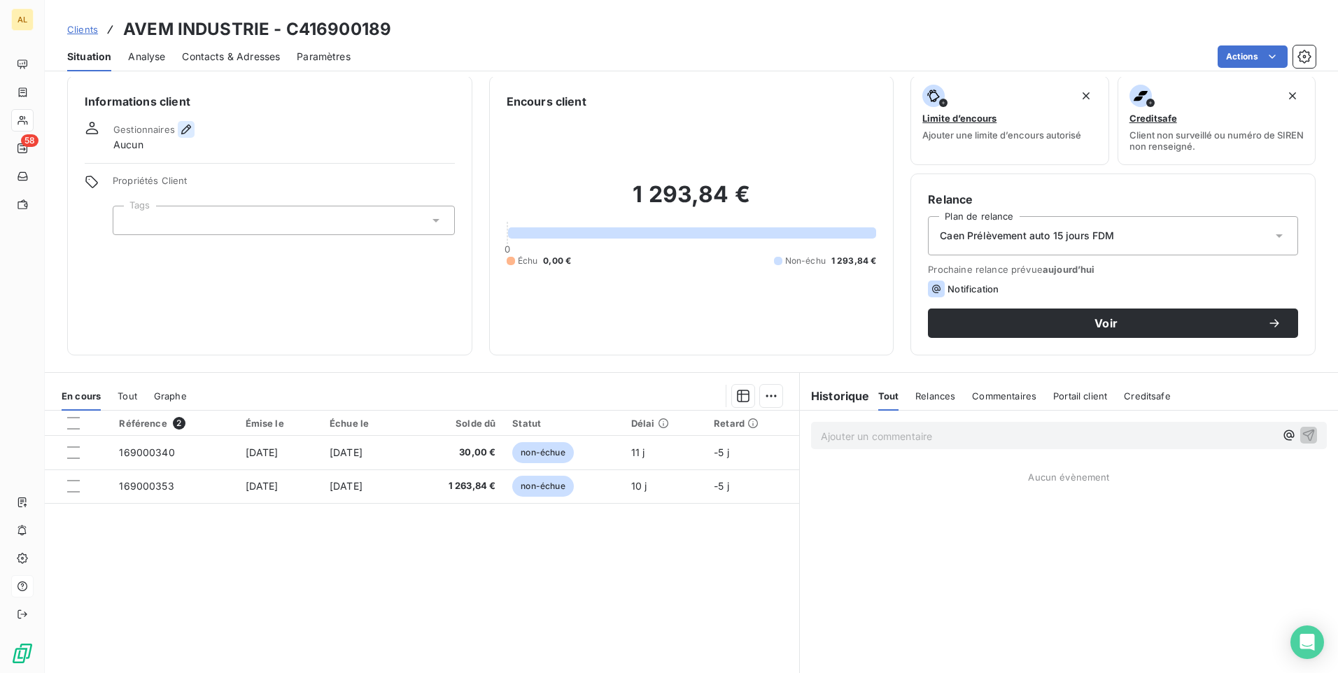
click at [182, 128] on icon "button" at bounding box center [186, 129] width 14 height 14
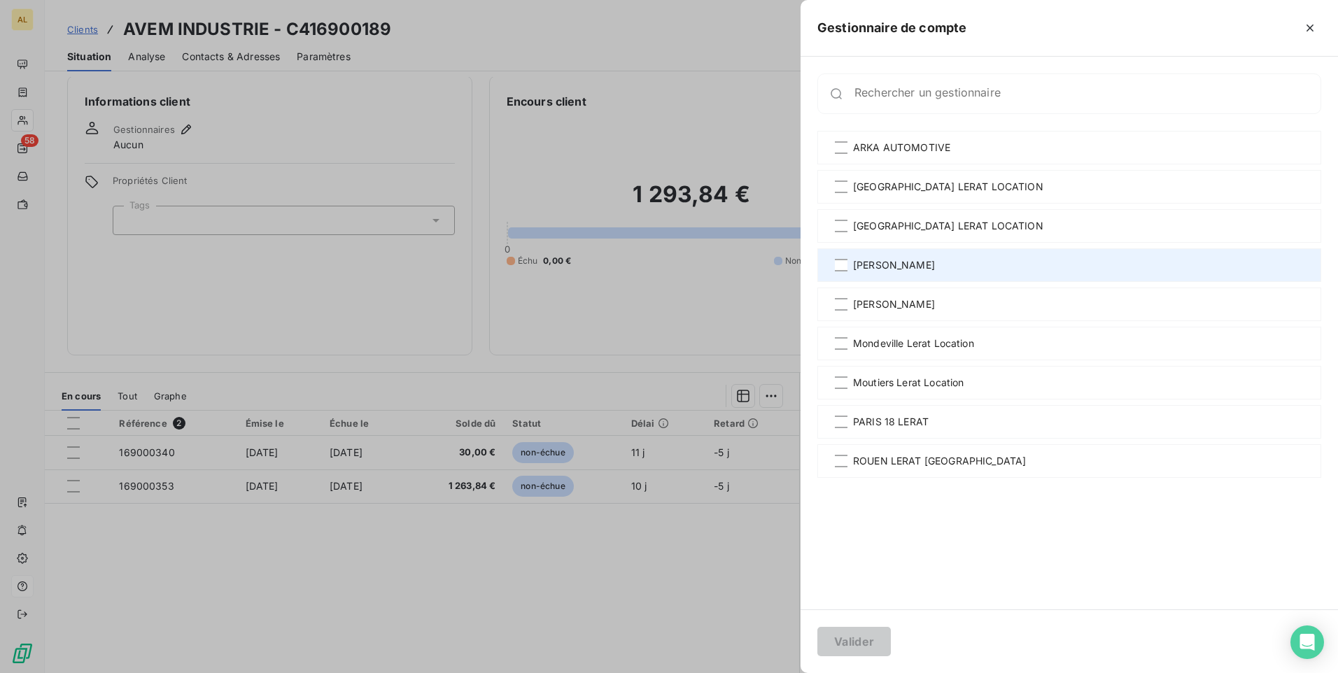
click at [906, 270] on span "[PERSON_NAME]" at bounding box center [894, 265] width 82 height 14
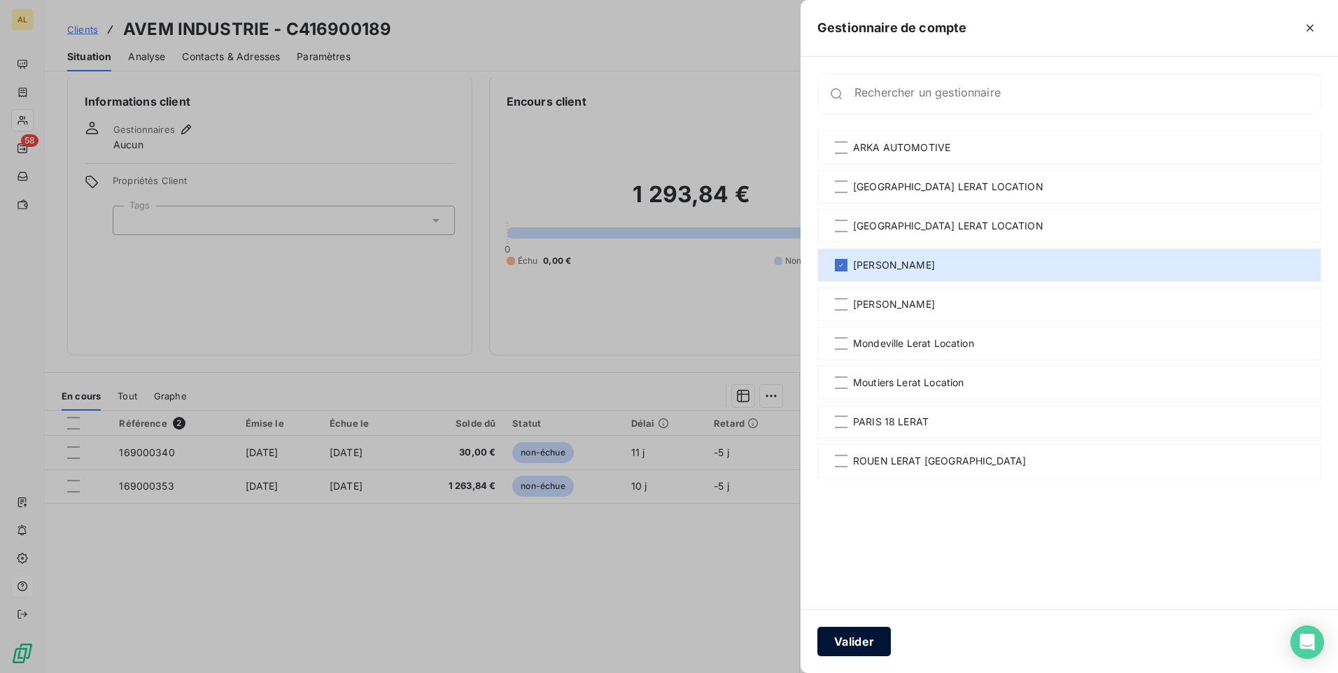
click at [851, 645] on button "Valider" at bounding box center [853, 641] width 73 height 29
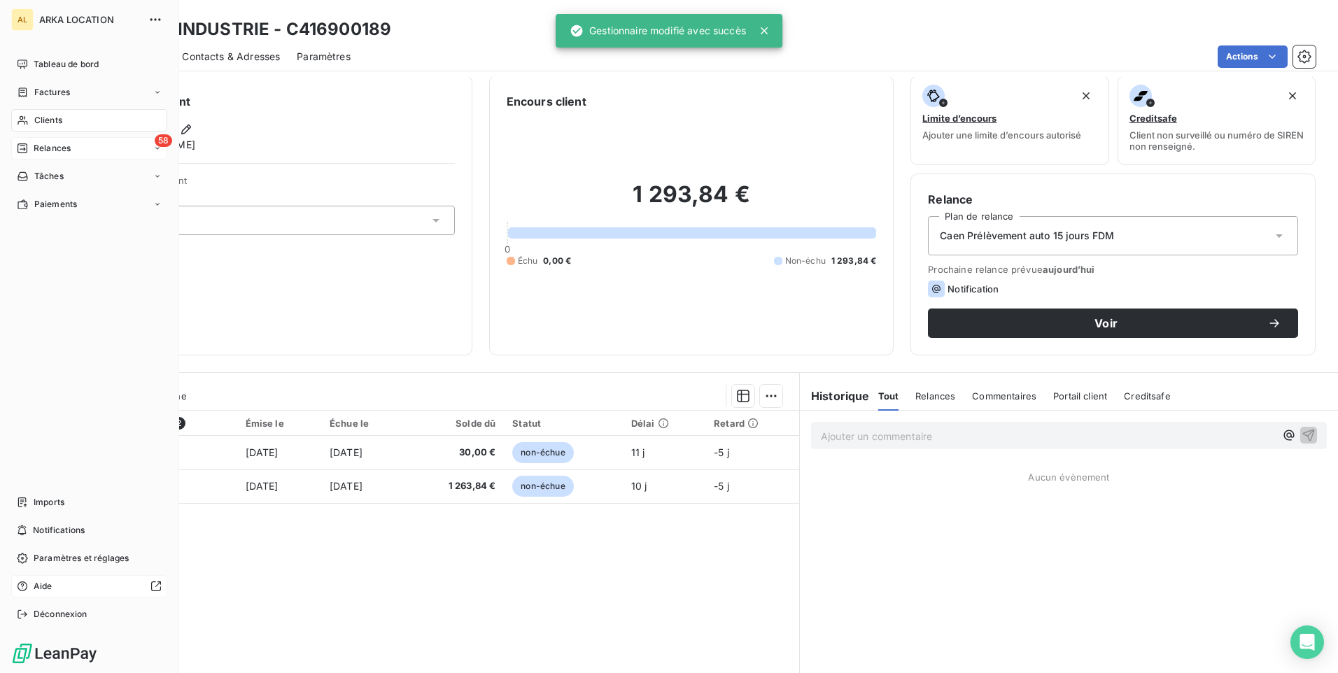
click at [52, 149] on span "Relances" at bounding box center [52, 148] width 37 height 13
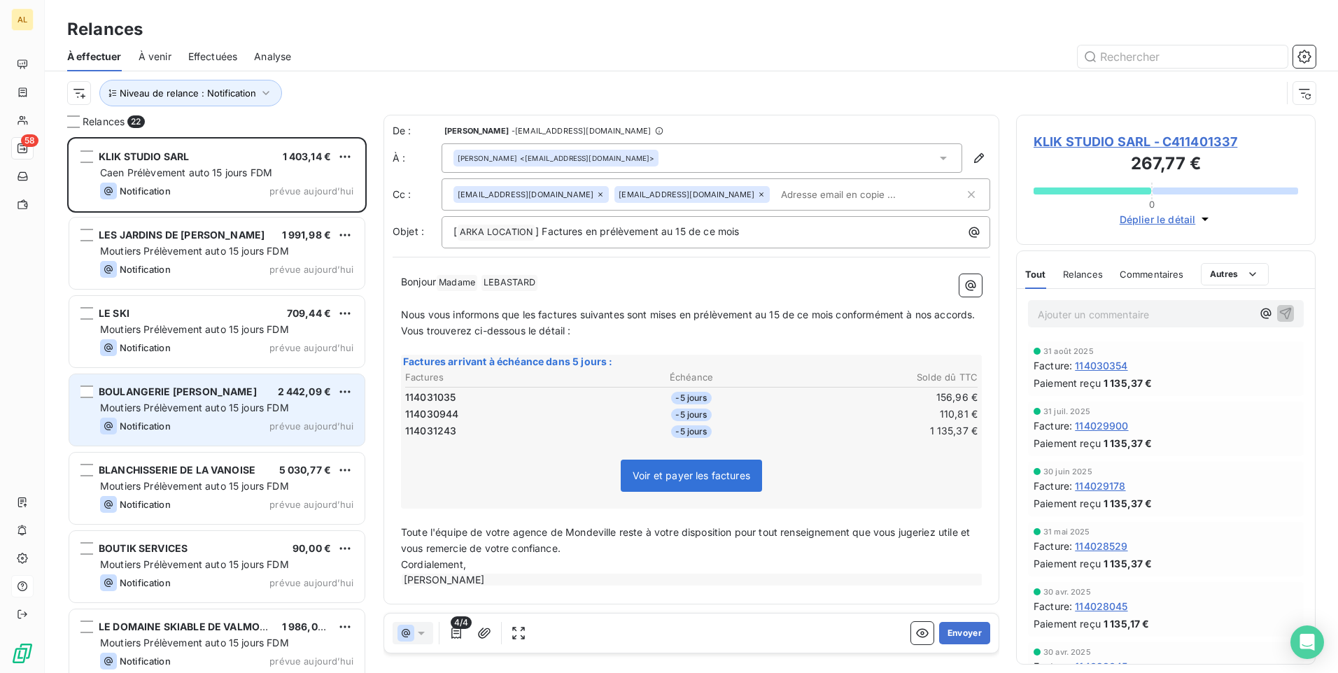
click at [150, 396] on span "BOULANGERIE [PERSON_NAME]" at bounding box center [178, 392] width 158 height 12
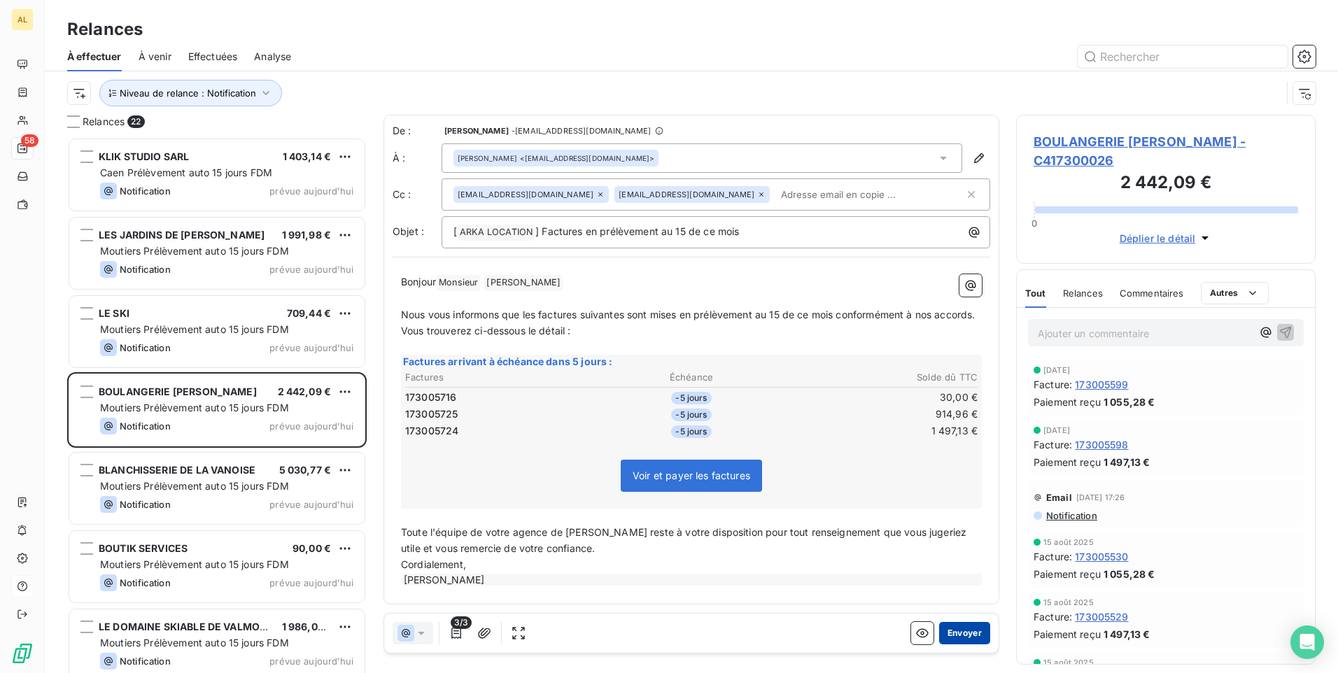
click at [952, 629] on button "Envoyer" at bounding box center [964, 633] width 51 height 22
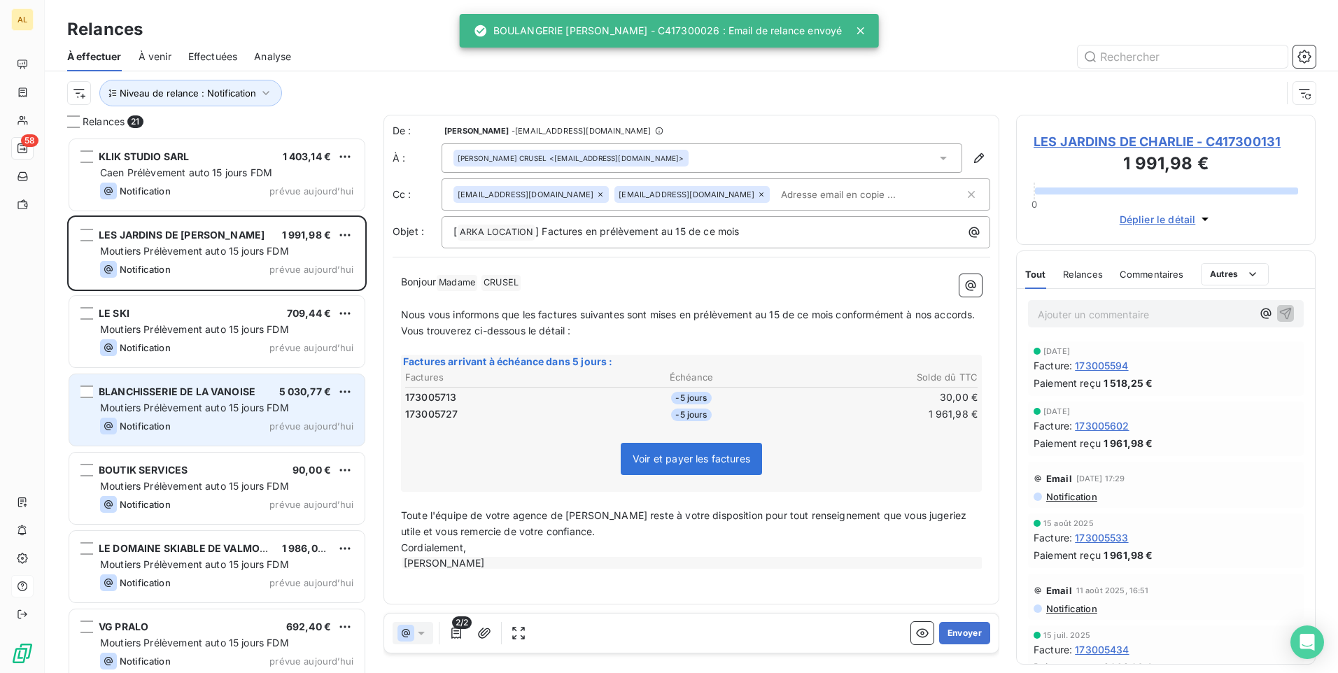
click at [255, 406] on span "Moutiers Prélèvement auto 15 jours FDM" at bounding box center [194, 408] width 189 height 12
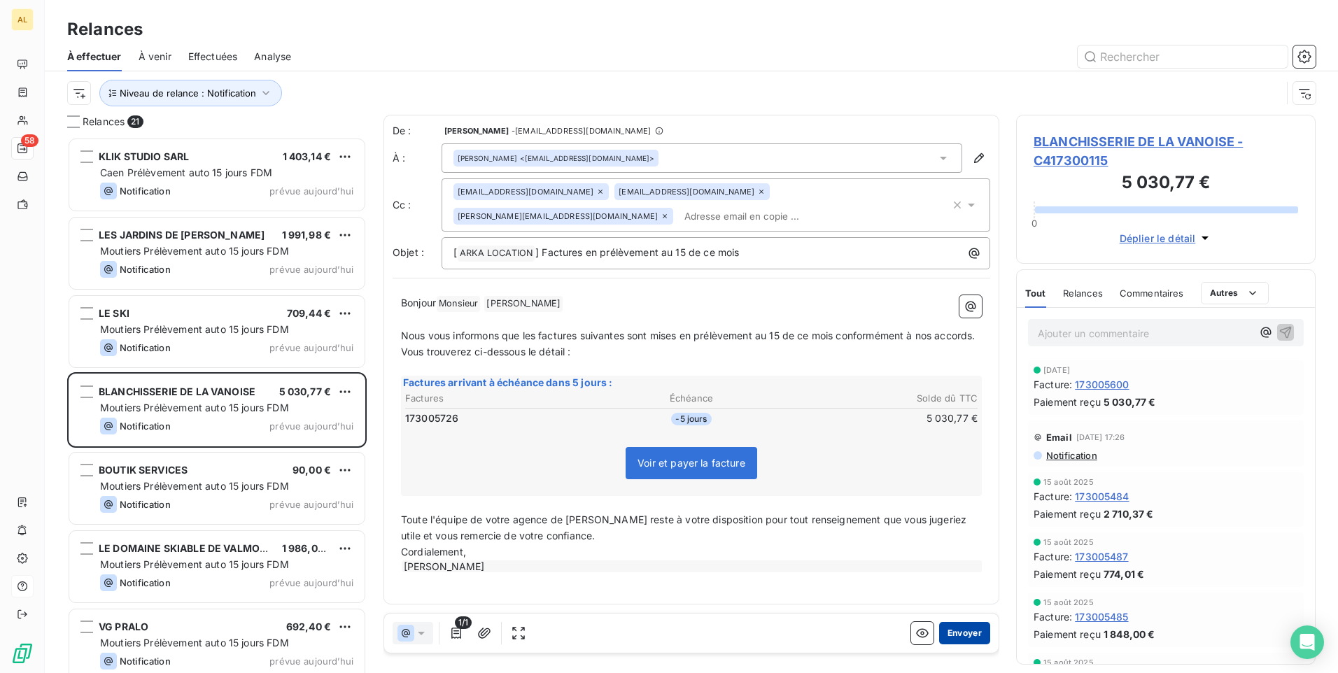
click at [948, 626] on button "Envoyer" at bounding box center [964, 633] width 51 height 22
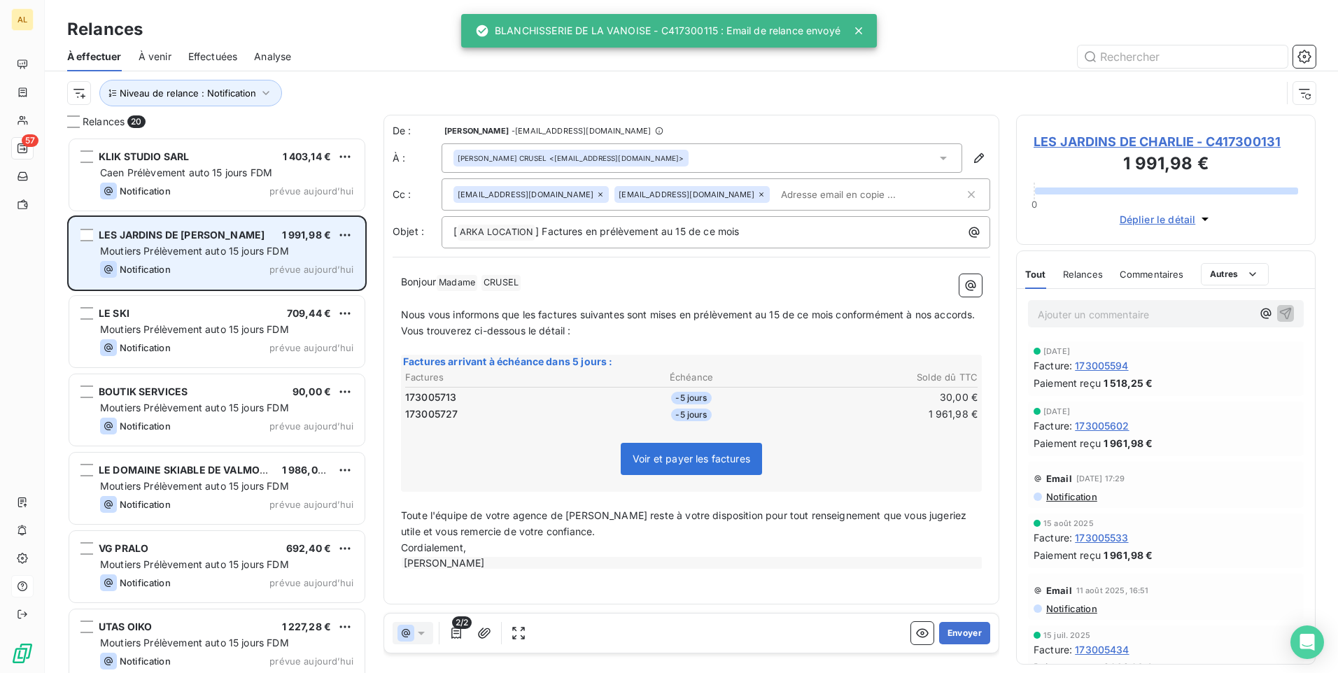
click at [202, 262] on div "Notification prévue aujourd’hui" at bounding box center [226, 269] width 253 height 17
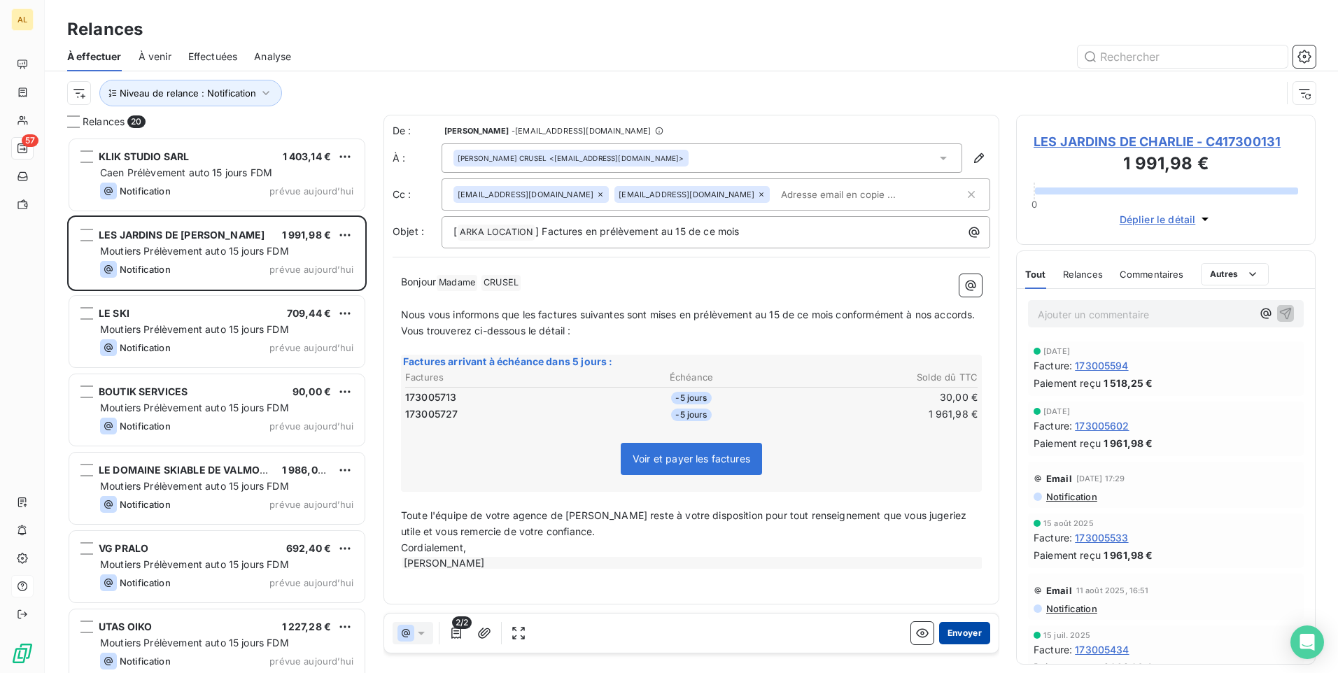
click at [972, 639] on button "Envoyer" at bounding box center [964, 633] width 51 height 22
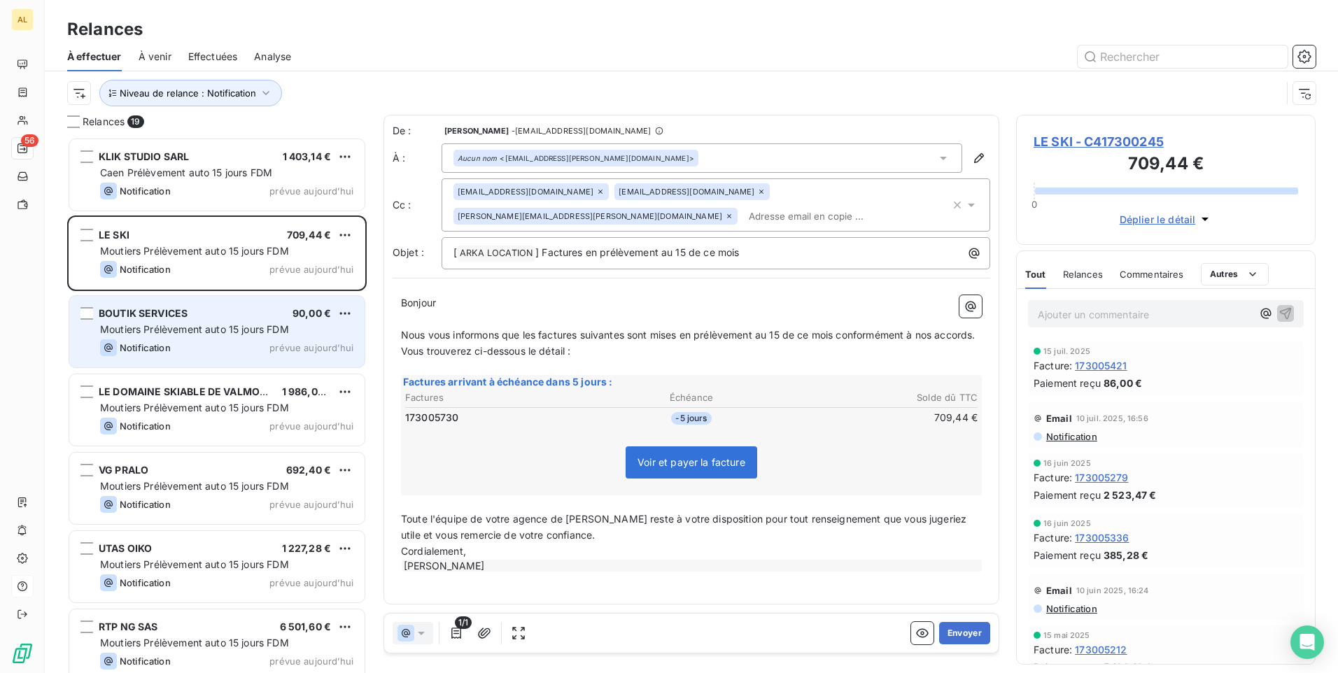
click at [191, 310] on div "BOUTIK SERVICES 90,00 €" at bounding box center [226, 313] width 253 height 13
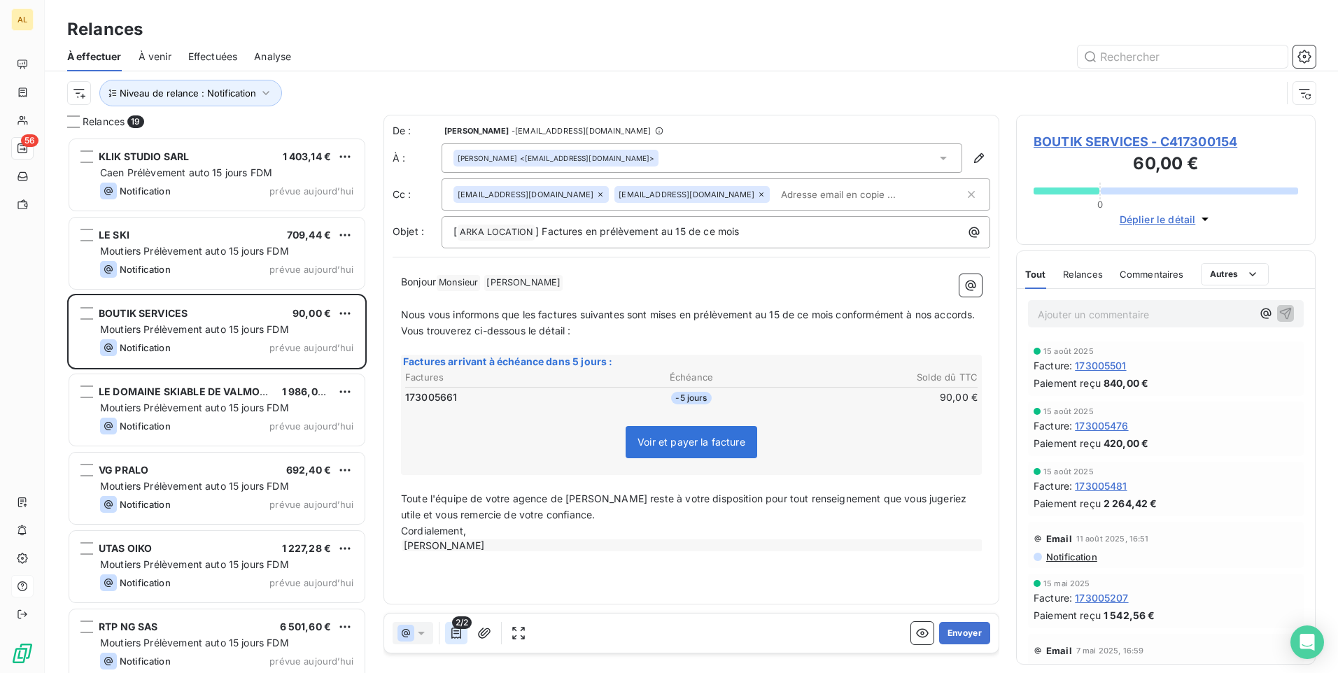
click at [458, 642] on button "button" at bounding box center [456, 633] width 22 height 22
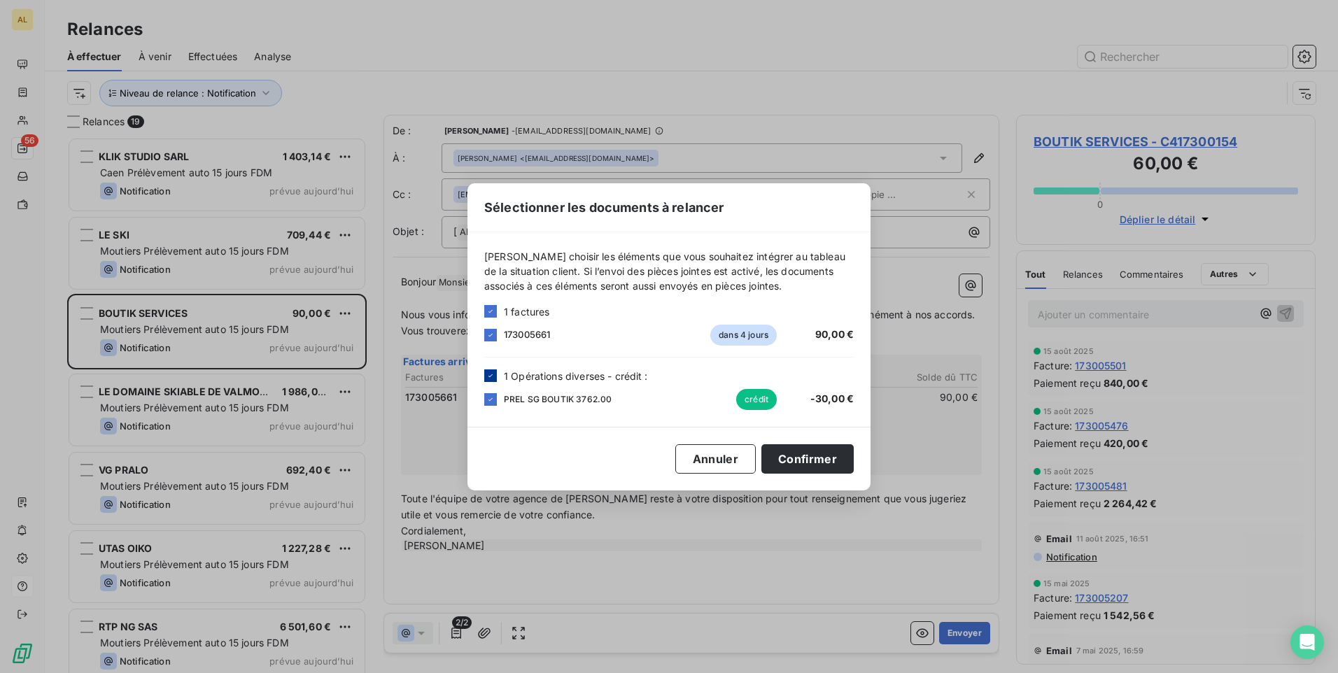
click at [493, 371] on div at bounding box center [490, 376] width 13 height 13
click at [796, 454] on button "Confirmer" at bounding box center [807, 458] width 92 height 29
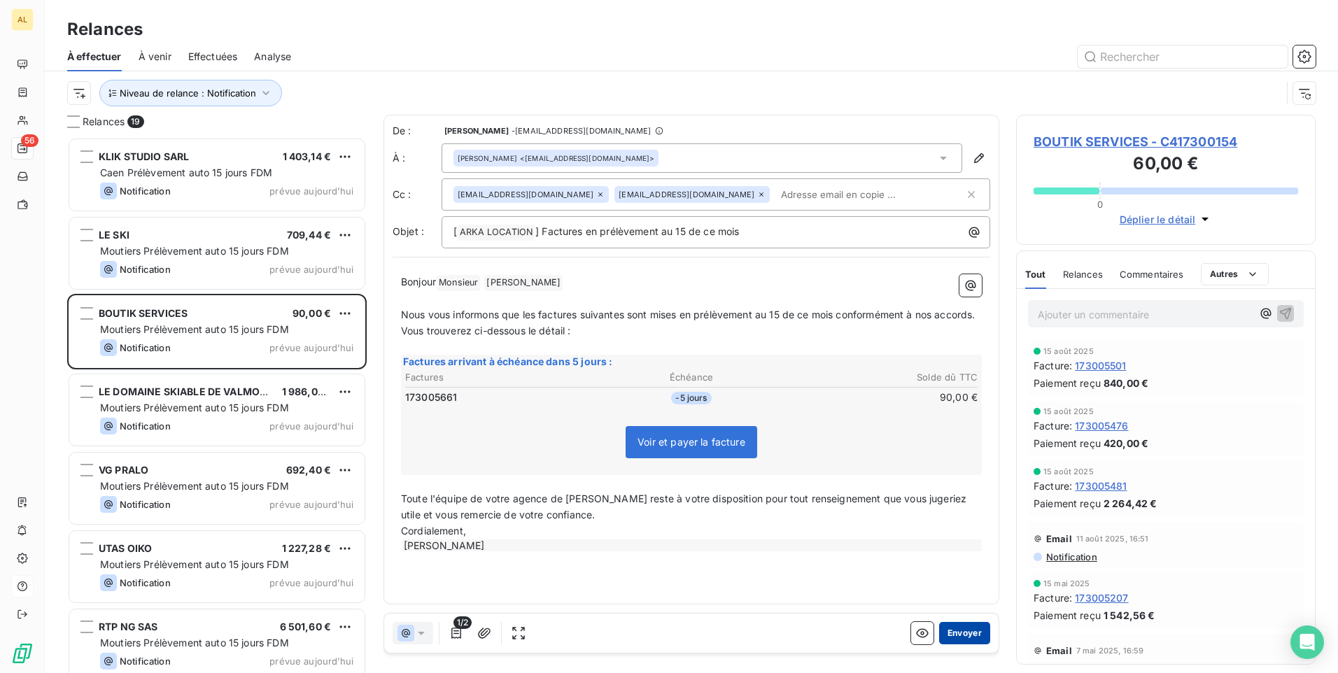
click at [965, 637] on button "Envoyer" at bounding box center [964, 633] width 51 height 22
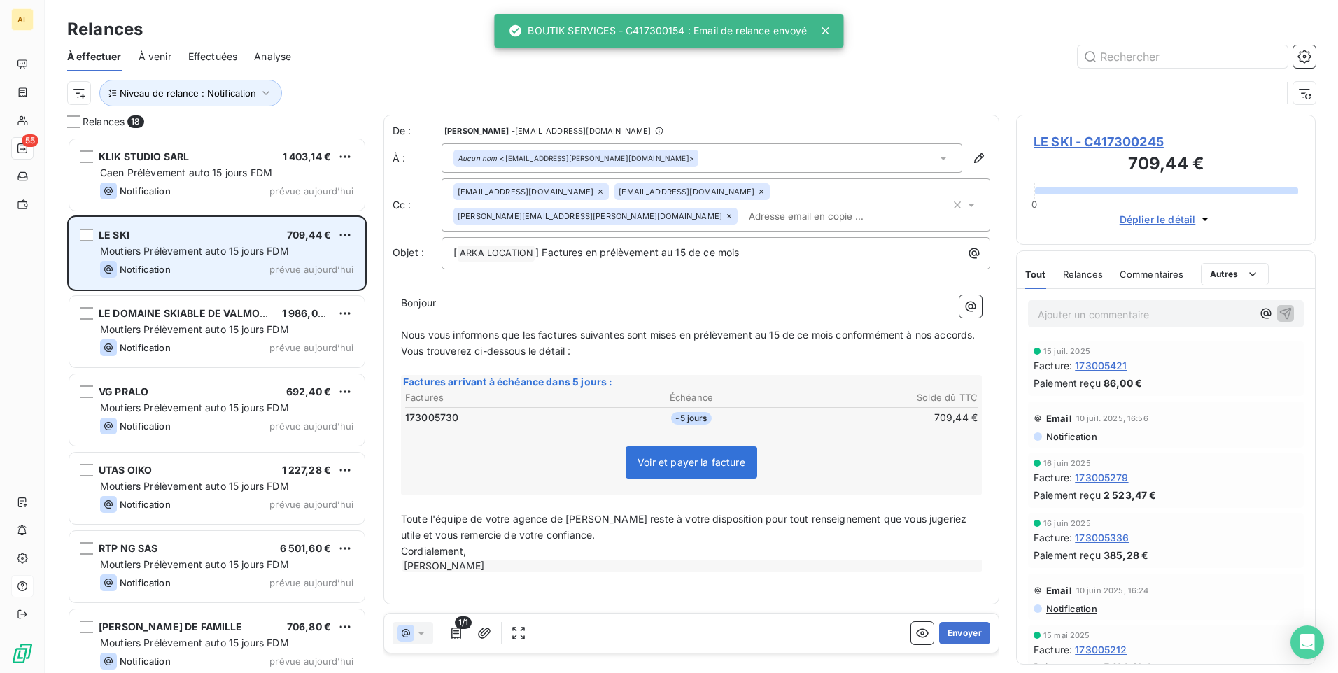
click at [179, 239] on div "LE SKI 709,44 €" at bounding box center [226, 235] width 253 height 13
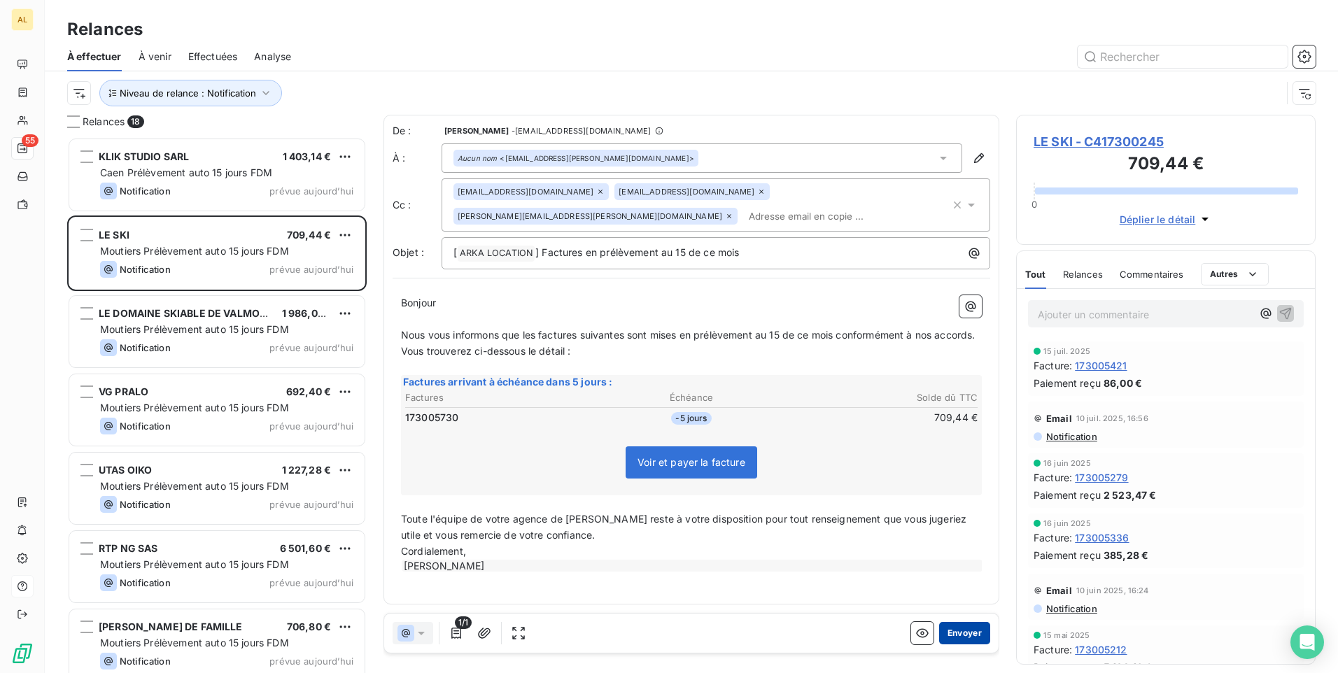
click at [966, 633] on button "Envoyer" at bounding box center [964, 633] width 51 height 22
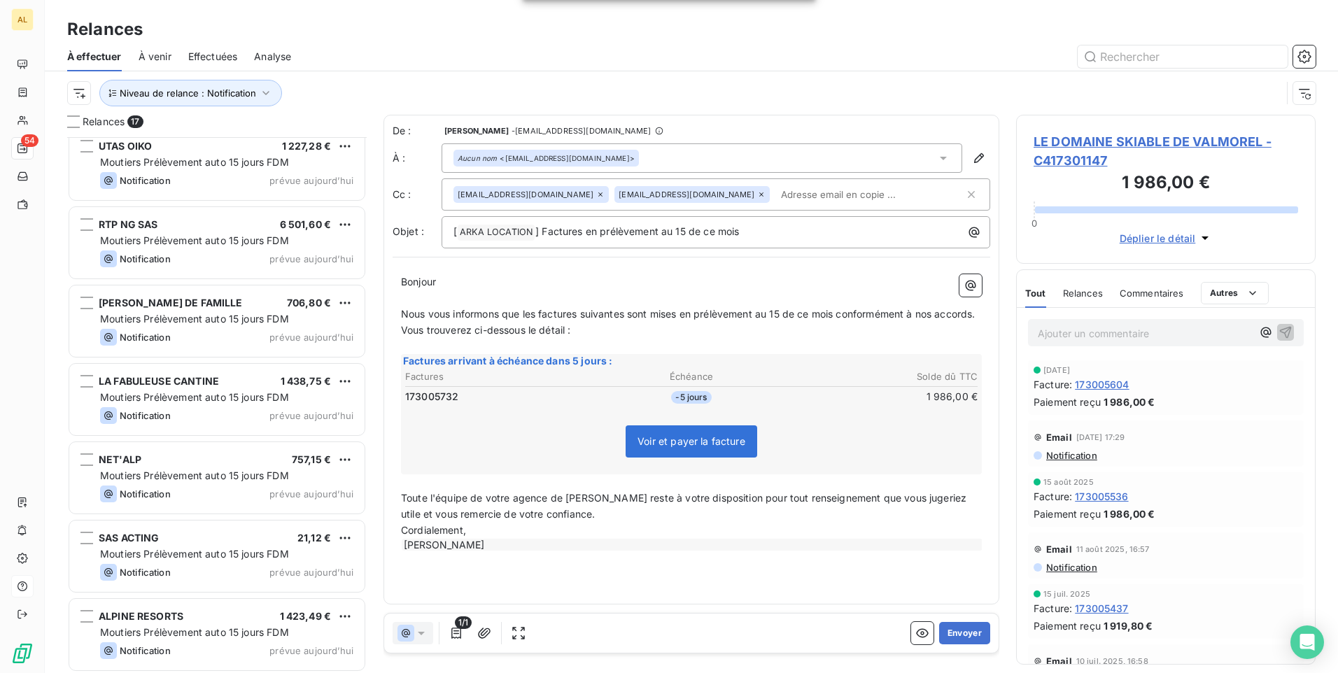
scroll to position [351, 0]
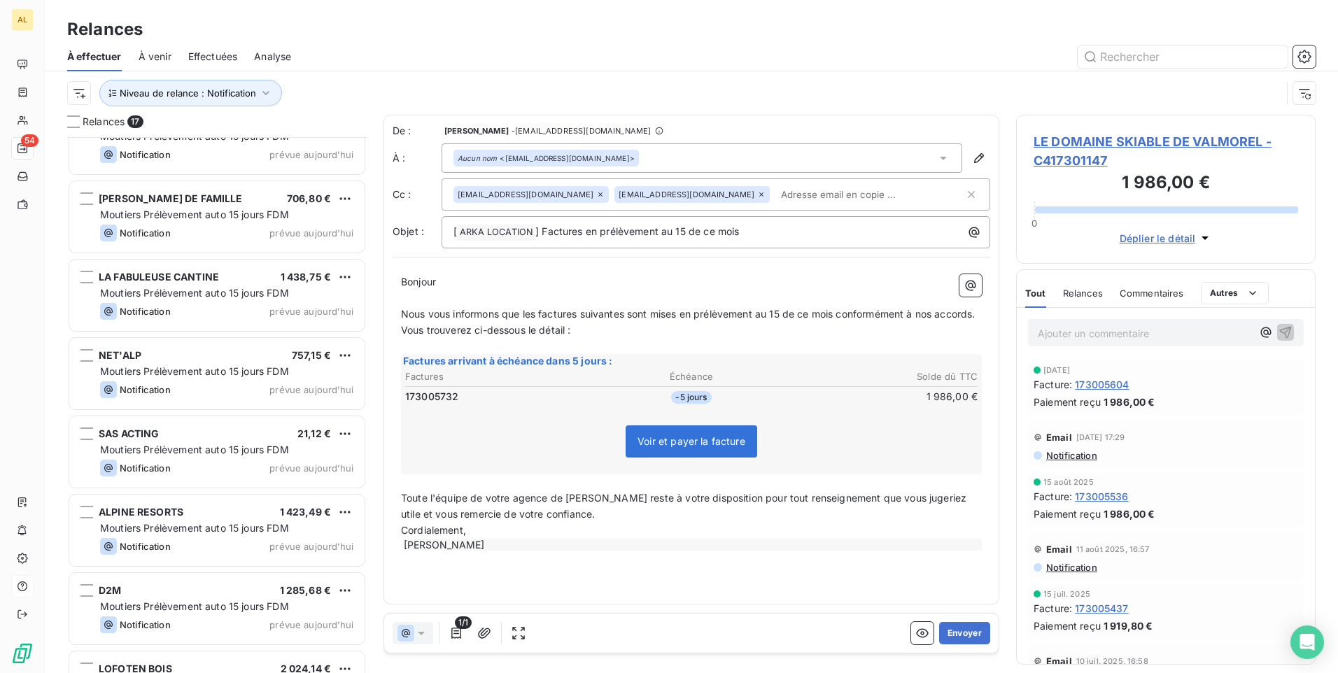
click at [197, 519] on div "ALPINE RESORTS 1 423,49 € Moutiers Prélèvement auto 15 jours FDM Notification p…" at bounding box center [216, 530] width 295 height 71
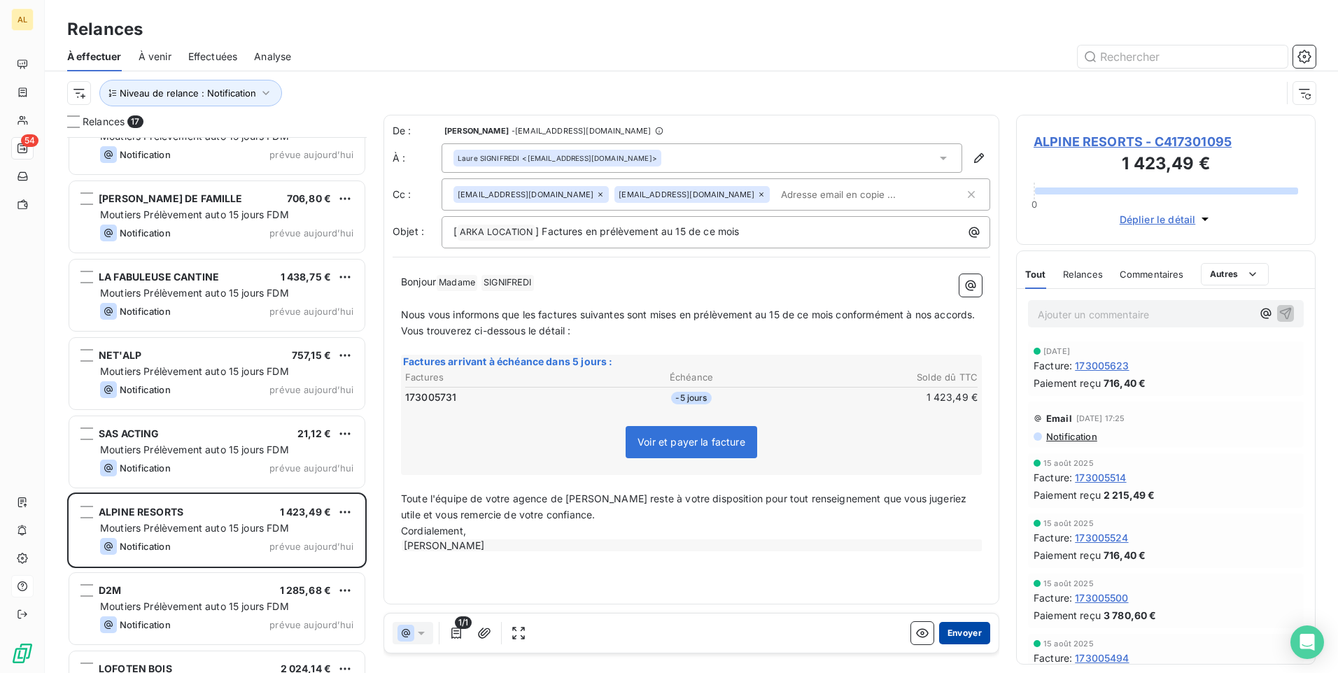
click at [969, 634] on button "Envoyer" at bounding box center [964, 633] width 51 height 22
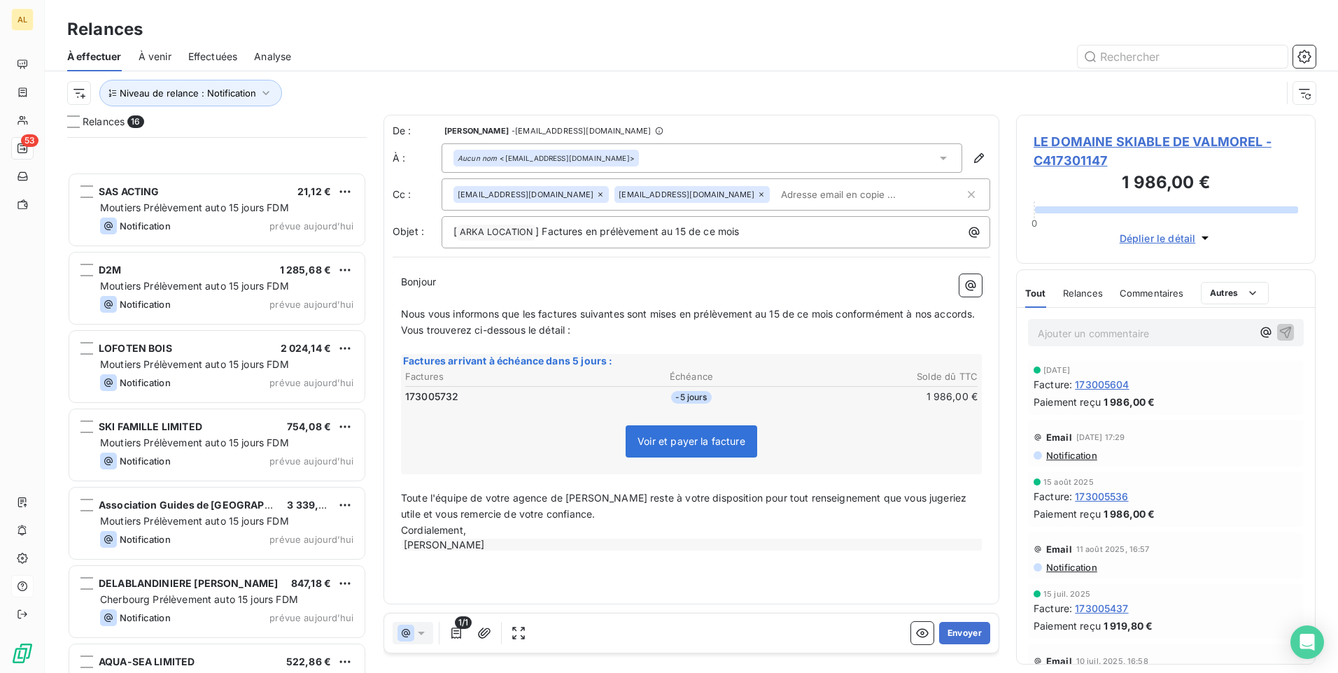
scroll to position [719, 0]
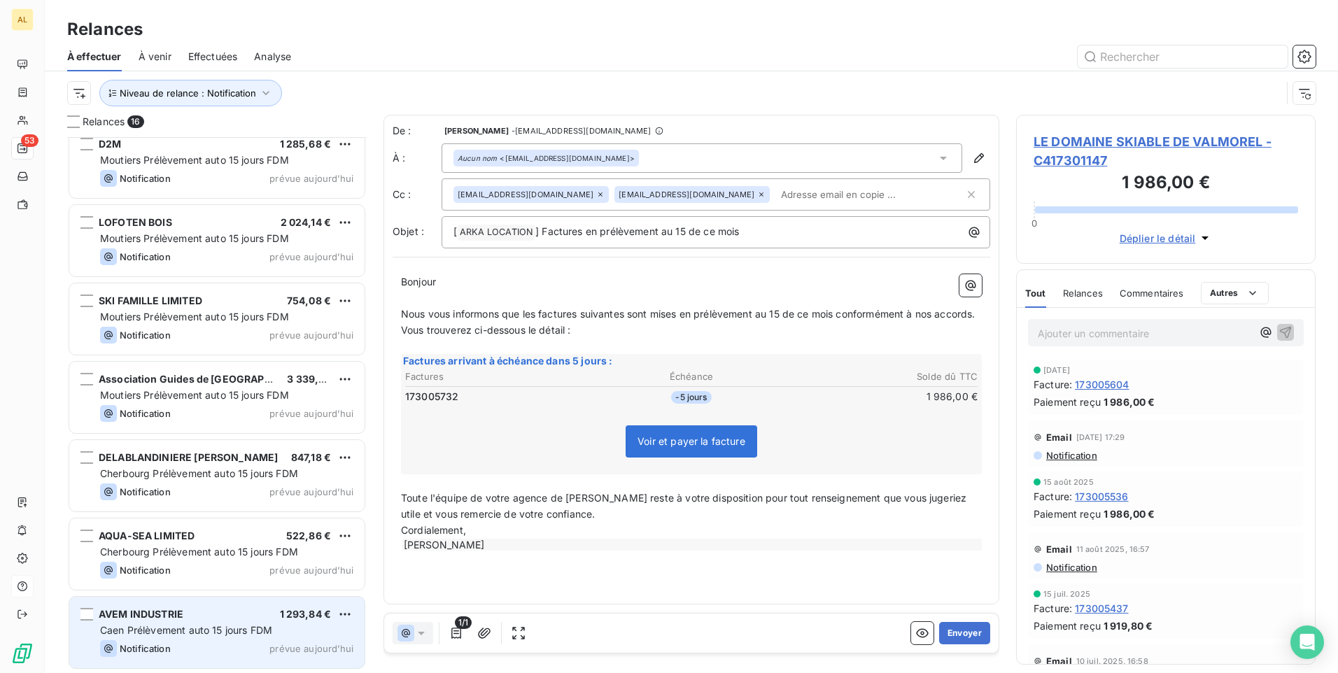
click at [202, 621] on div "AVEM INDUSTRIE 1 293,84 € Caen Prélèvement auto 15 jours FDM Notification prévu…" at bounding box center [216, 632] width 295 height 71
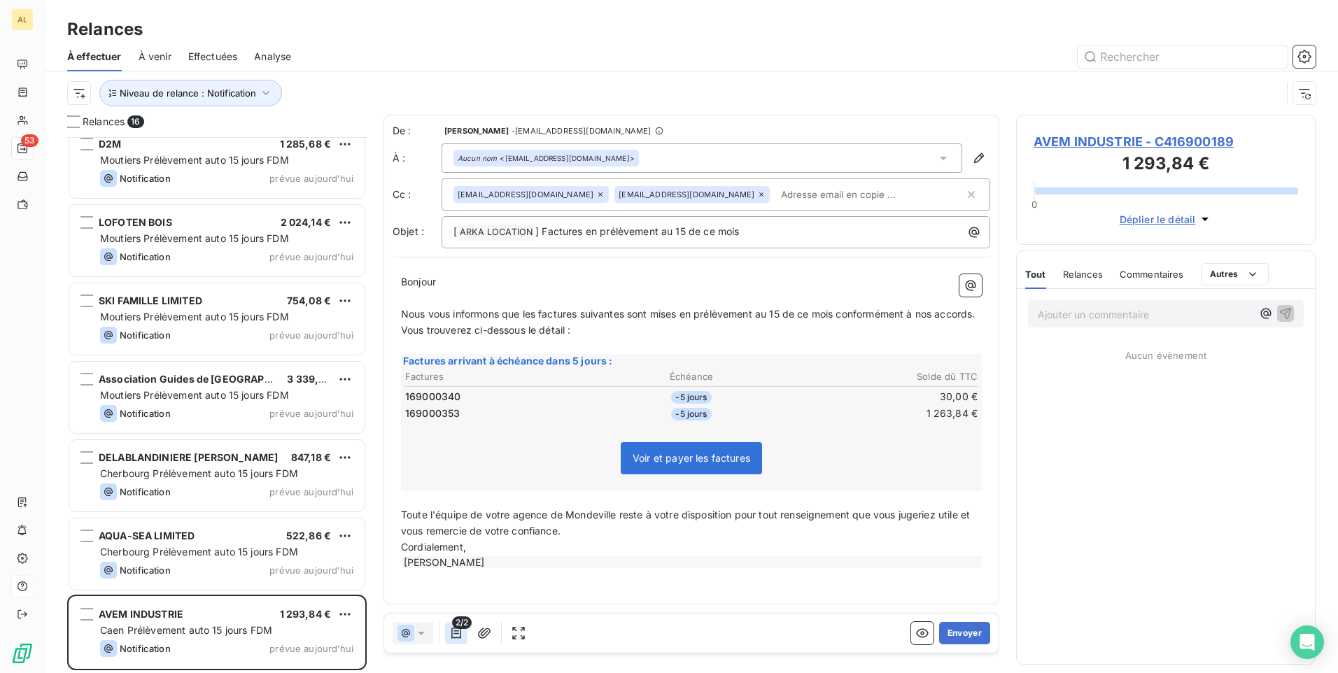
click at [450, 631] on icon "button" at bounding box center [456, 633] width 14 height 14
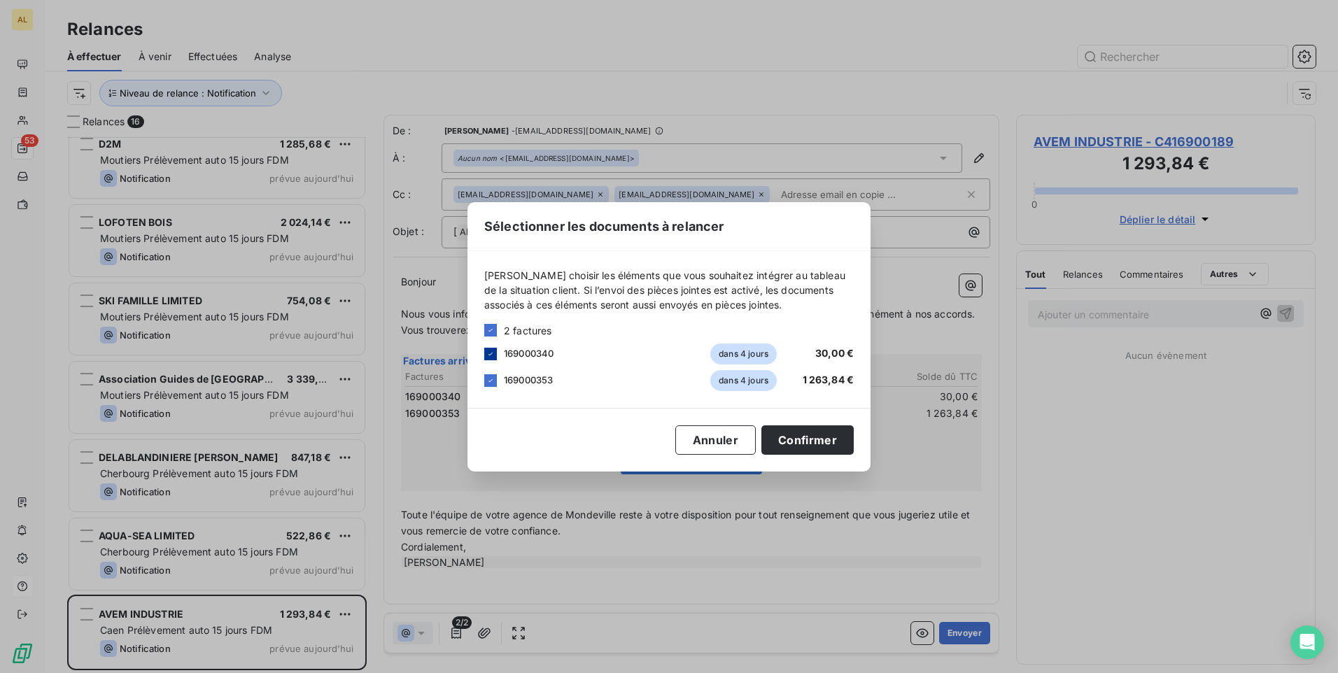
click at [490, 353] on icon at bounding box center [490, 354] width 8 height 8
click at [799, 433] on button "Confirmer" at bounding box center [807, 440] width 92 height 29
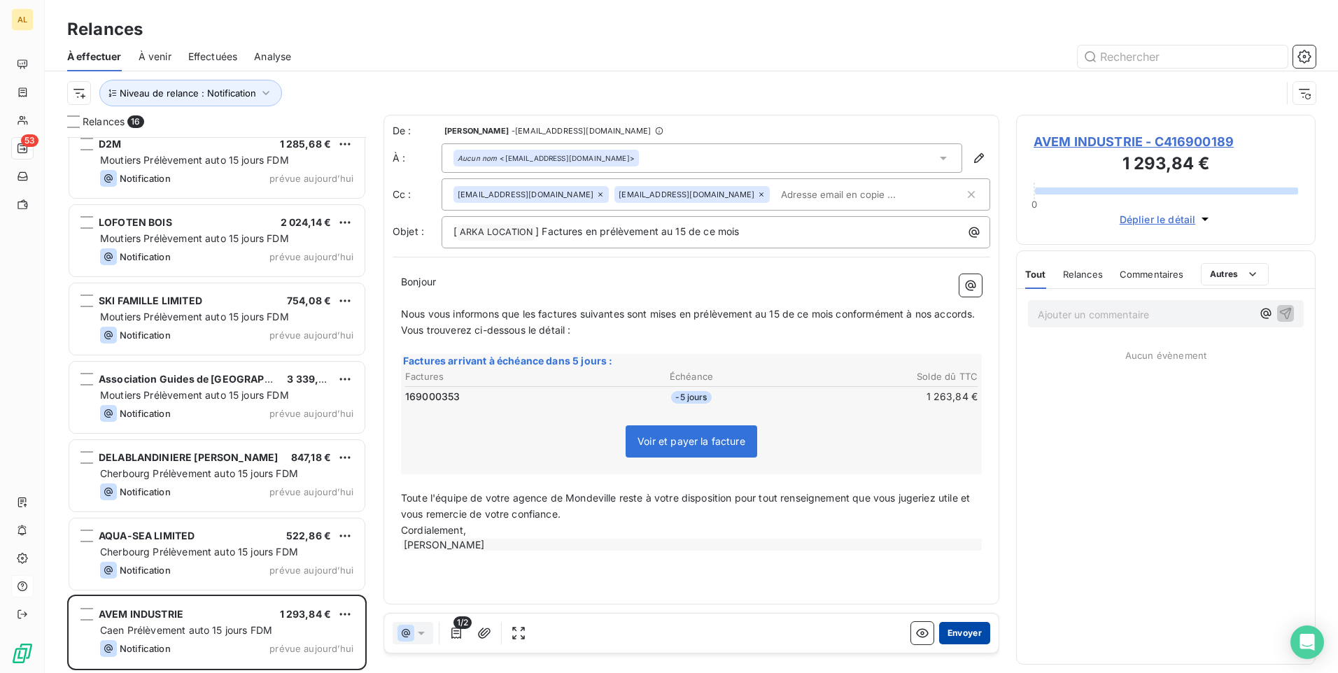
click at [970, 636] on button "Envoyer" at bounding box center [964, 633] width 51 height 22
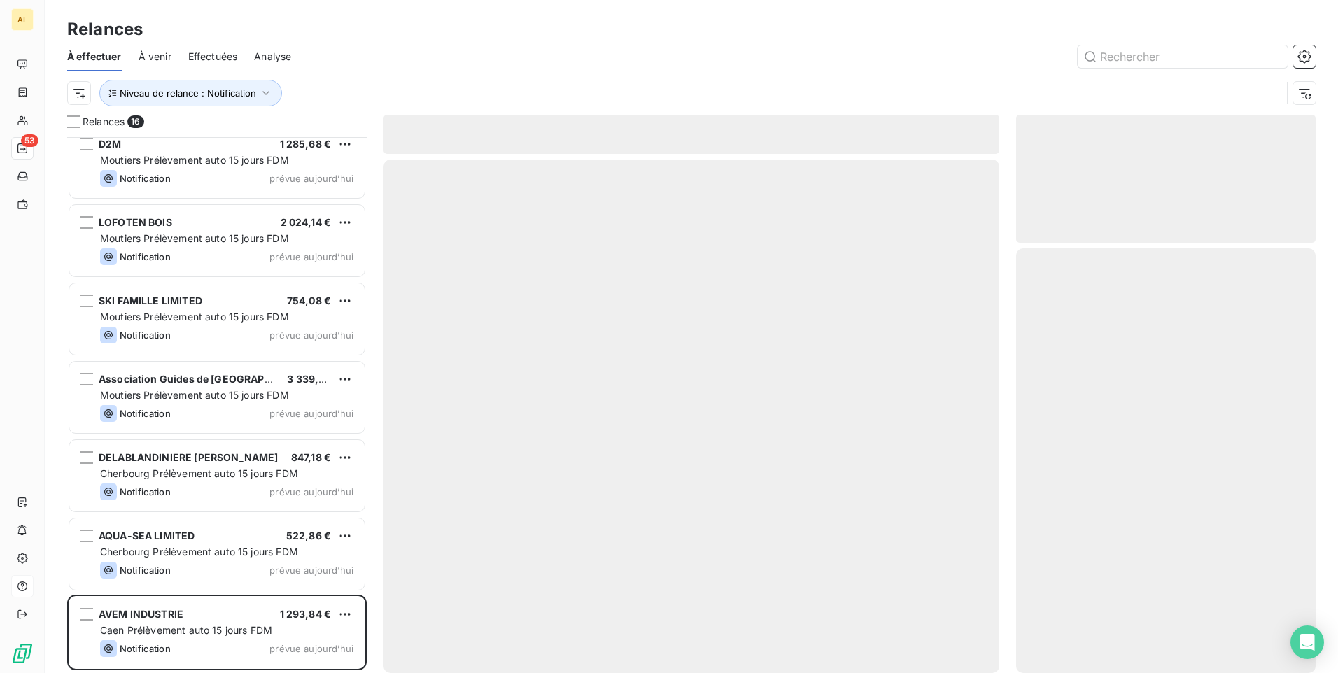
scroll to position [640, 0]
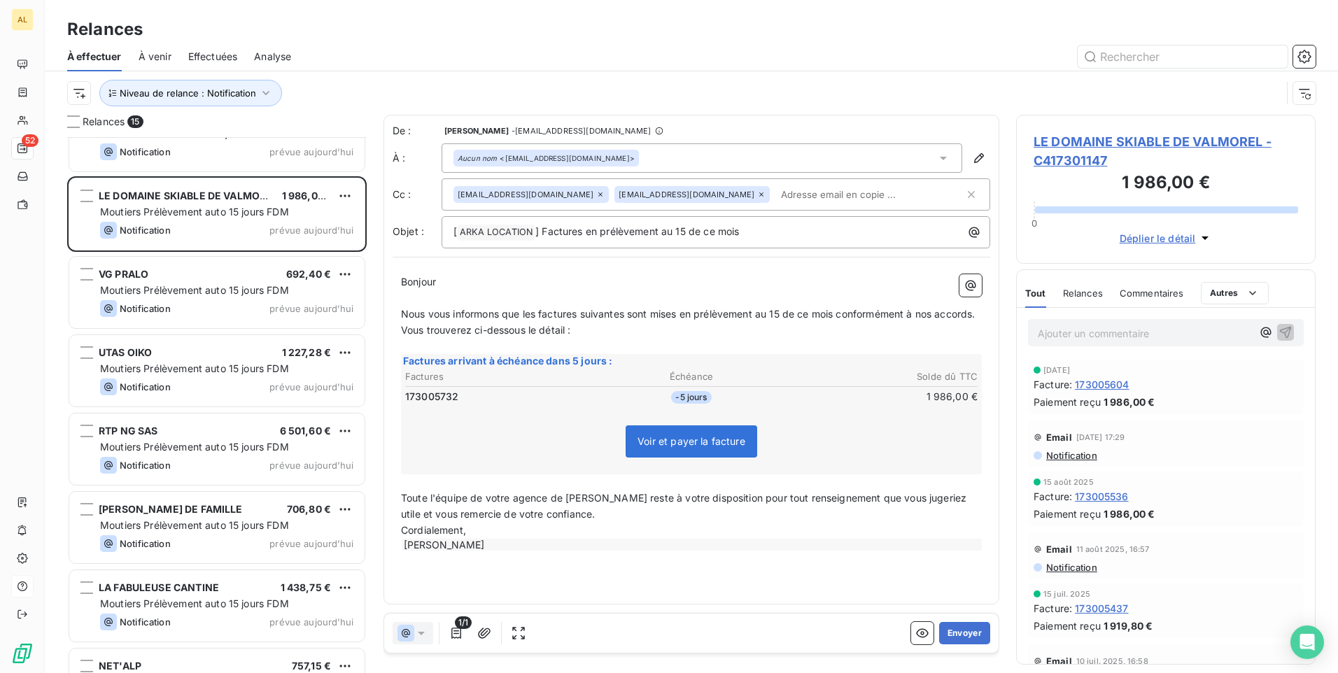
scroll to position [10, 0]
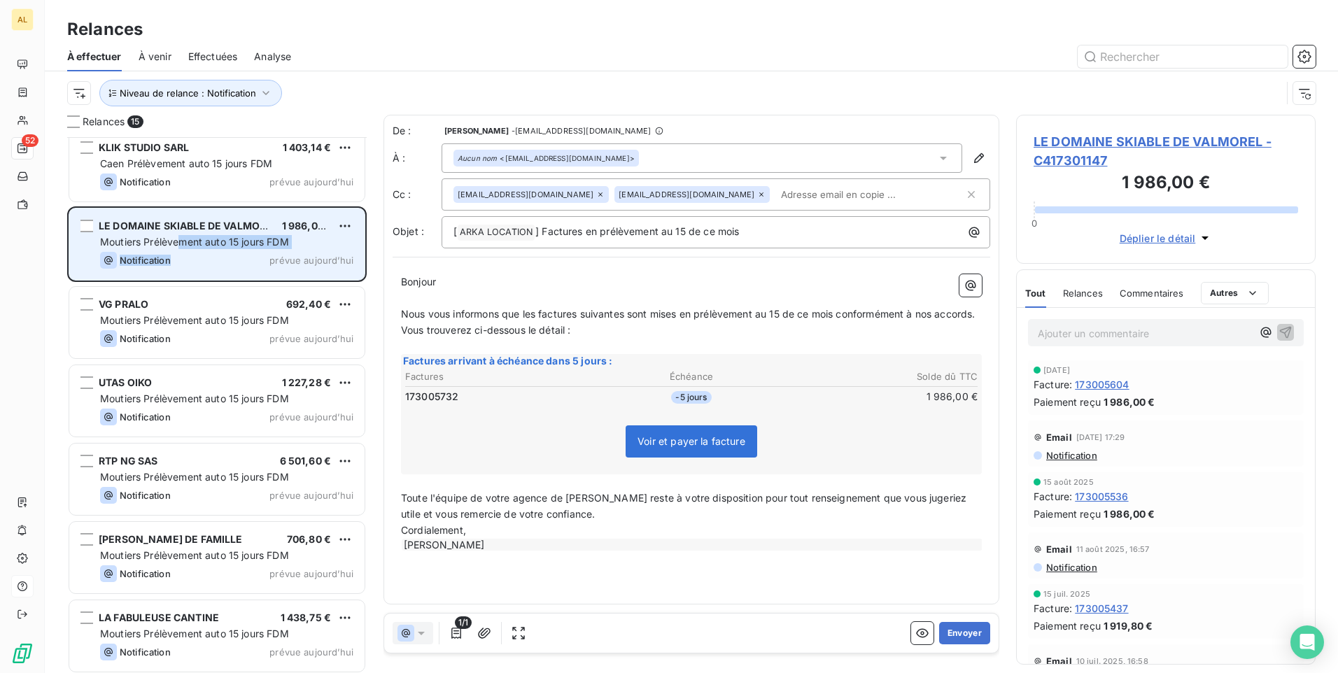
click at [177, 250] on div "LE DOMAINE SKIABLE DE VALMOREL 1 986,00 € Moutiers Prélèvement auto 15 jours FD…" at bounding box center [216, 244] width 295 height 71
drag, startPoint x: 177, startPoint y: 250, endPoint x: 260, endPoint y: 249, distance: 82.6
click at [261, 249] on div "LE DOMAINE SKIABLE DE VALMOREL 1 986,00 € Moutiers Prélèvement auto 15 jours FD…" at bounding box center [216, 244] width 295 height 71
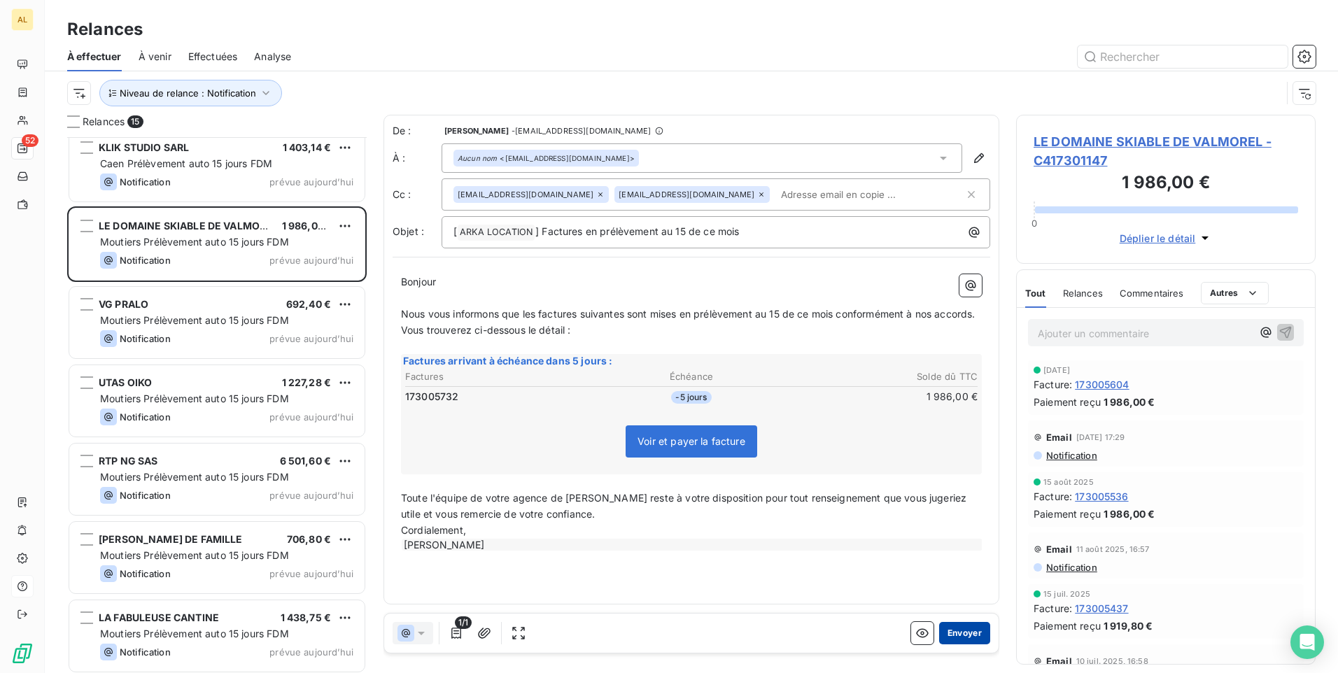
click at [961, 637] on button "Envoyer" at bounding box center [964, 633] width 51 height 22
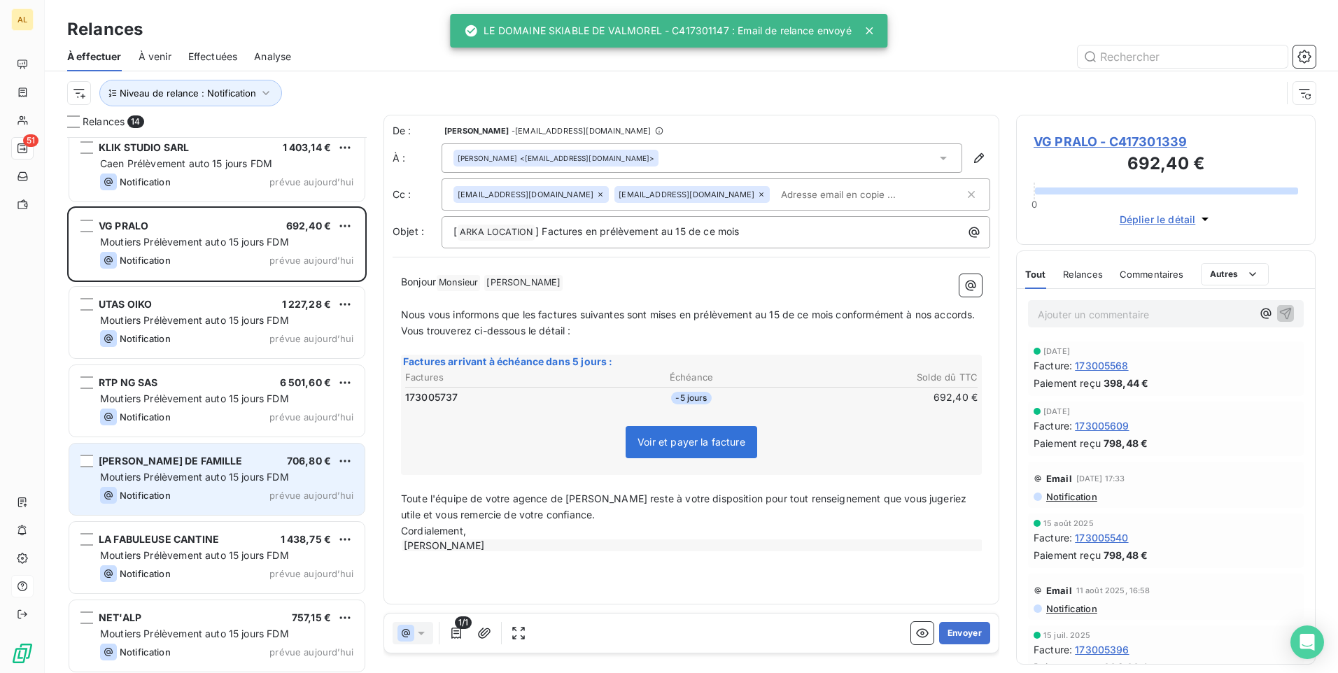
click at [211, 486] on div "[PERSON_NAME] DE FAMILLE 706,80 € Moutiers Prélèvement auto 15 jours FDM Notifi…" at bounding box center [216, 479] width 295 height 71
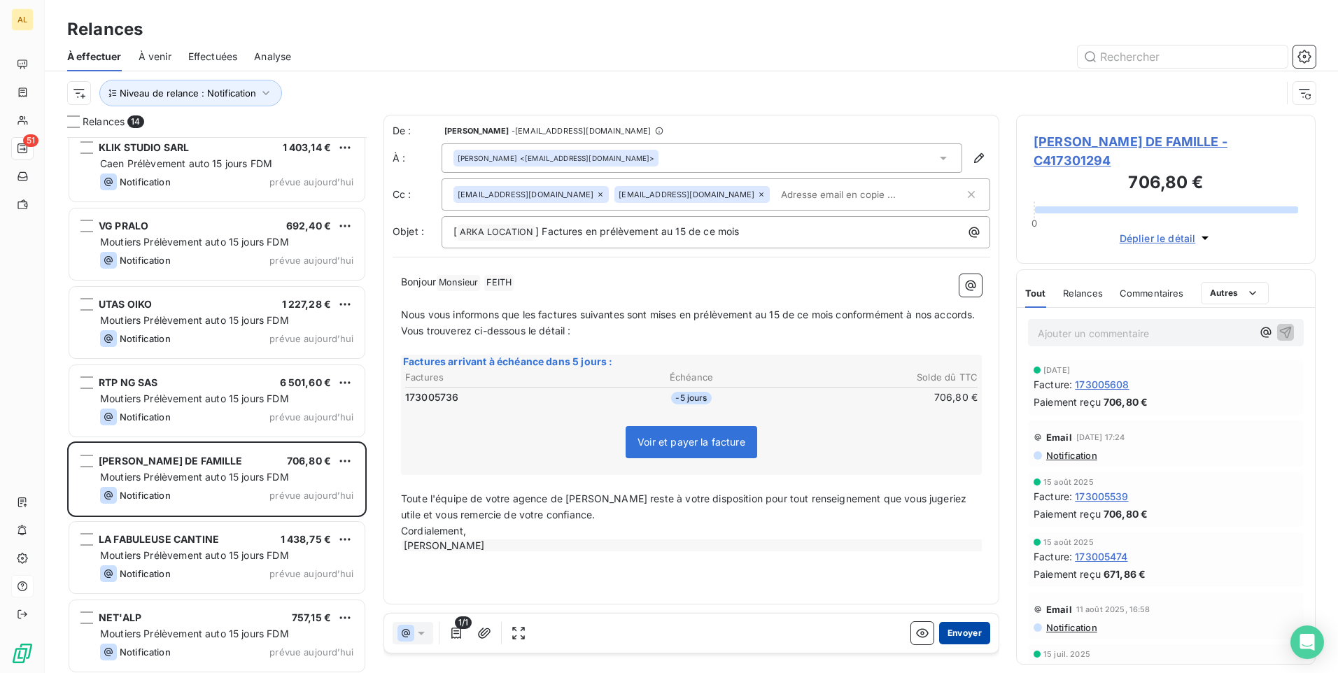
click at [954, 635] on button "Envoyer" at bounding box center [964, 633] width 51 height 22
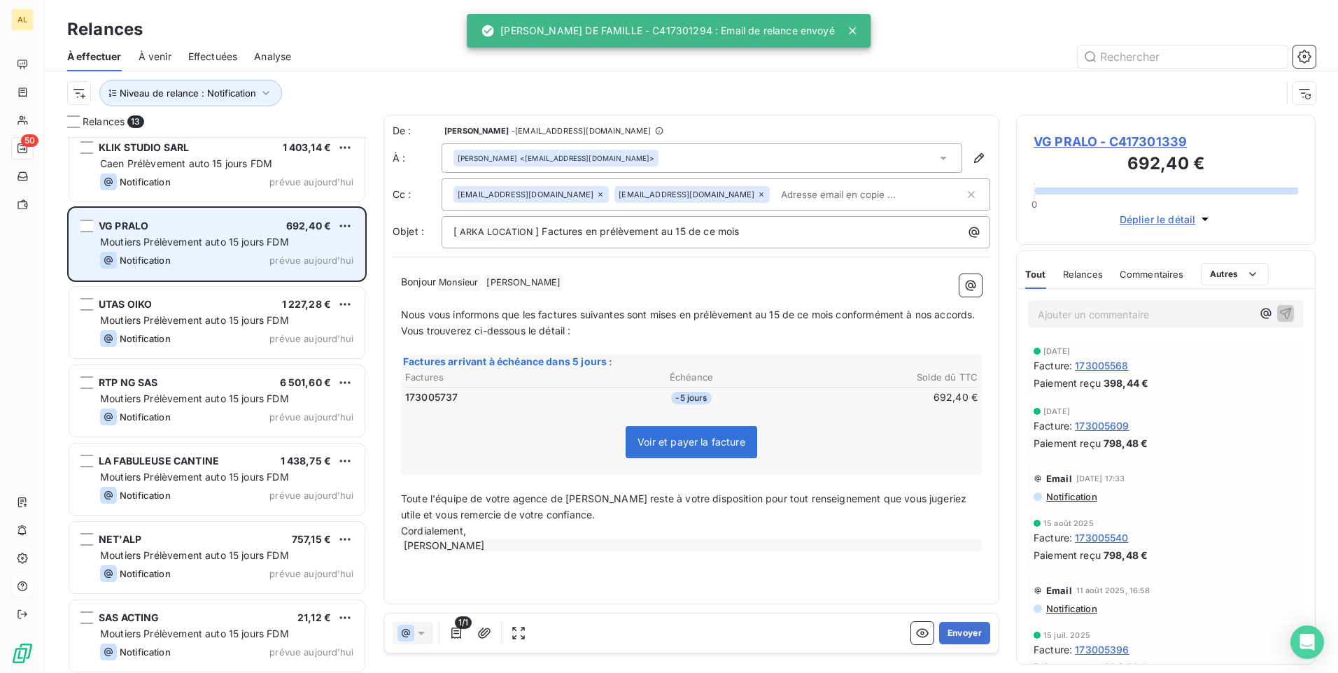
click at [174, 238] on span "Moutiers Prélèvement auto 15 jours FDM" at bounding box center [194, 242] width 189 height 12
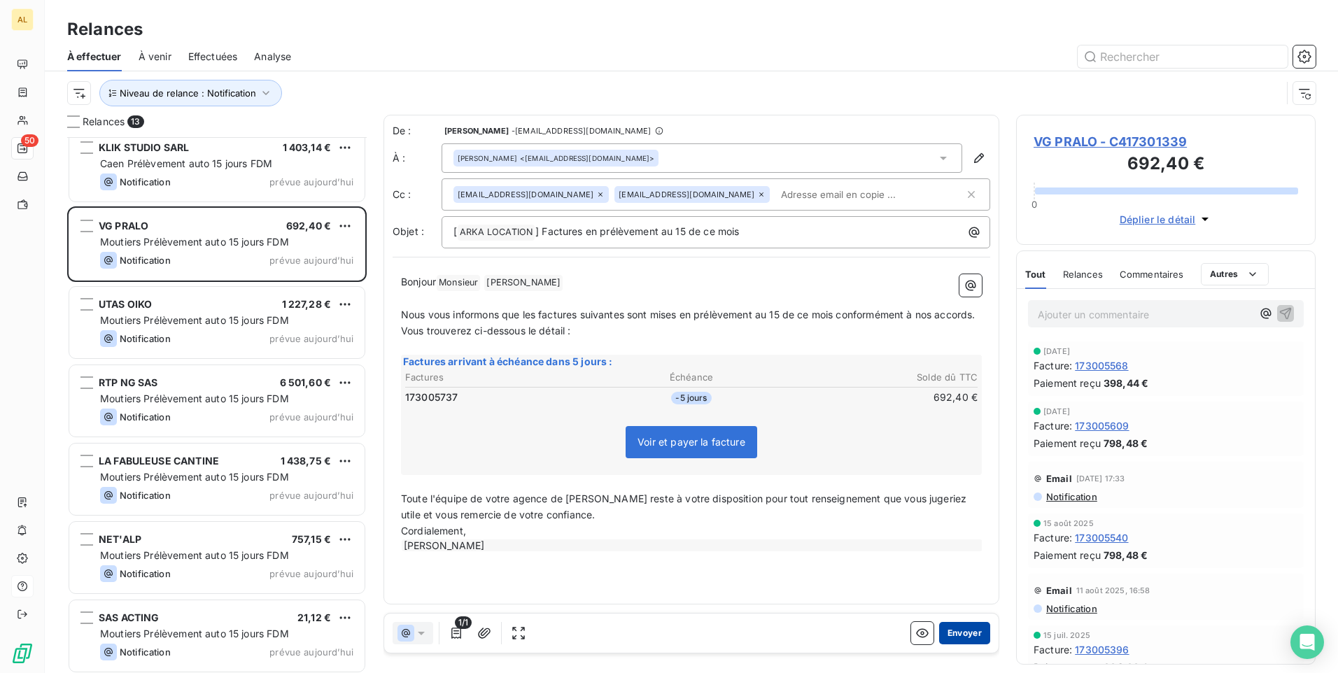
click at [960, 635] on button "Envoyer" at bounding box center [964, 633] width 51 height 22
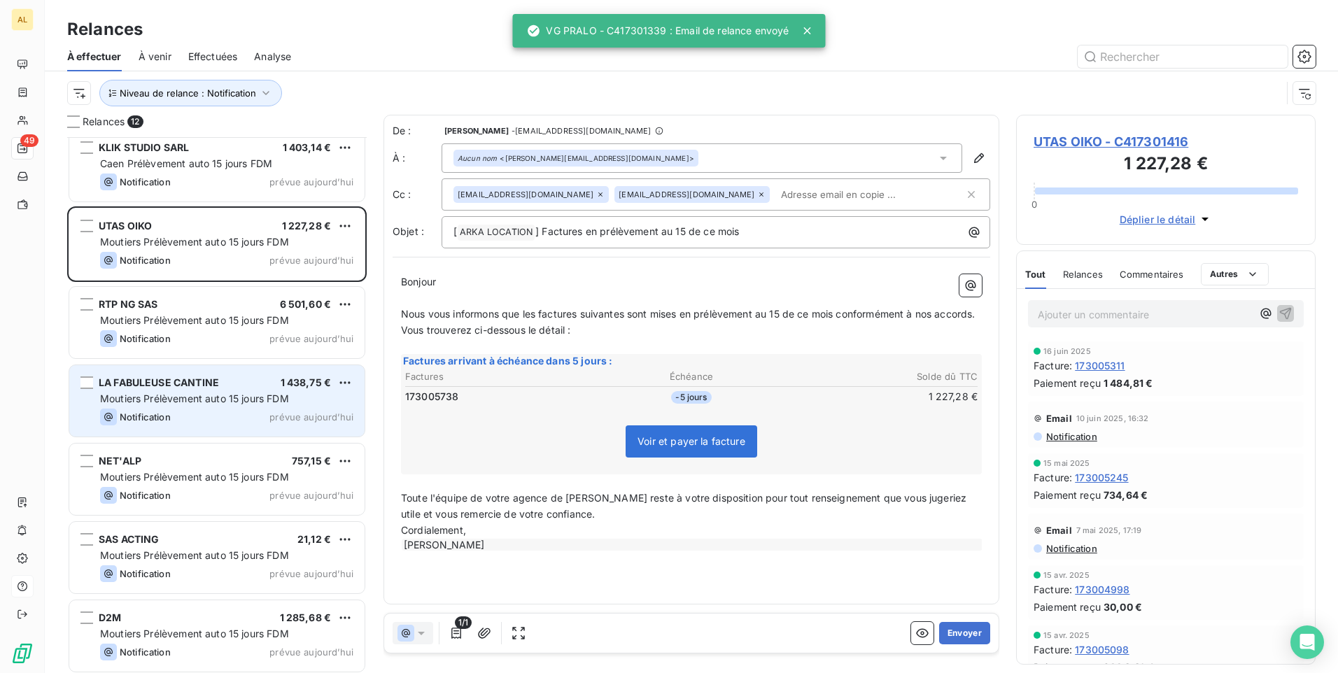
drag, startPoint x: 188, startPoint y: 401, endPoint x: 202, endPoint y: 405, distance: 13.7
click at [188, 401] on span "Moutiers Prélèvement auto 15 jours FDM" at bounding box center [194, 399] width 189 height 12
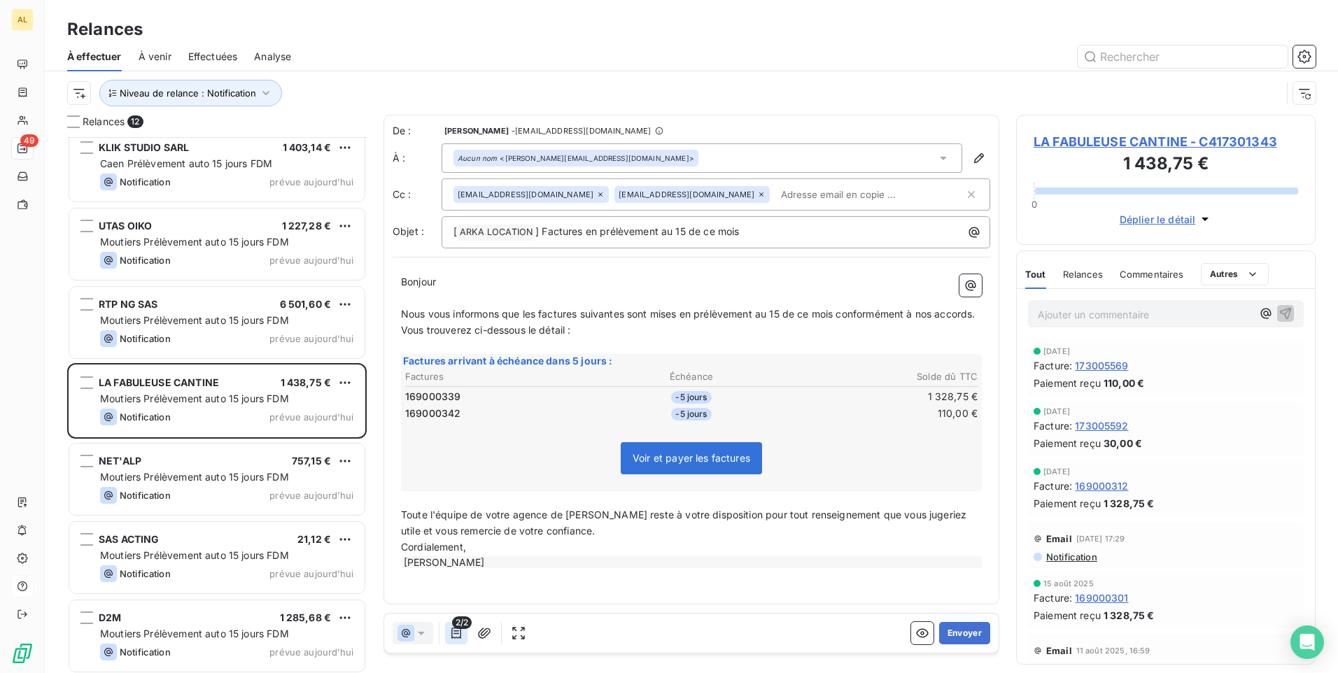
click at [451, 635] on icon "button" at bounding box center [456, 633] width 14 height 14
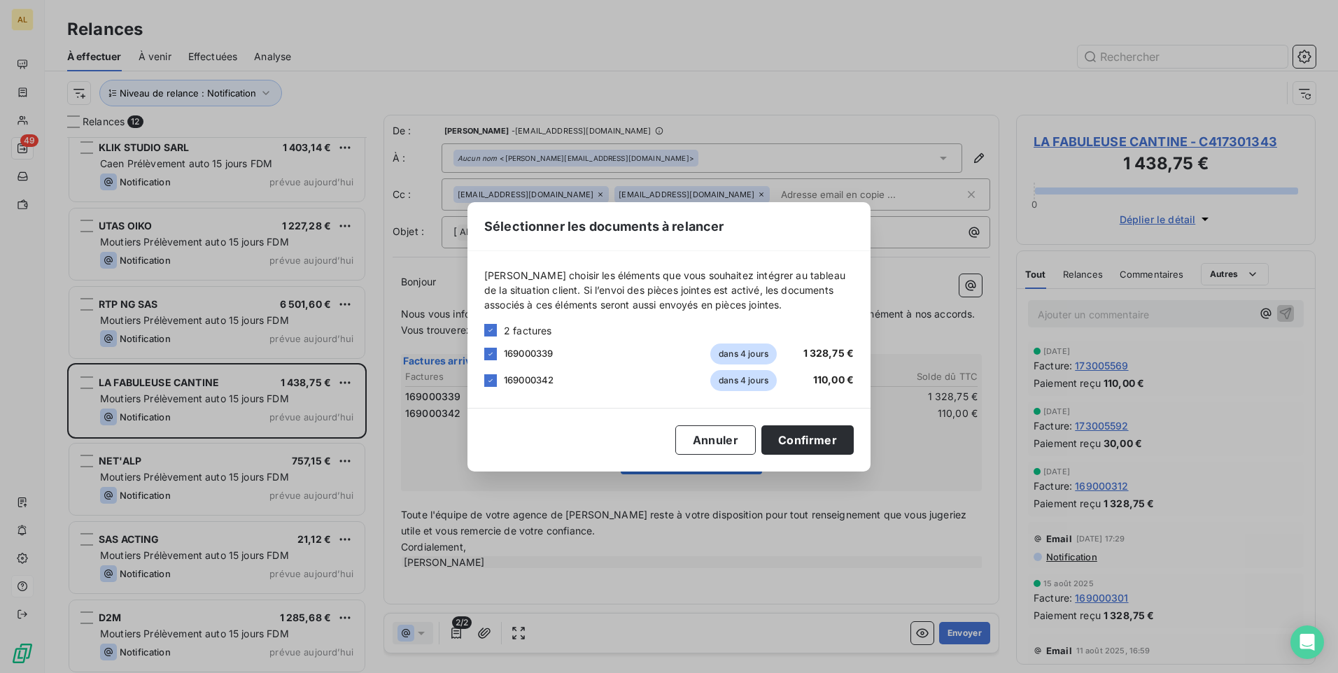
click at [451, 634] on div "Sélectionner les documents à relancer [PERSON_NAME] choisir les éléments que vo…" at bounding box center [669, 336] width 1338 height 673
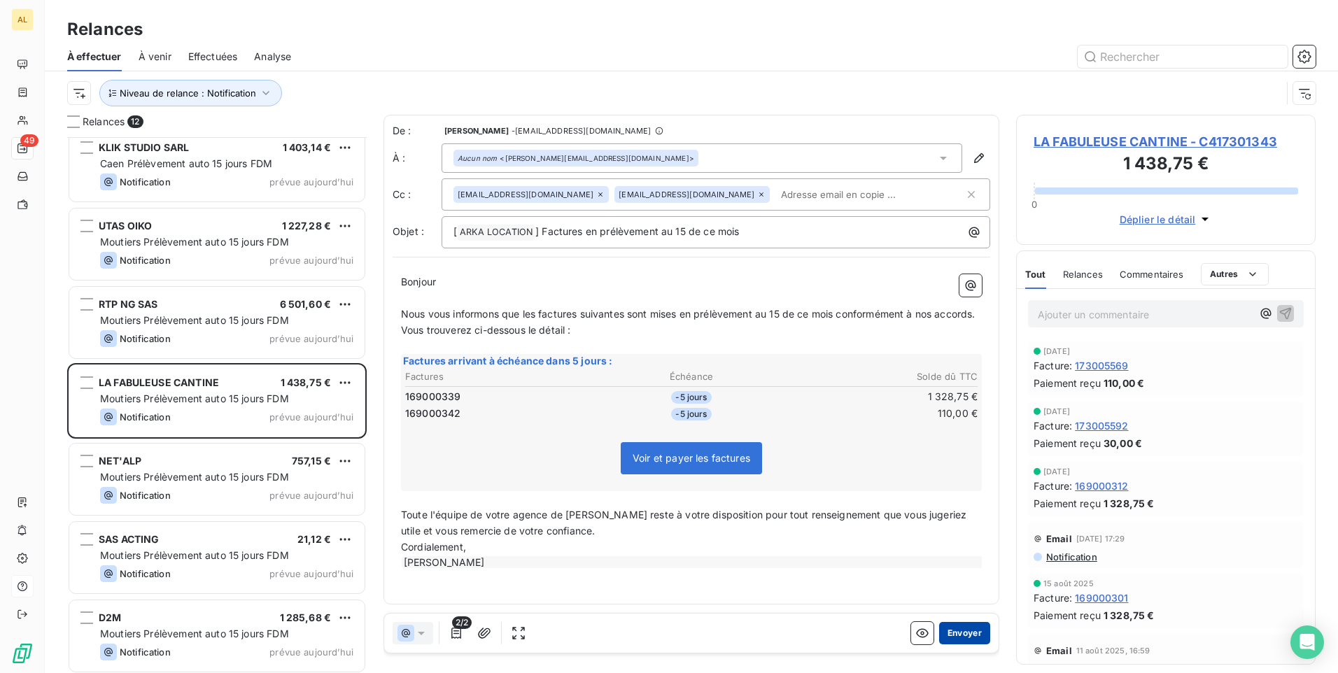
click at [962, 632] on button "Envoyer" at bounding box center [964, 633] width 51 height 22
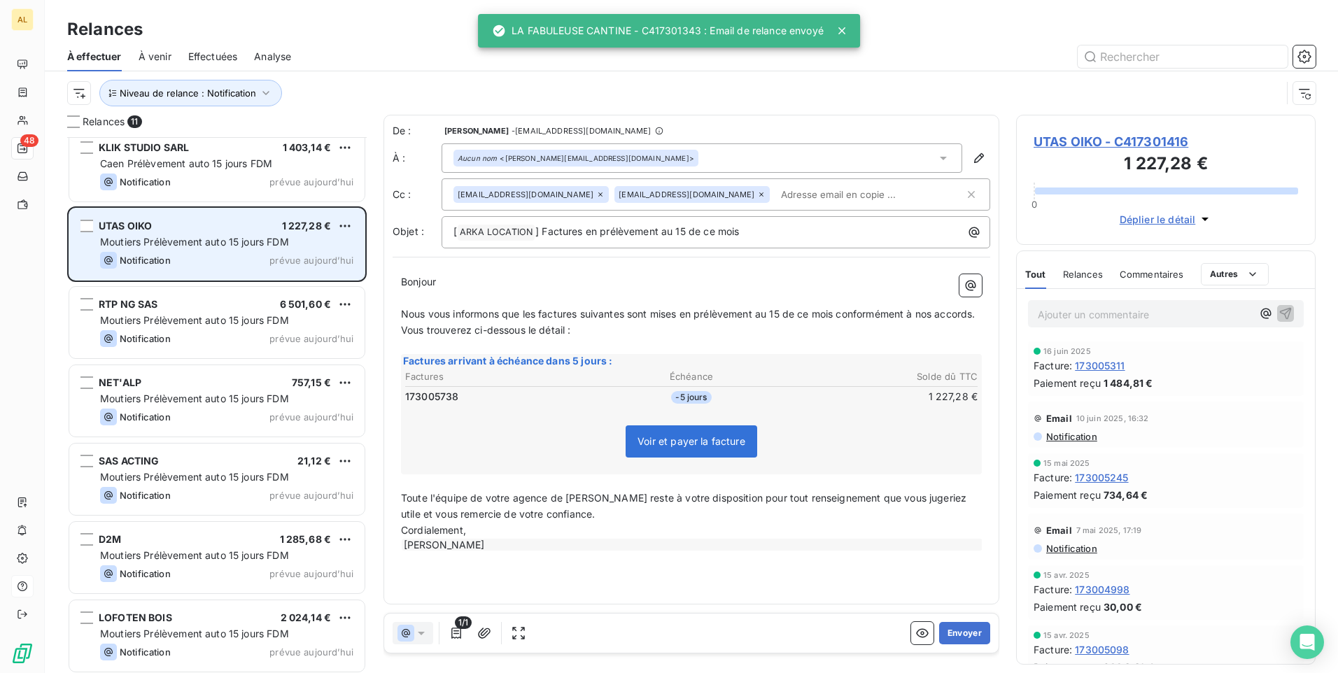
click at [162, 224] on div "UTAS OIKO 1 227,28 €" at bounding box center [226, 226] width 253 height 13
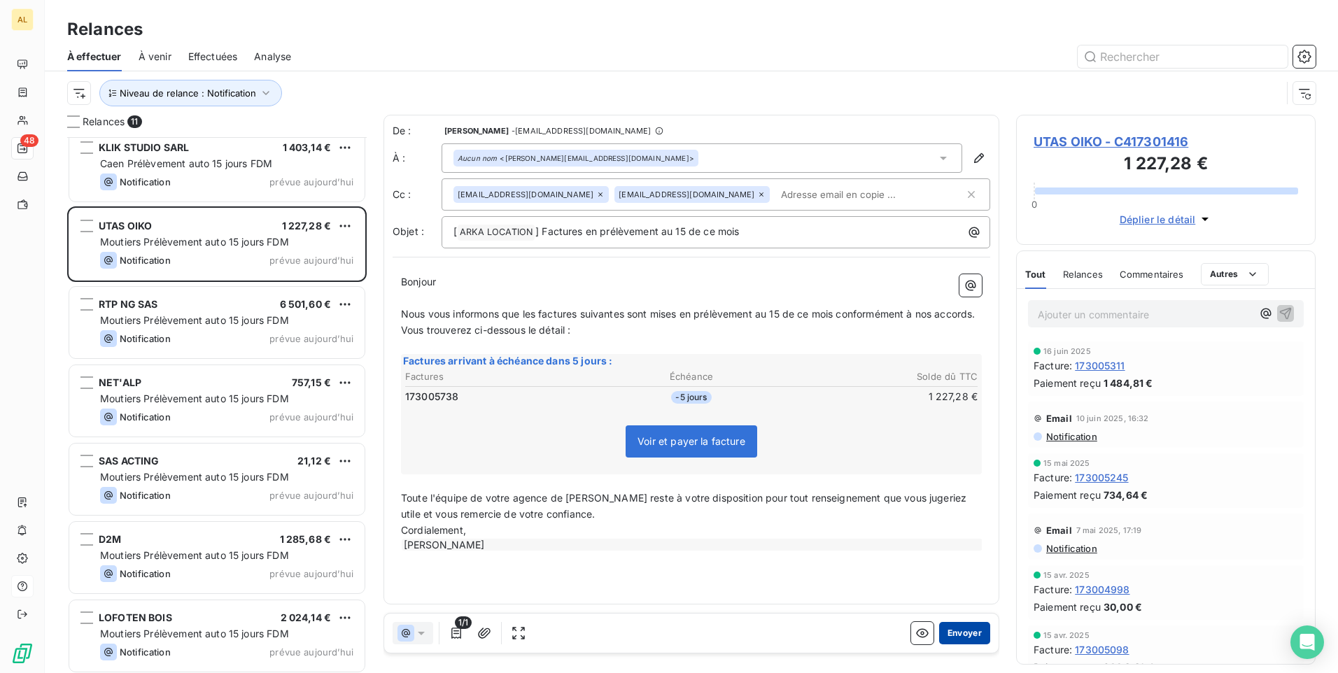
click at [957, 639] on button "Envoyer" at bounding box center [964, 633] width 51 height 22
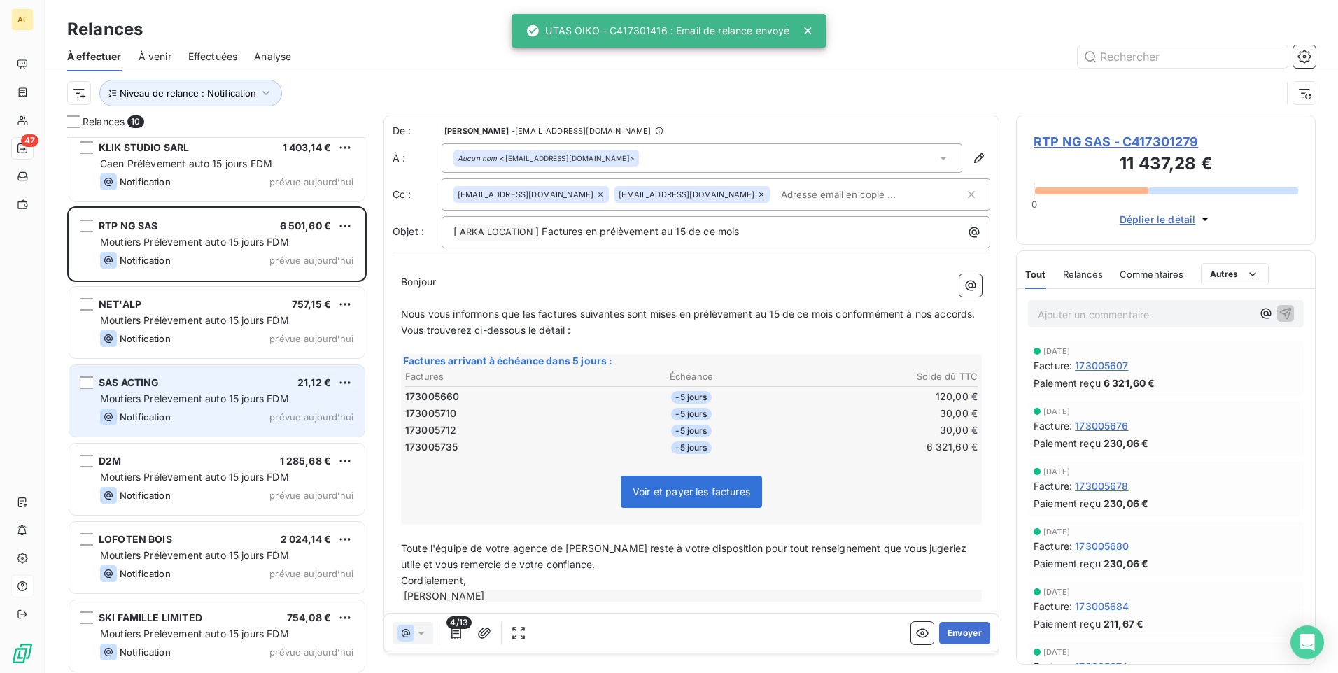
click at [178, 406] on div "SAS ACTING 21,12 € Moutiers Prélèvement auto 15 jours FDM Notification prévue a…" at bounding box center [216, 400] width 295 height 71
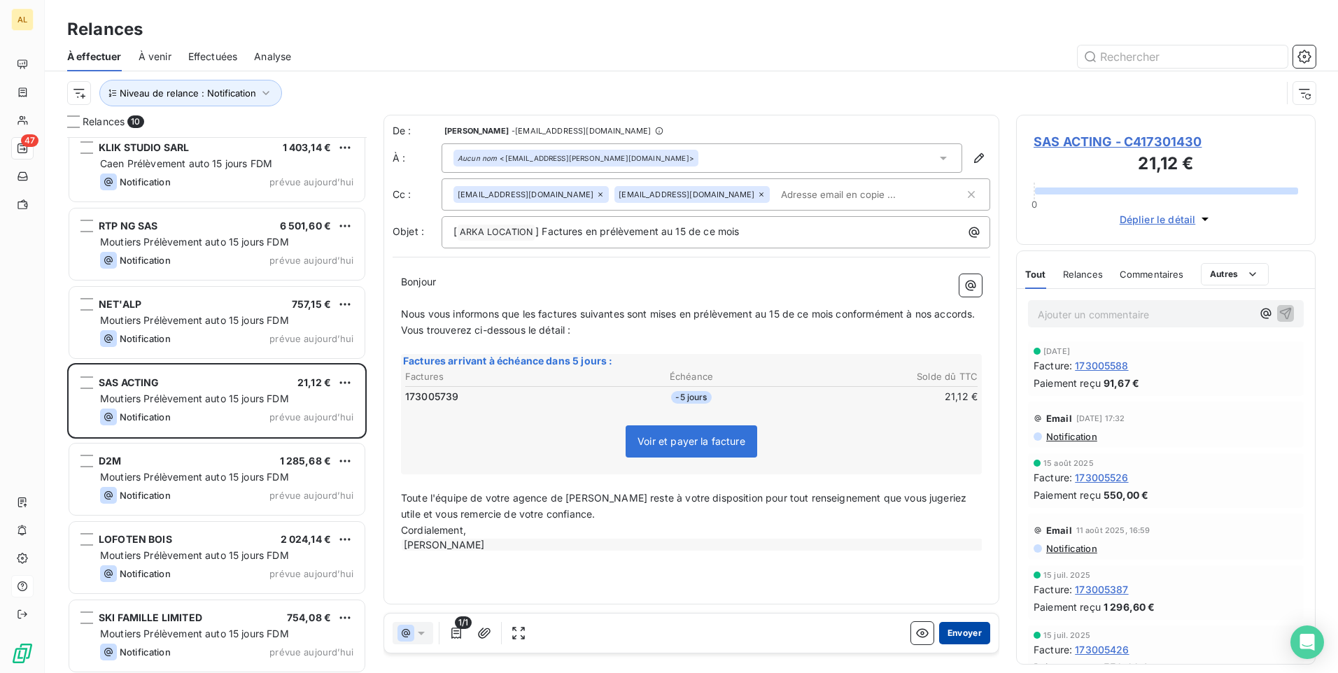
click at [976, 631] on button "Envoyer" at bounding box center [964, 633] width 51 height 22
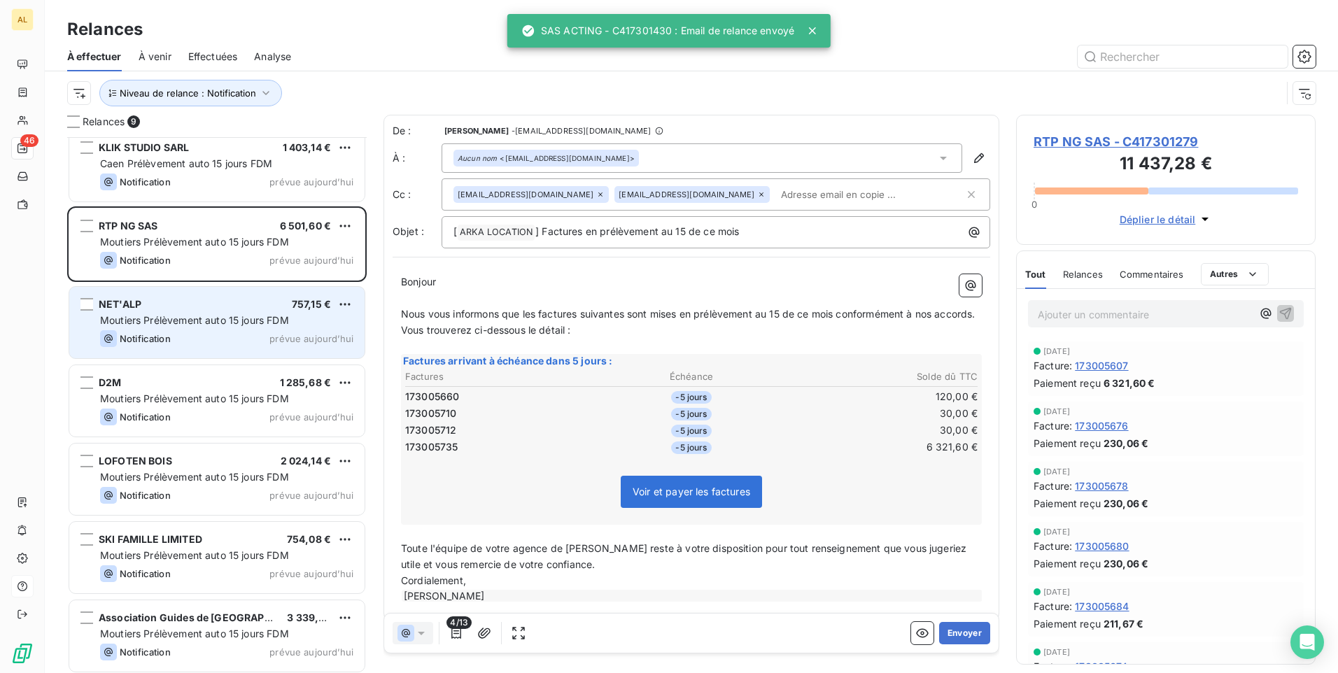
click at [245, 315] on span "Moutiers Prélèvement auto 15 jours FDM" at bounding box center [194, 320] width 189 height 12
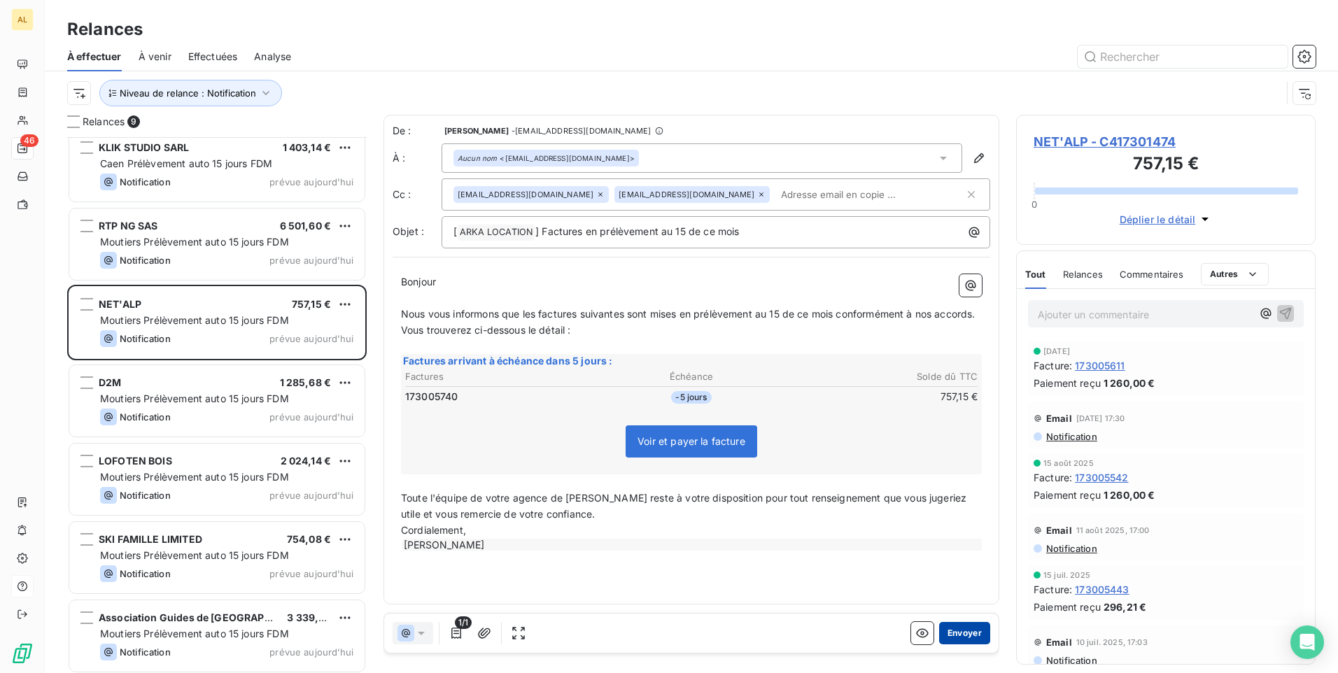
click at [959, 638] on button "Envoyer" at bounding box center [964, 633] width 51 height 22
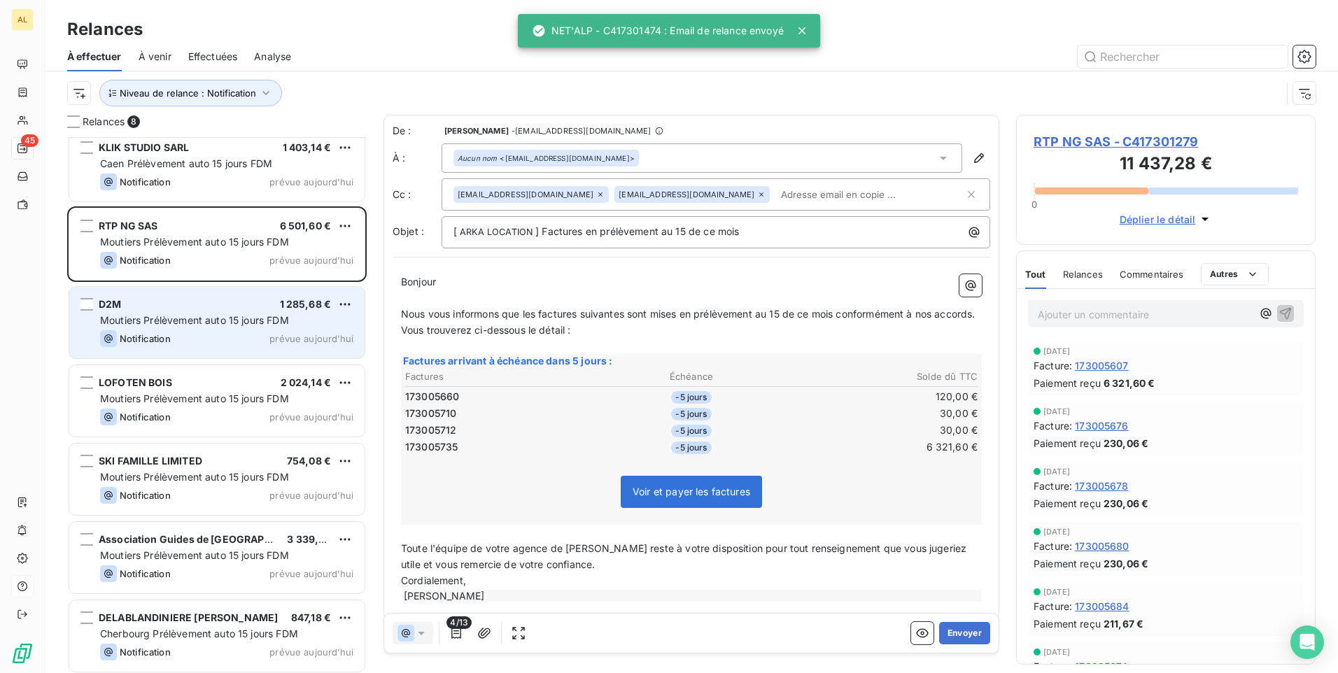
click at [179, 312] on div "D2M 1 285,68 € Moutiers Prélèvement auto 15 jours FDM Notification prévue aujou…" at bounding box center [216, 322] width 295 height 71
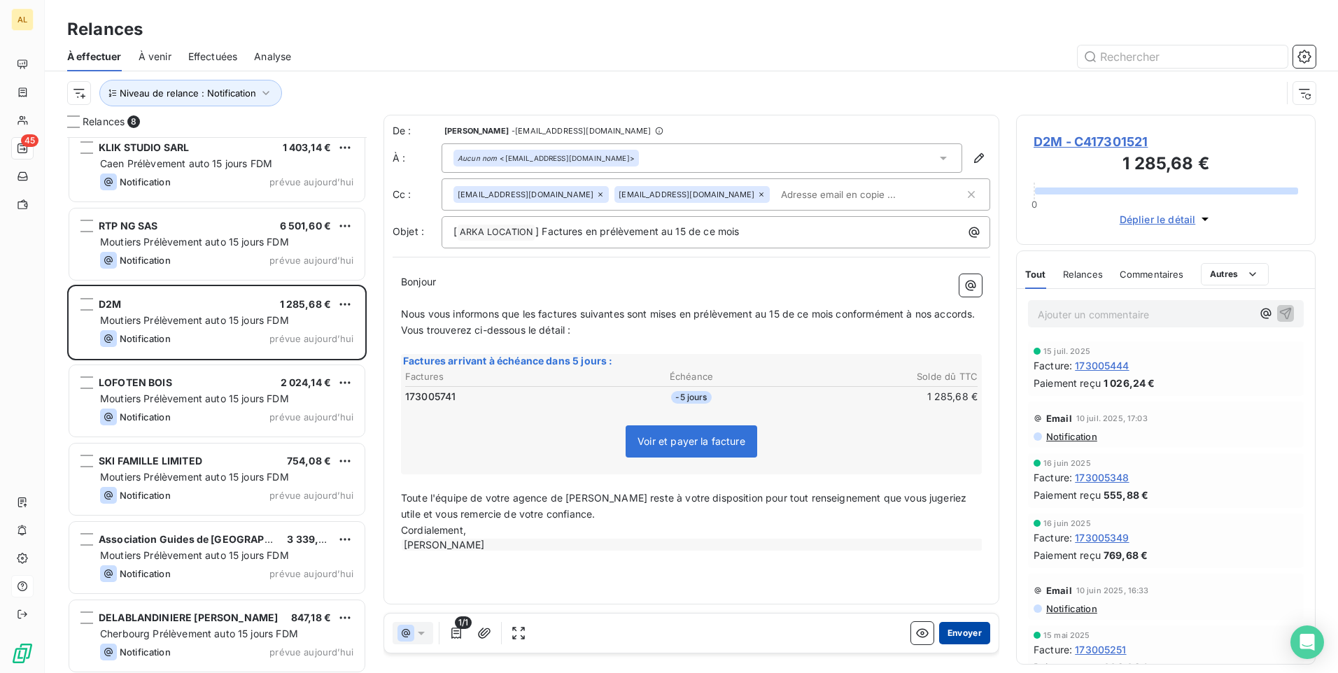
click at [972, 627] on button "Envoyer" at bounding box center [964, 633] width 51 height 22
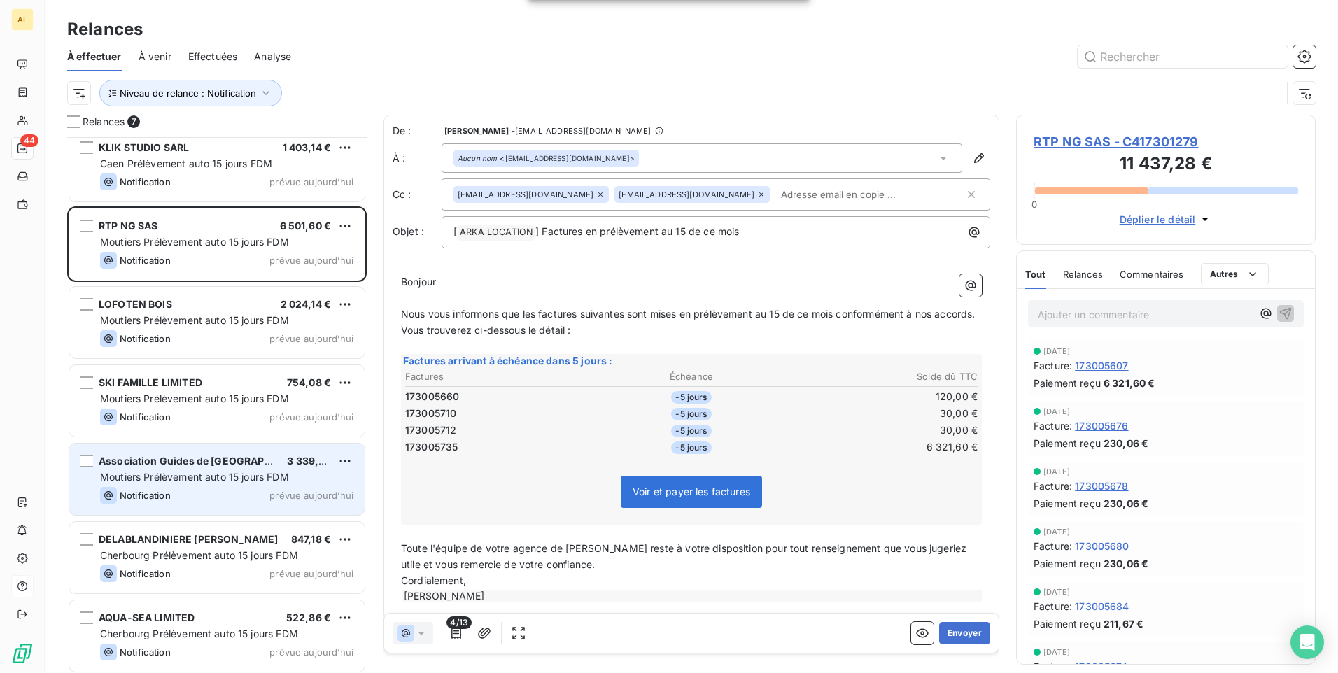
click at [171, 474] on span "Moutiers Prélèvement auto 15 jours FDM" at bounding box center [194, 477] width 189 height 12
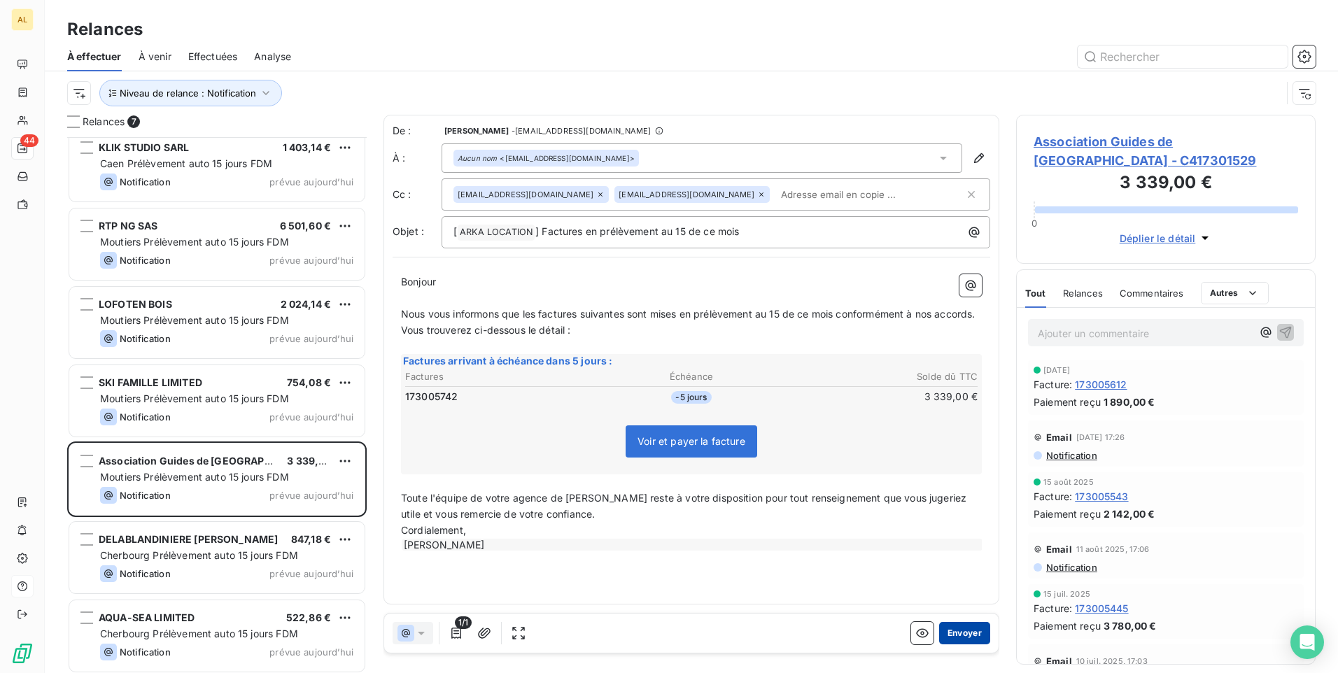
click at [969, 635] on button "Envoyer" at bounding box center [964, 633] width 51 height 22
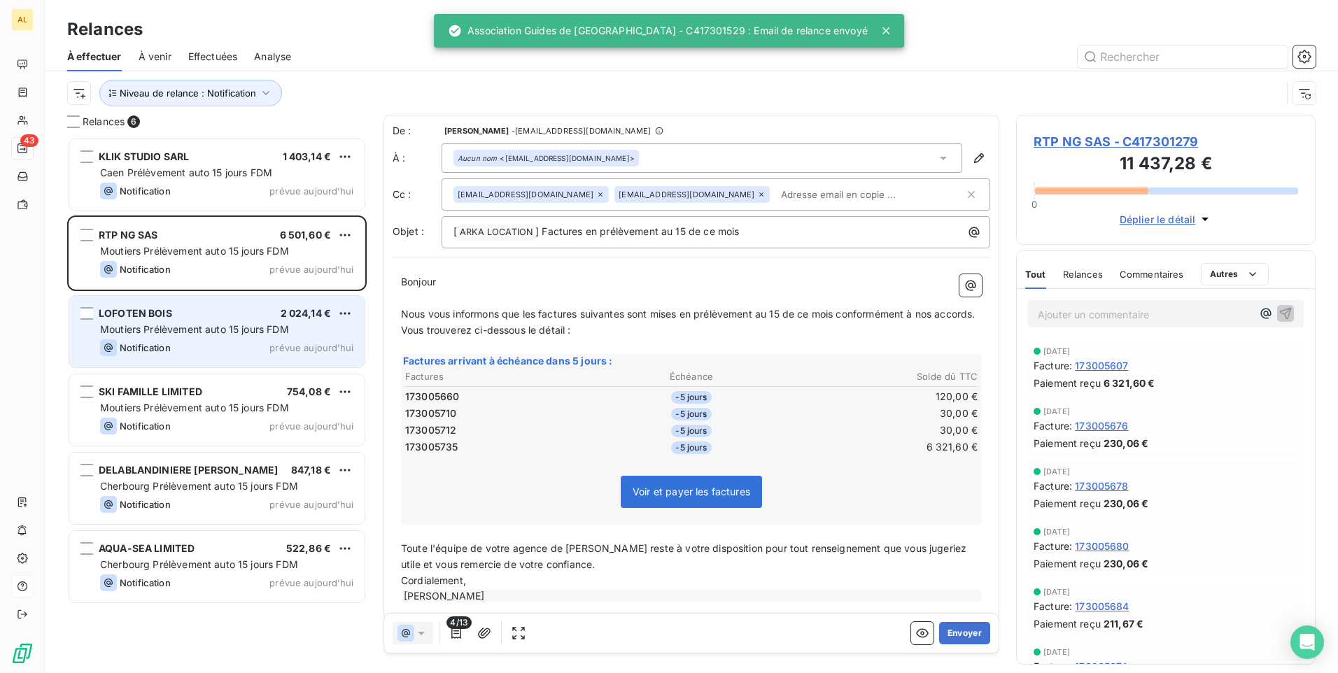
click at [181, 314] on div "LOFOTEN BOIS 2 024,14 €" at bounding box center [226, 313] width 253 height 13
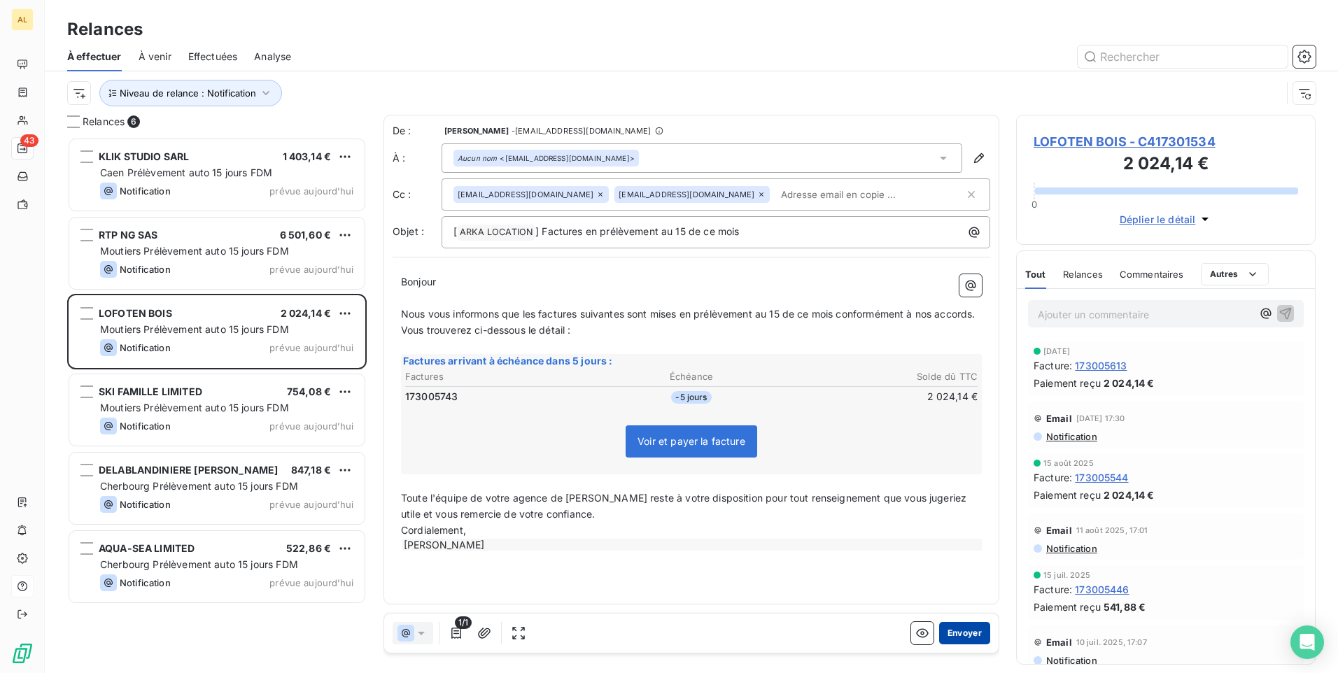
click at [973, 631] on button "Envoyer" at bounding box center [964, 633] width 51 height 22
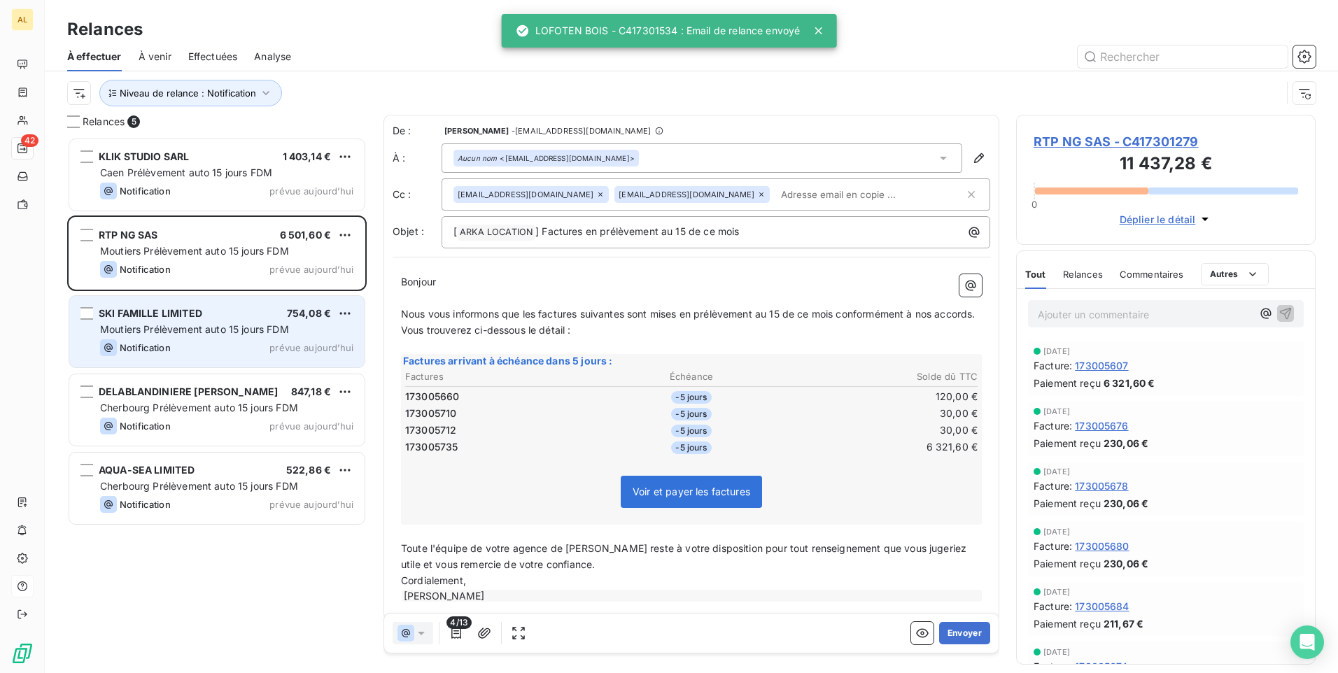
click at [155, 329] on span "Moutiers Prélèvement auto 15 jours FDM" at bounding box center [194, 329] width 189 height 12
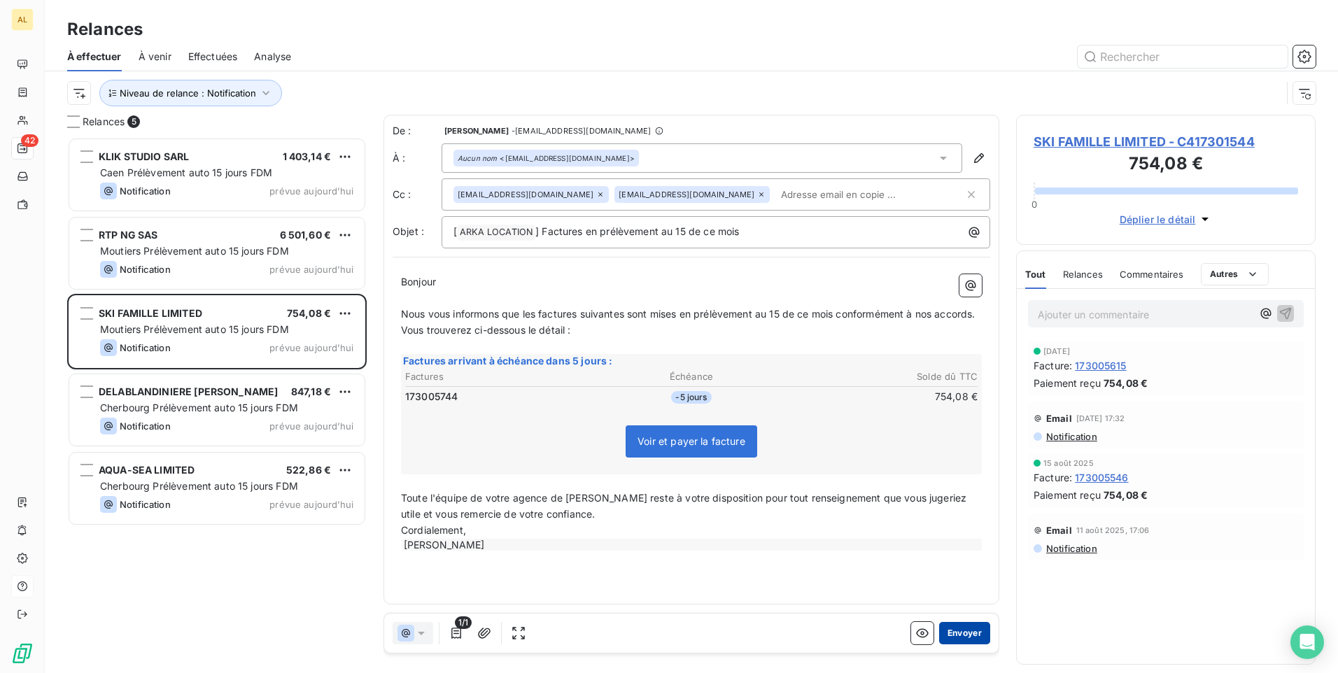
click at [959, 632] on button "Envoyer" at bounding box center [964, 633] width 51 height 22
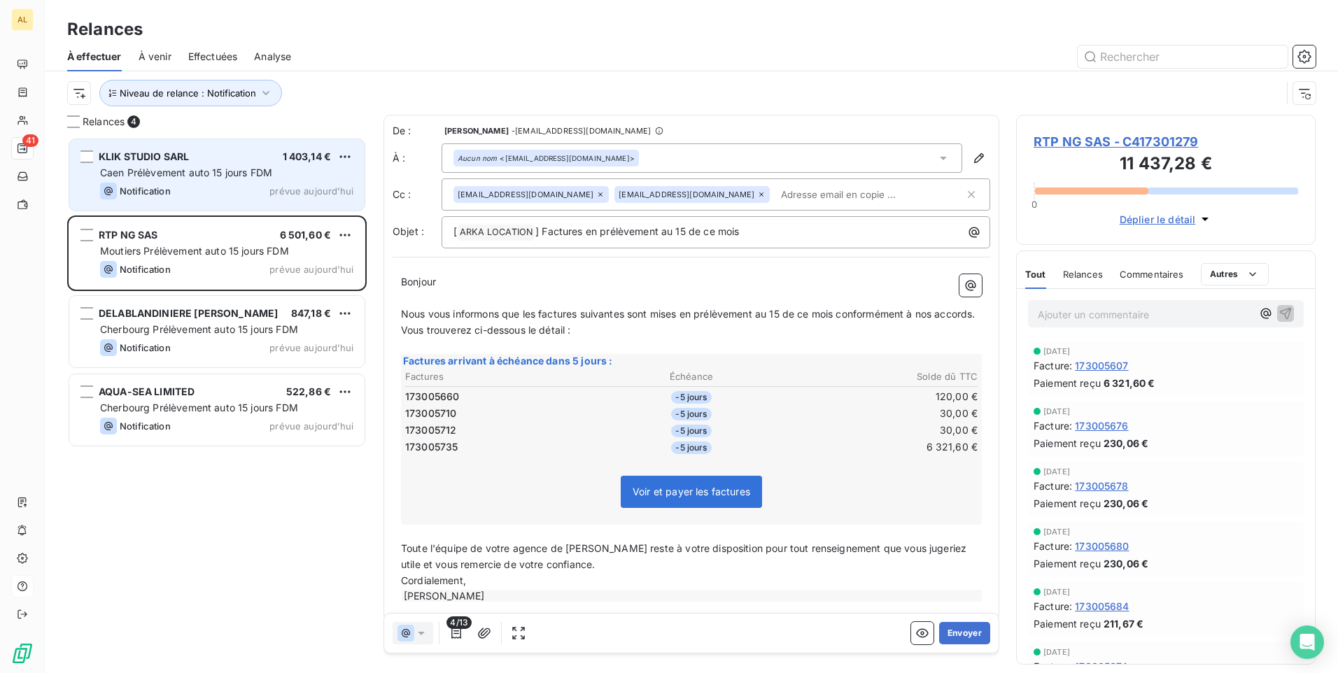
click at [157, 188] on span "Notification" at bounding box center [145, 190] width 51 height 11
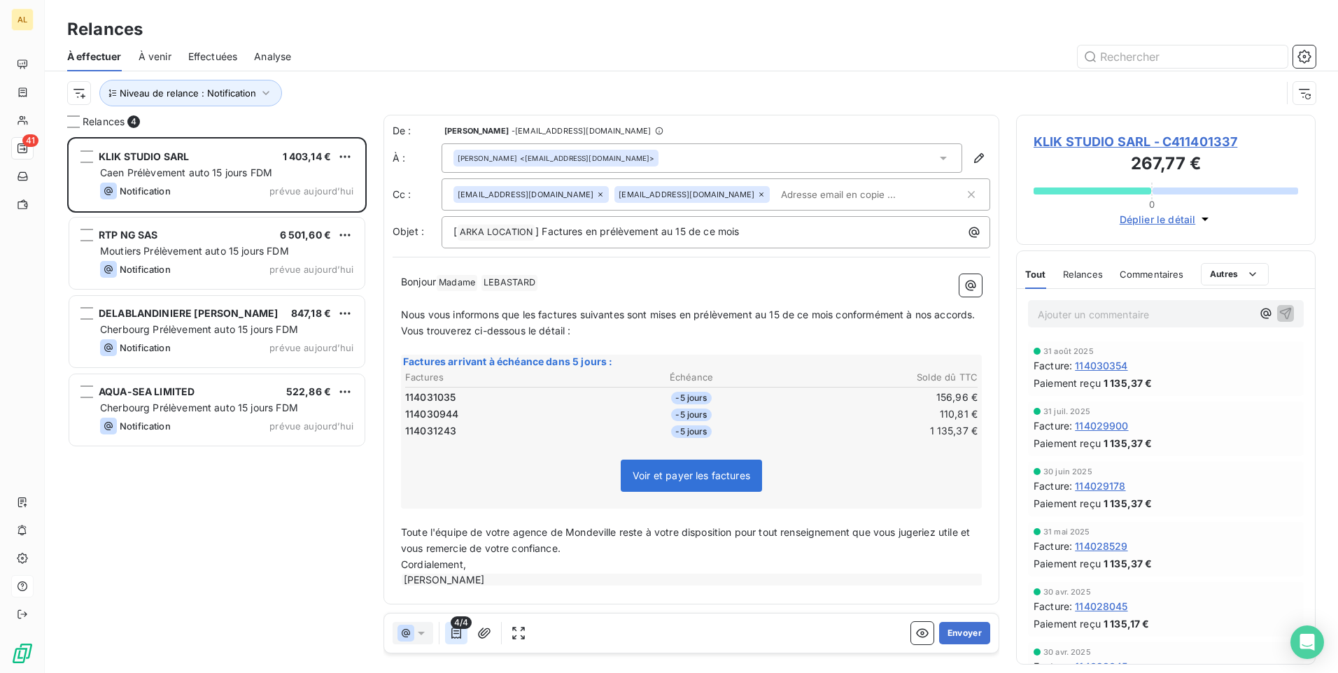
click at [453, 638] on icon "button" at bounding box center [456, 633] width 14 height 14
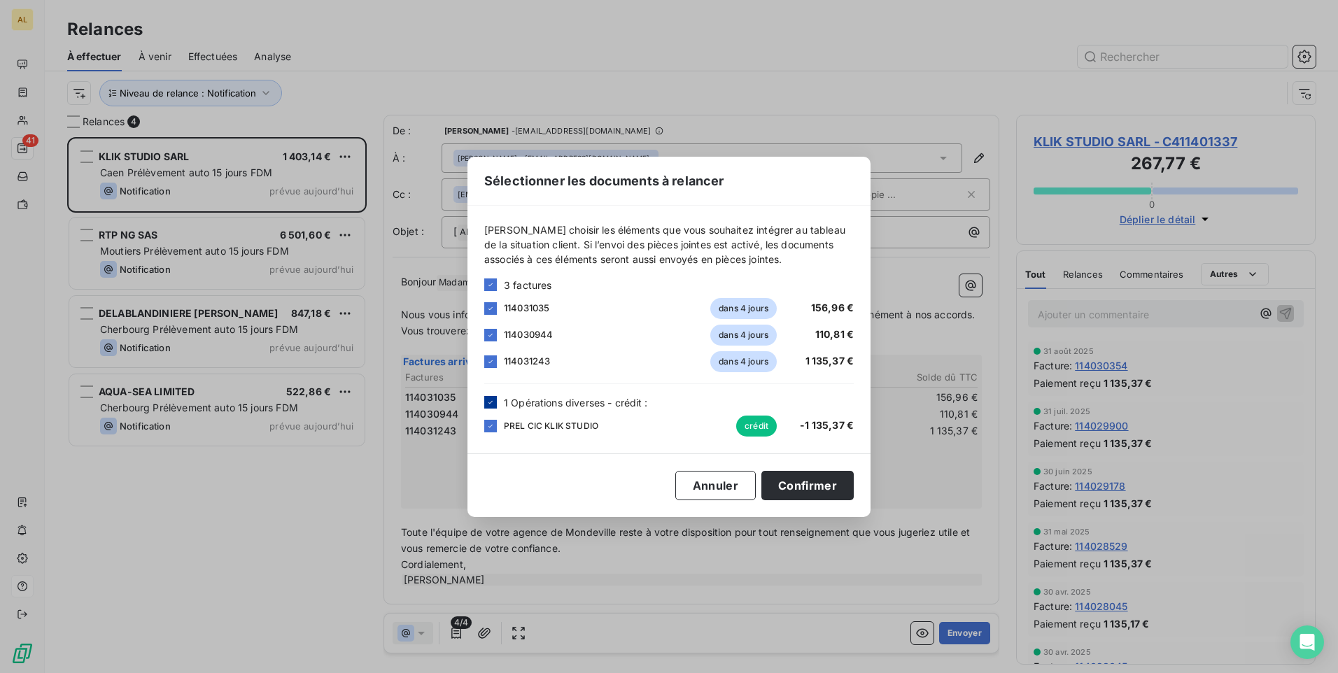
click at [487, 402] on icon at bounding box center [490, 402] width 8 height 8
click at [787, 487] on button "Confirmer" at bounding box center [807, 485] width 92 height 29
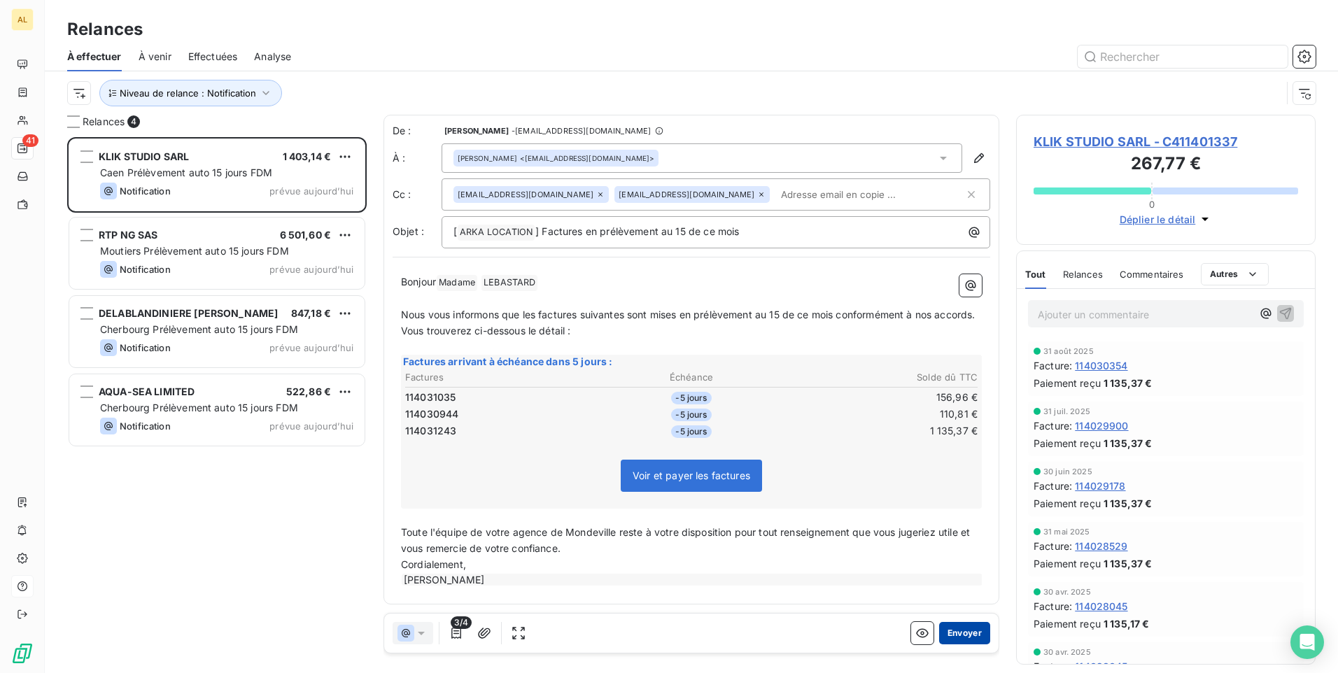
click at [948, 638] on button "Envoyer" at bounding box center [964, 633] width 51 height 22
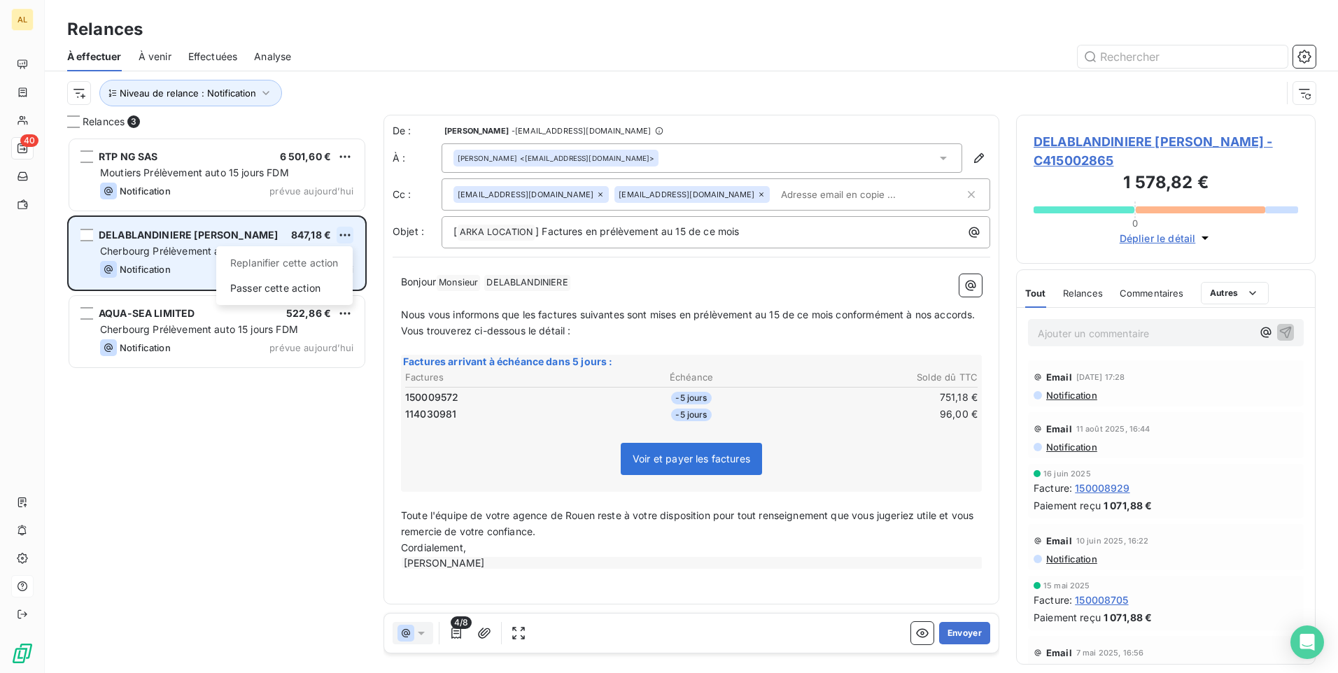
click at [348, 236] on html "AL 40 Relances À effectuer À venir Effectuées Analyse Niveau de relance : Notif…" at bounding box center [669, 336] width 1338 height 673
click at [307, 287] on div "Passer cette action" at bounding box center [284, 288] width 125 height 22
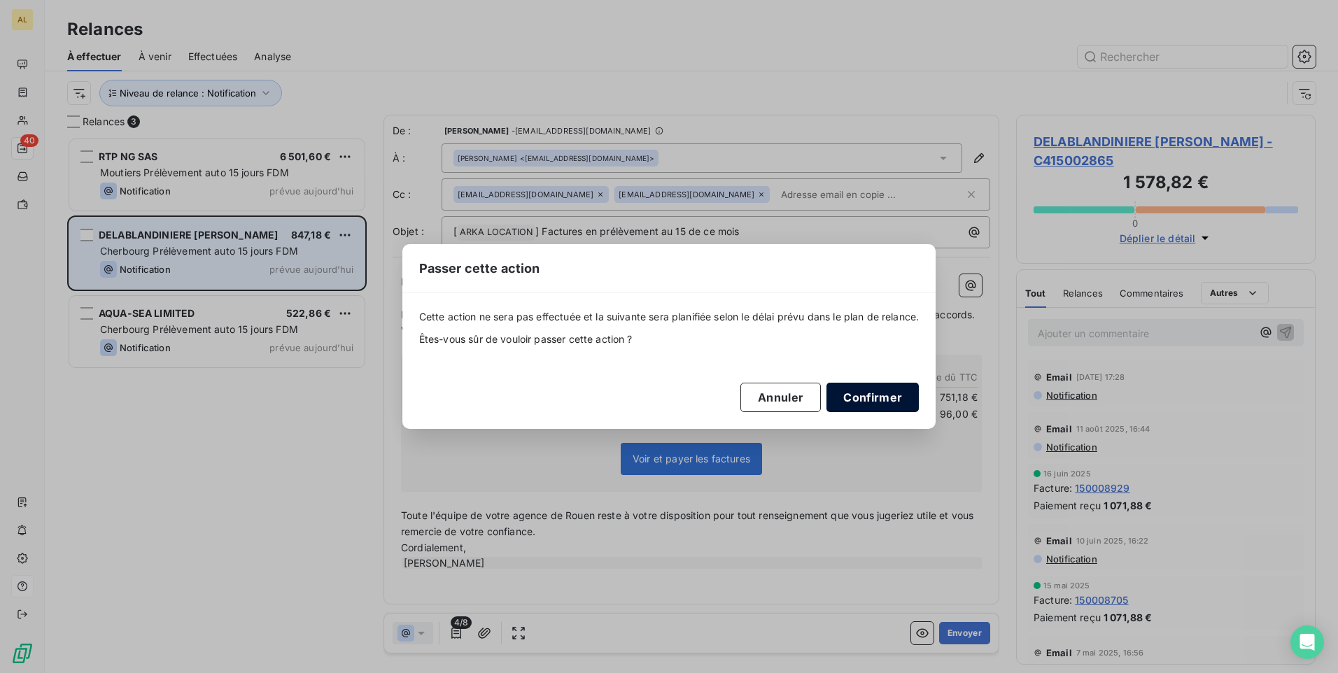
drag, startPoint x: 864, startPoint y: 391, endPoint x: 766, endPoint y: 367, distance: 101.5
click at [864, 392] on button "Confirmer" at bounding box center [873, 397] width 92 height 29
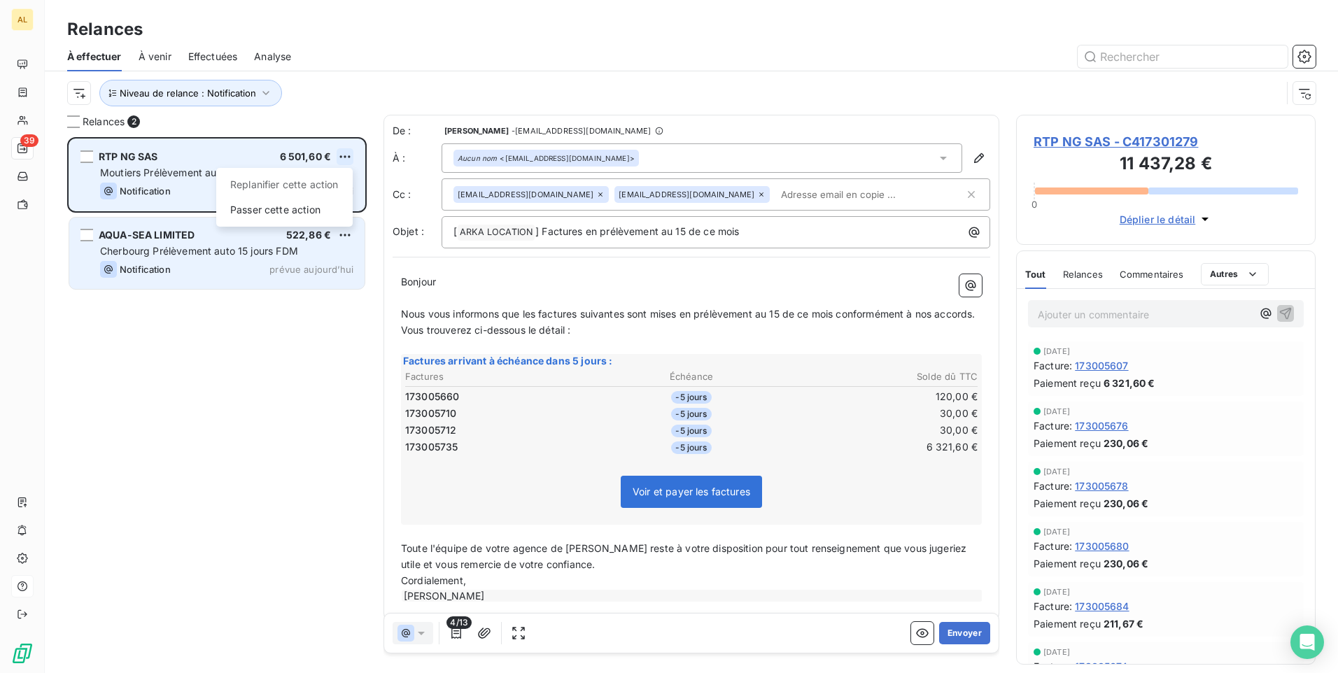
click at [346, 154] on html "AL 39 Relances À effectuer À venir Effectuées Analyse Niveau de relance : Notif…" at bounding box center [669, 336] width 1338 height 673
click at [304, 206] on div "Passer cette action" at bounding box center [284, 210] width 125 height 22
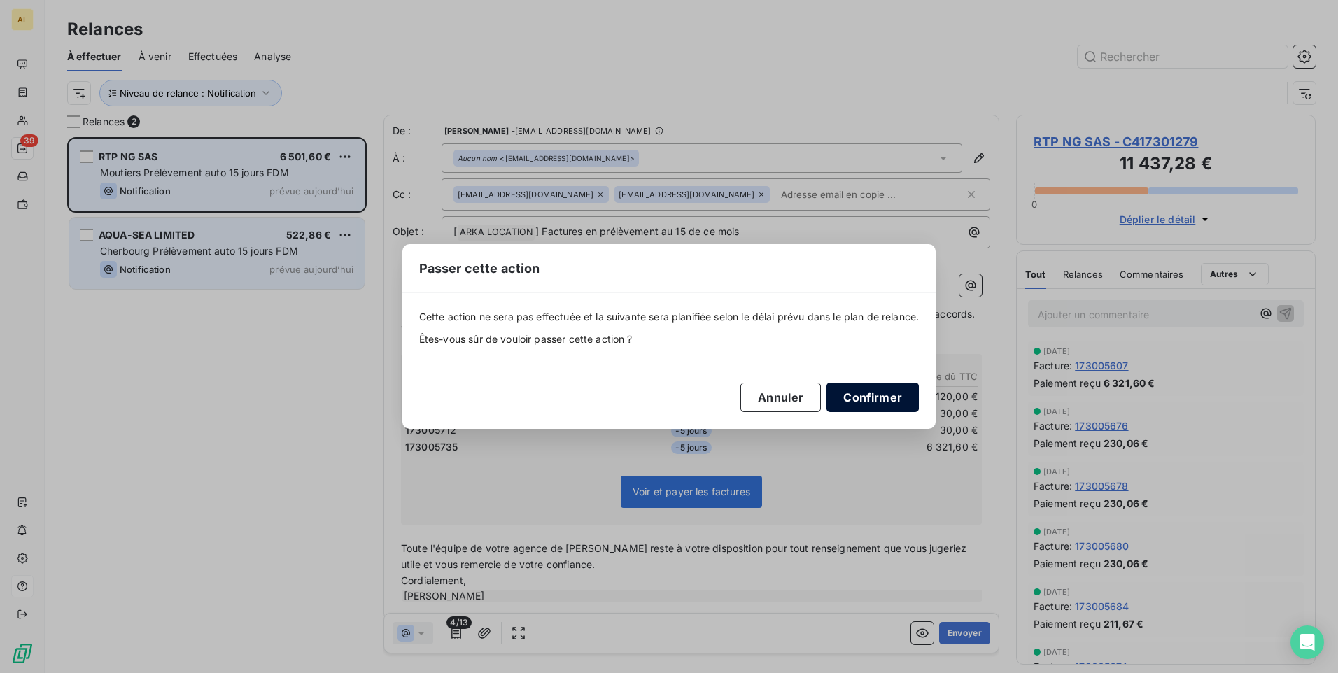
click at [861, 398] on button "Confirmer" at bounding box center [873, 397] width 92 height 29
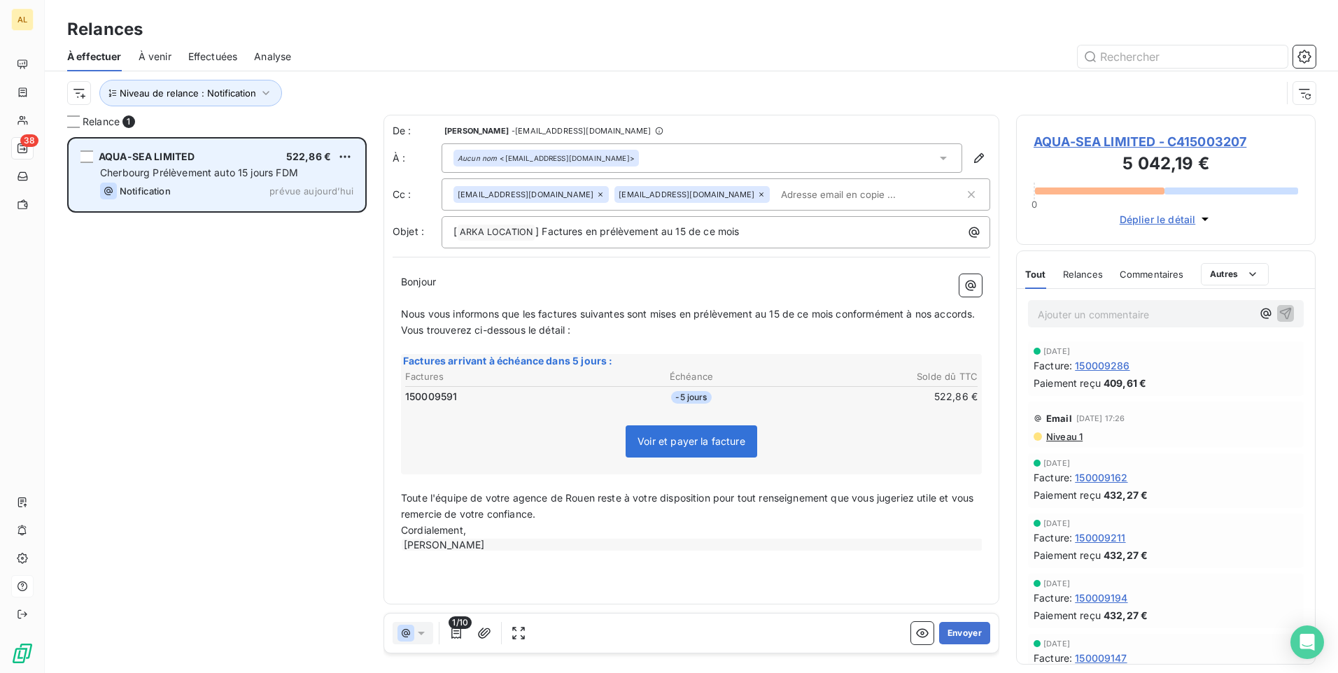
click at [195, 169] on span "Cherbourg Prélèvement auto 15 jours FDM" at bounding box center [199, 173] width 198 height 12
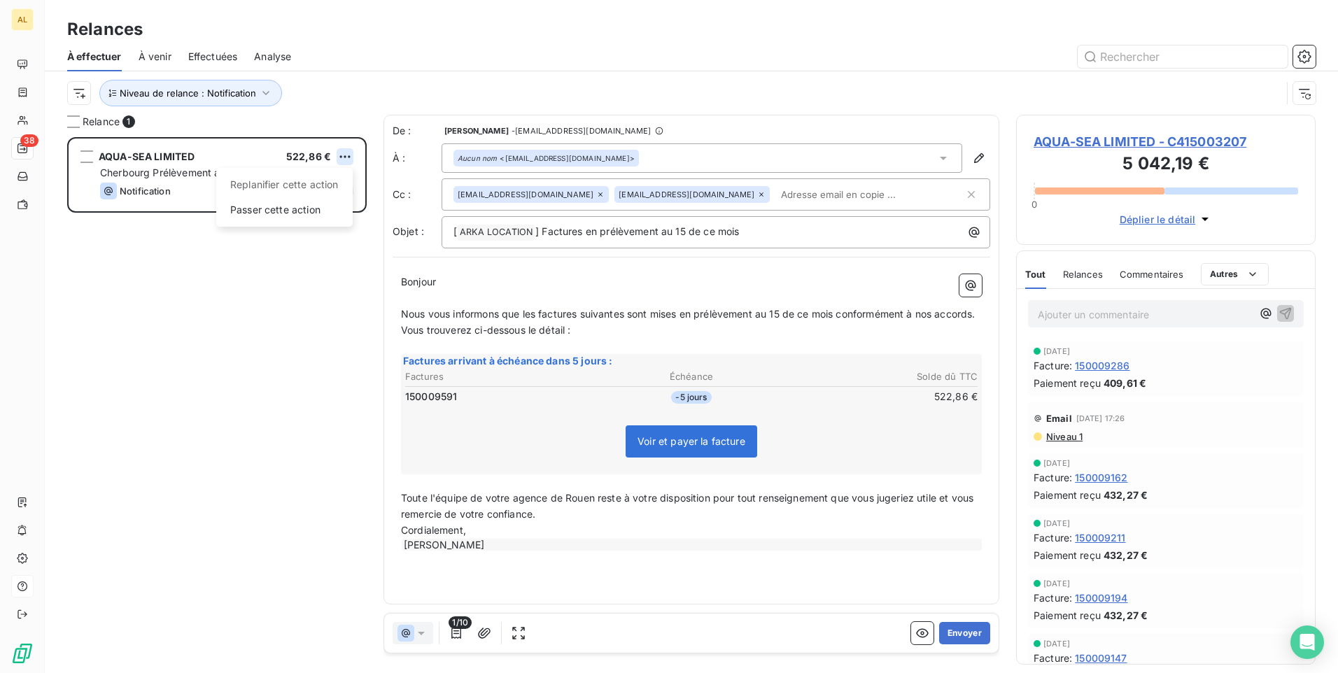
click at [346, 151] on html "AL 38 Relances À effectuer À venir Effectuées Analyse Niveau de relance : Notif…" at bounding box center [669, 336] width 1338 height 673
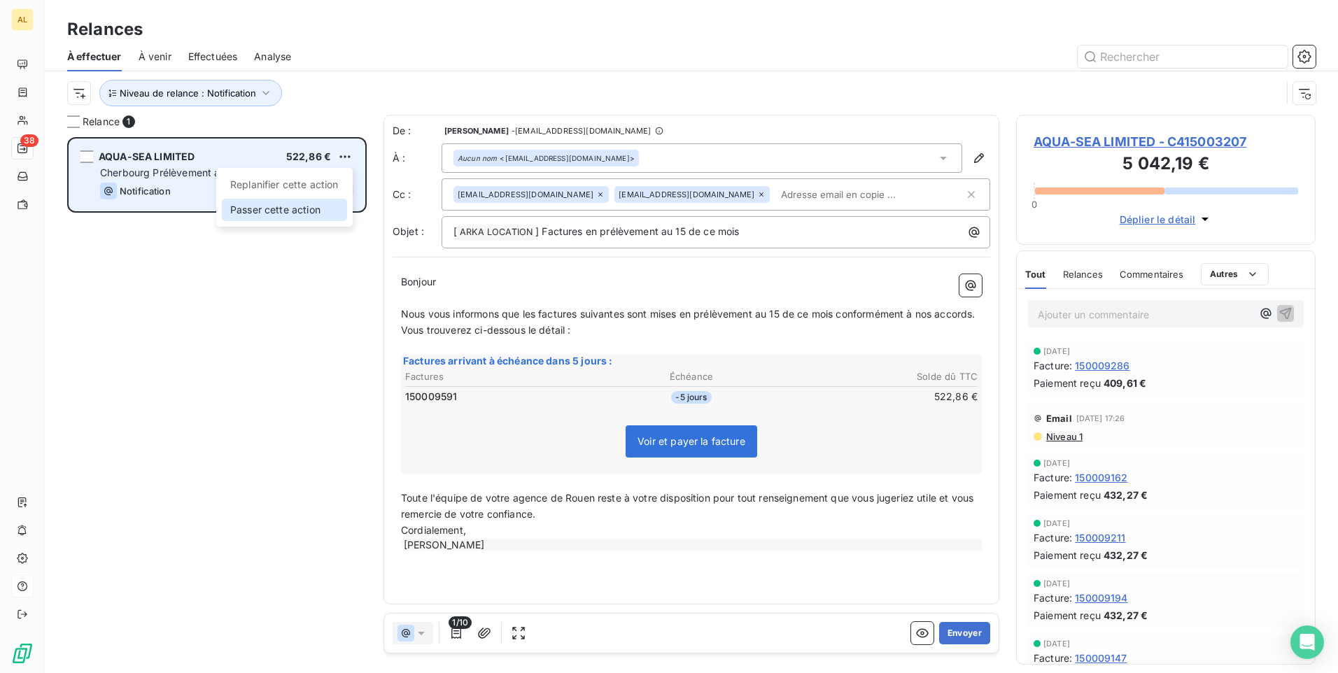
click at [318, 213] on div "Passer cette action" at bounding box center [284, 210] width 125 height 22
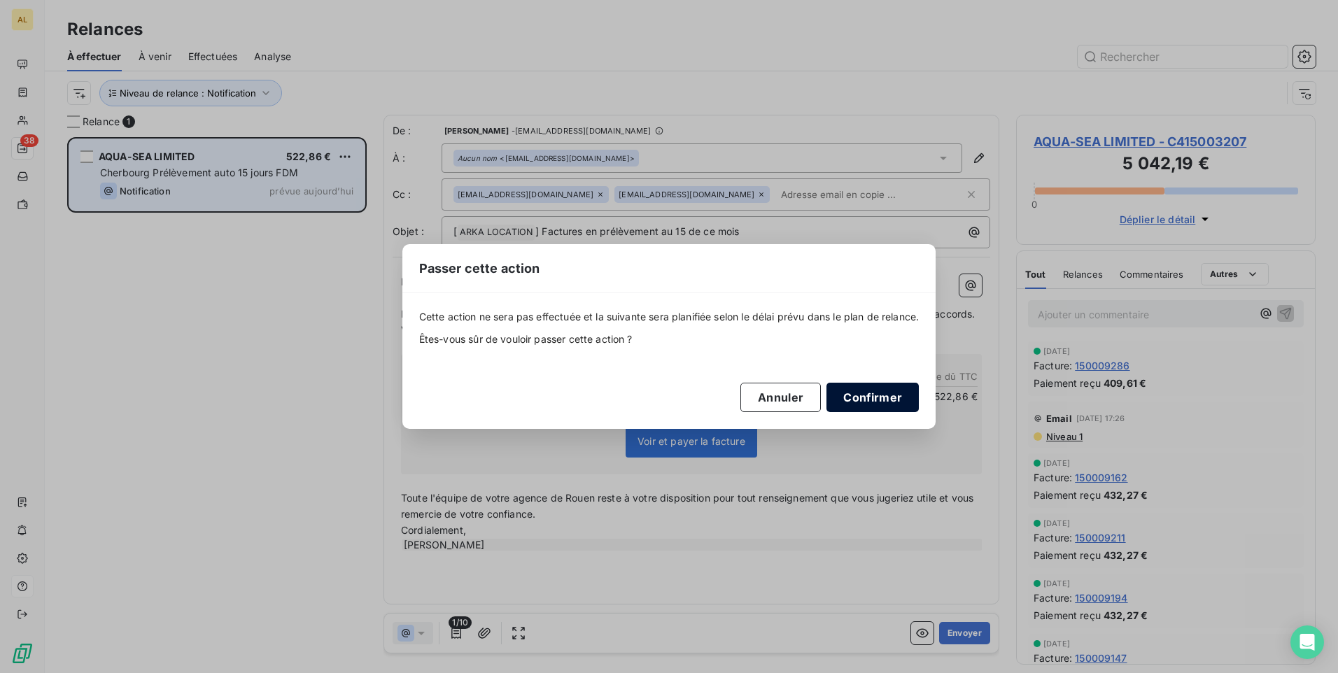
click at [871, 400] on button "Confirmer" at bounding box center [873, 397] width 92 height 29
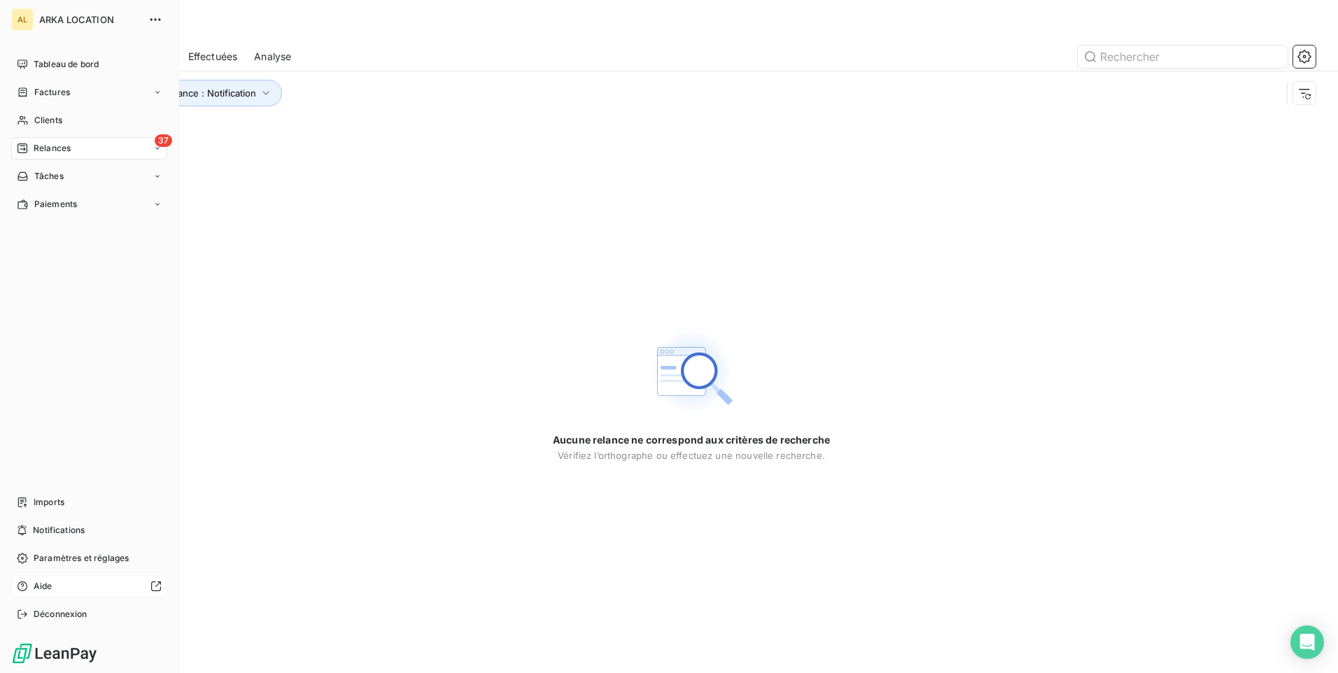
click at [58, 153] on span "Relances" at bounding box center [52, 148] width 37 height 13
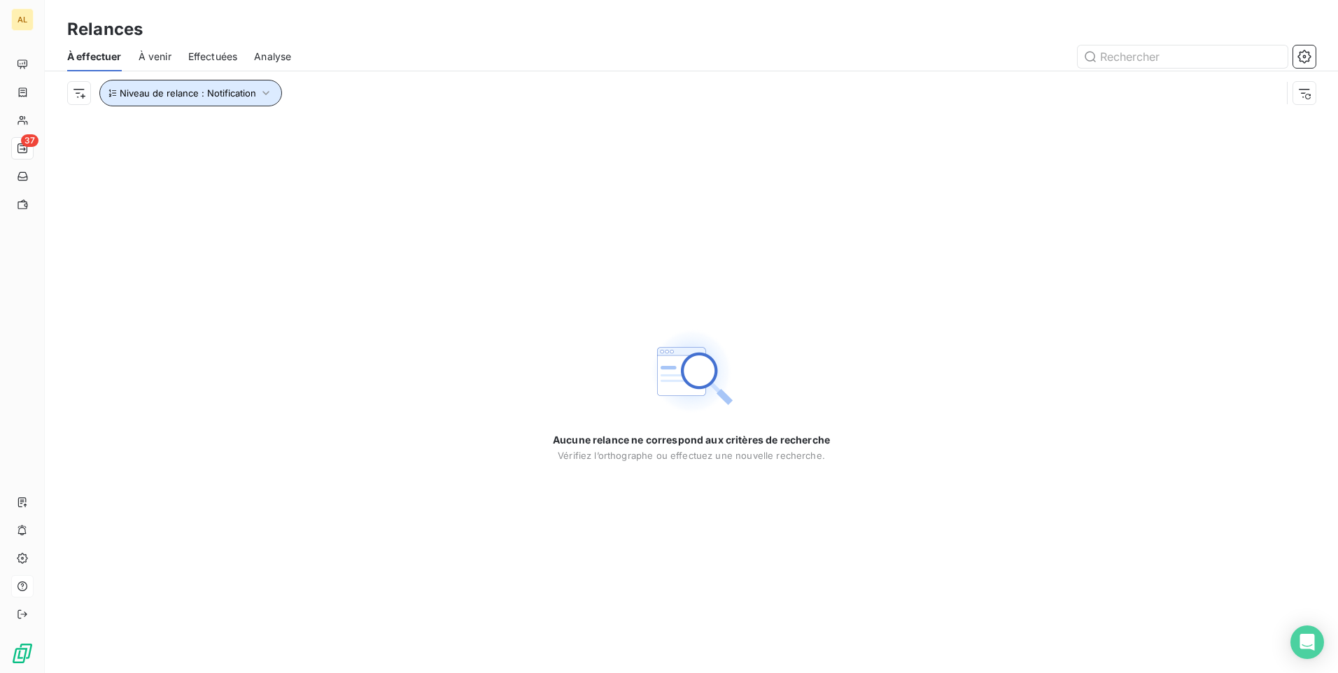
click at [259, 93] on icon "button" at bounding box center [266, 93] width 14 height 14
